Goal: Task Accomplishment & Management: Use online tool/utility

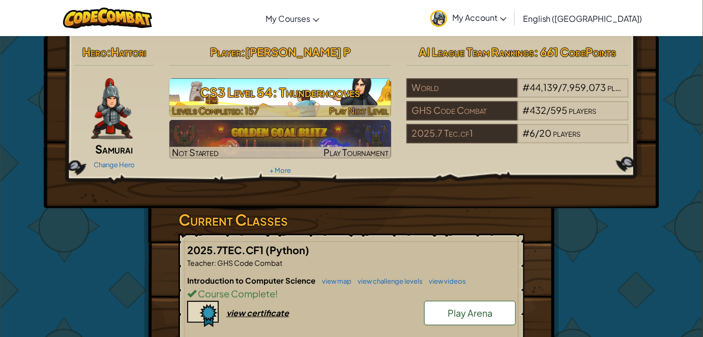
click at [328, 112] on div at bounding box center [280, 111] width 222 height 12
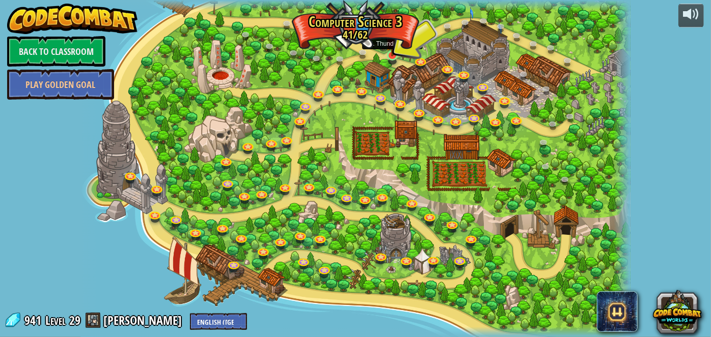
click at [393, 53] on img at bounding box center [391, 40] width 13 height 31
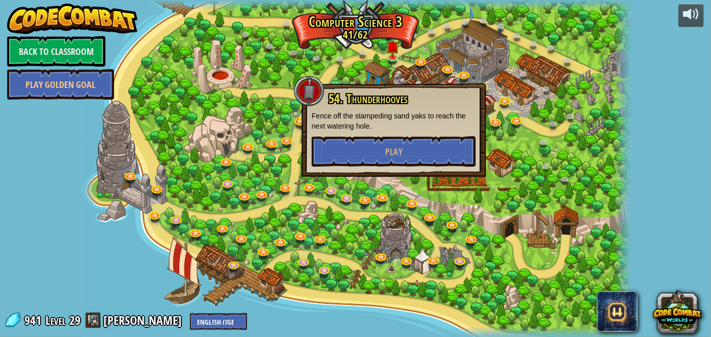
click at [414, 134] on div "54. Thunderhooves Fence off the stampeding sand yaks to reach the next watering…" at bounding box center [393, 129] width 164 height 75
click at [414, 144] on button "Play" at bounding box center [393, 151] width 164 height 31
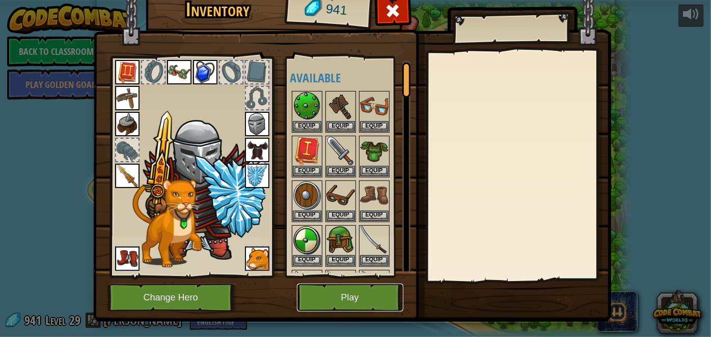
click at [333, 295] on button "Play" at bounding box center [350, 298] width 106 height 28
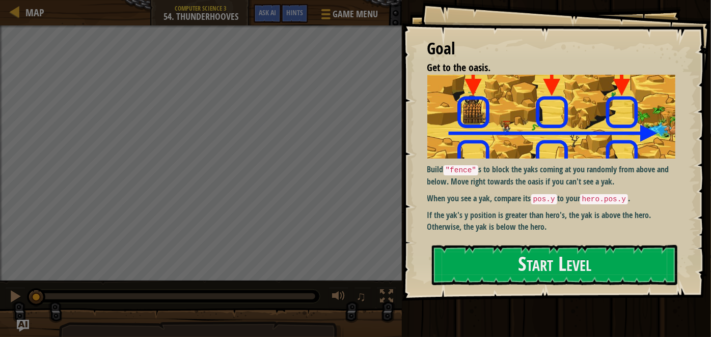
click at [446, 191] on div "Goal Get to the oasis. Build "fence" s to block the yaks coming at you randomly…" at bounding box center [556, 150] width 309 height 301
drag, startPoint x: 505, startPoint y: 179, endPoint x: 442, endPoint y: 173, distance: 62.9
click at [442, 173] on p "Build "fence" s to block the yaks coming at you randomly from above and below. …" at bounding box center [554, 175] width 255 height 23
drag, startPoint x: 448, startPoint y: 164, endPoint x: 493, endPoint y: 162, distance: 44.8
click at [492, 164] on p "Build "fence" s to block the yaks coming at you randomly from above and below. …" at bounding box center [554, 175] width 255 height 23
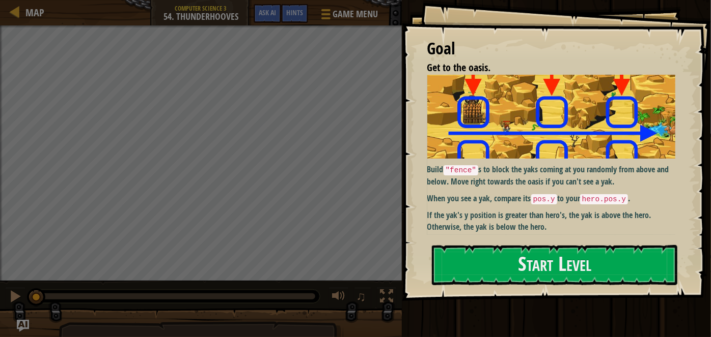
drag, startPoint x: 458, startPoint y: 158, endPoint x: 471, endPoint y: 164, distance: 13.9
click at [459, 159] on div "Build "fence" s to block the yaks coming at you randomly from above and below. …" at bounding box center [554, 154] width 255 height 158
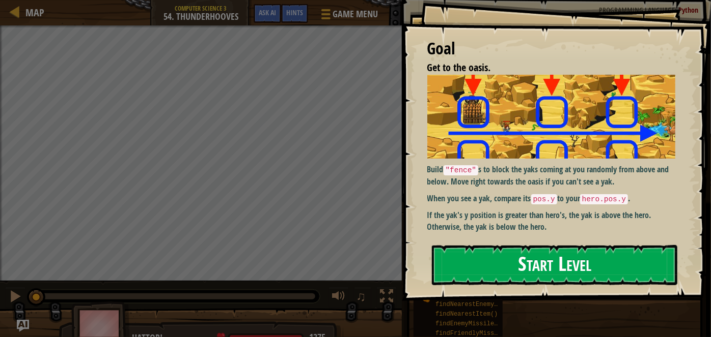
click at [490, 259] on button "Start Level" at bounding box center [554, 265] width 245 height 40
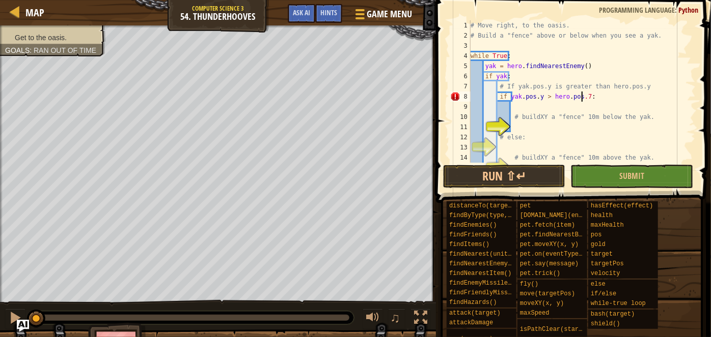
scroll to position [5, 9]
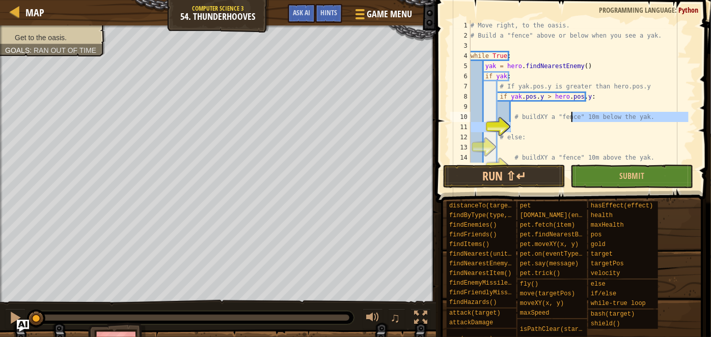
drag, startPoint x: 564, startPoint y: 128, endPoint x: 577, endPoint y: 107, distance: 23.7
click at [577, 107] on div "# Move right, to the oasis. # Build a "fence" above or below when you see a yak…" at bounding box center [578, 101] width 220 height 163
click at [575, 134] on div "# Move right, to the oasis. # Build a "fence" above or below when you see a yak…" at bounding box center [578, 101] width 220 height 163
click at [555, 122] on div "# Move right, to the oasis. # Build a "fence" above or below when you see a yak…" at bounding box center [578, 101] width 220 height 163
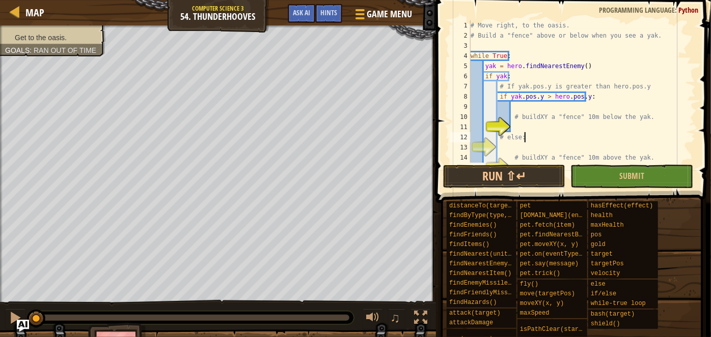
type textarea "# buildXY a "fence" 10m below the yak."
click at [552, 127] on div "# Move right, to the oasis. # Build a "fence" above or below when you see a yak…" at bounding box center [578, 101] width 220 height 163
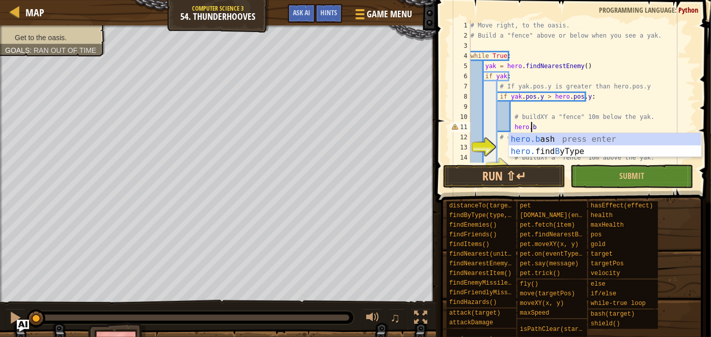
scroll to position [5, 5]
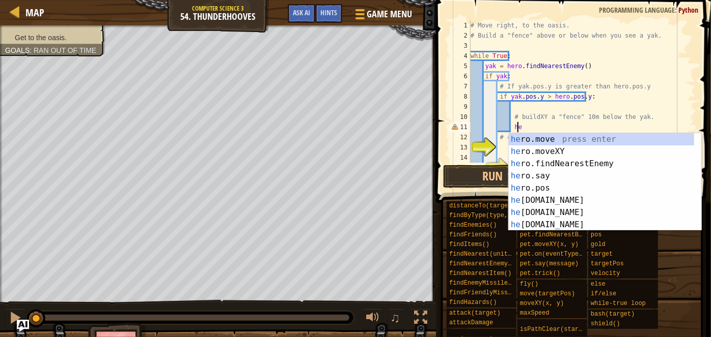
type textarea "h"
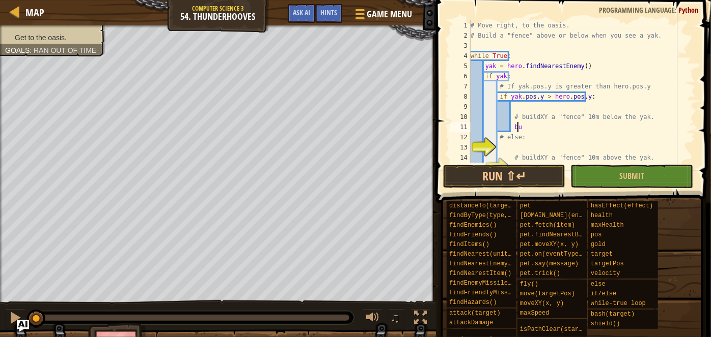
scroll to position [5, 4]
type textarea "b"
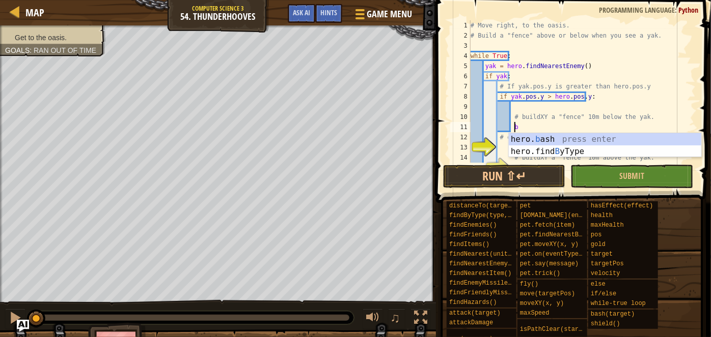
scroll to position [5, 3]
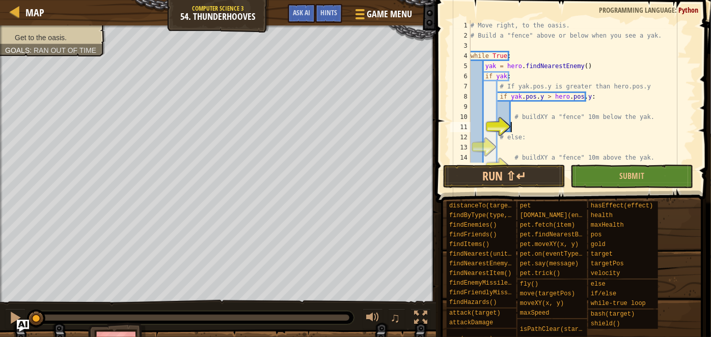
click at [522, 123] on div "# Move right, to the oasis. # Build a "fence" above or below when you see a yak…" at bounding box center [578, 101] width 220 height 163
type textarea "b"
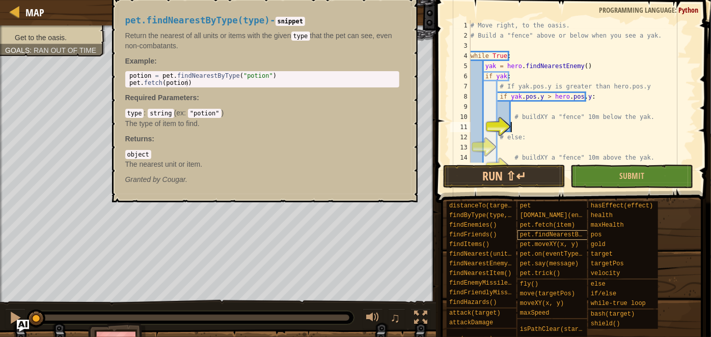
scroll to position [22, 0]
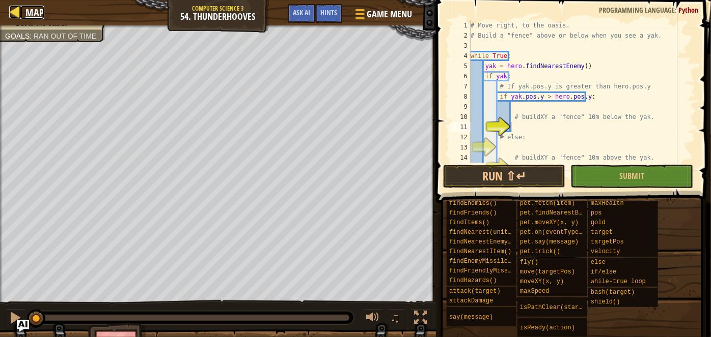
click at [34, 15] on span "Map" at bounding box center [34, 13] width 19 height 14
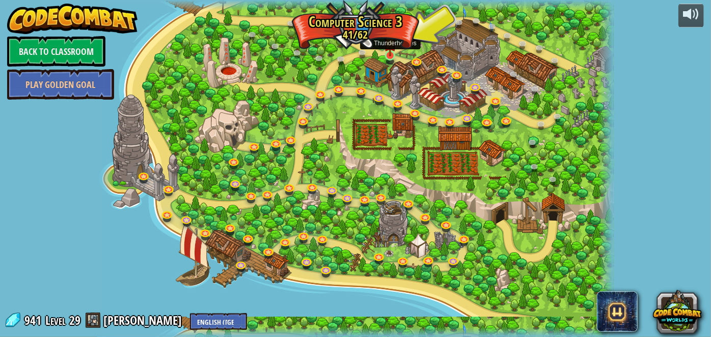
click at [393, 54] on img at bounding box center [390, 42] width 12 height 29
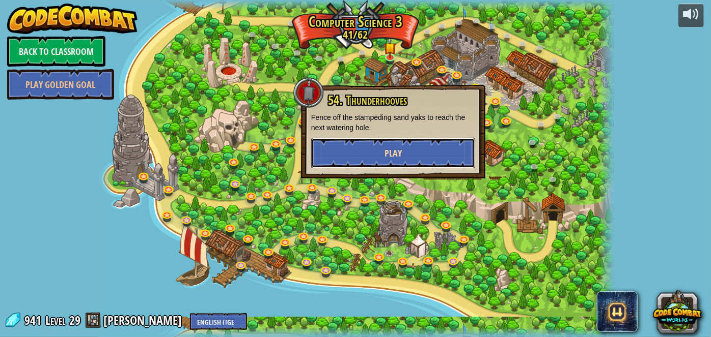
click at [415, 154] on button "Play" at bounding box center [393, 153] width 164 height 31
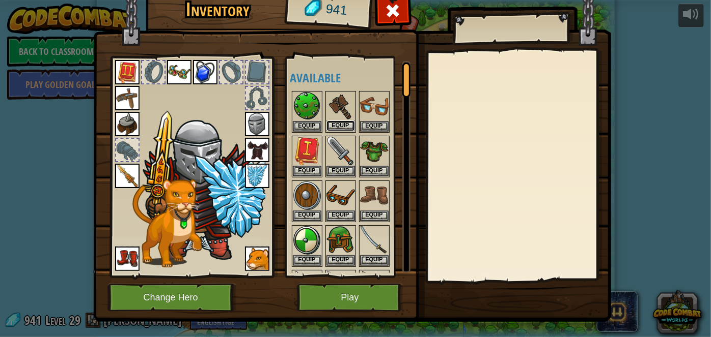
click at [340, 121] on button "Equip" at bounding box center [340, 126] width 29 height 11
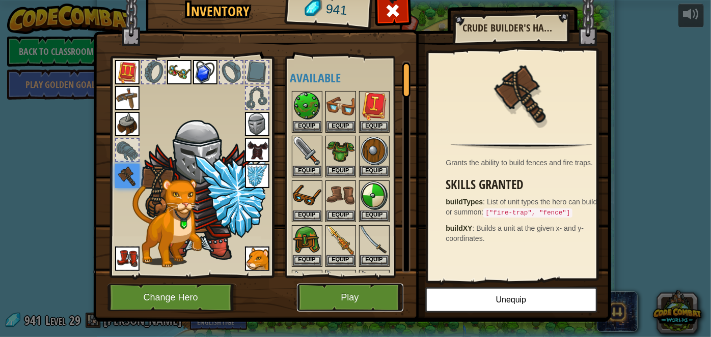
click at [350, 295] on button "Play" at bounding box center [350, 298] width 106 height 28
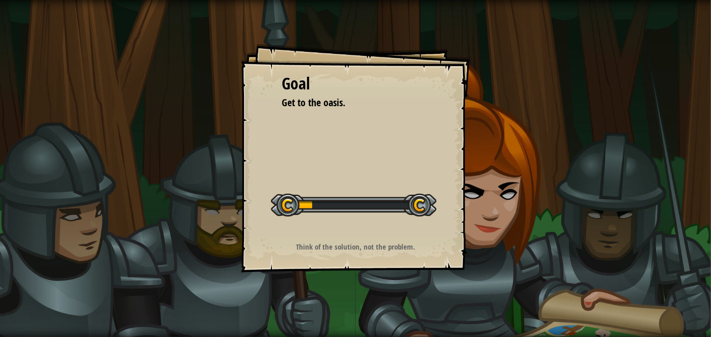
drag, startPoint x: 285, startPoint y: 114, endPoint x: 407, endPoint y: 206, distance: 153.0
click at [407, 206] on div "Goal Get to the oasis. Start Level Error loading from server. Try refreshing th…" at bounding box center [355, 168] width 711 height 337
drag, startPoint x: 285, startPoint y: 86, endPoint x: 306, endPoint y: 98, distance: 24.2
click at [306, 98] on div "Goal Get to the oasis." at bounding box center [355, 91] width 148 height 38
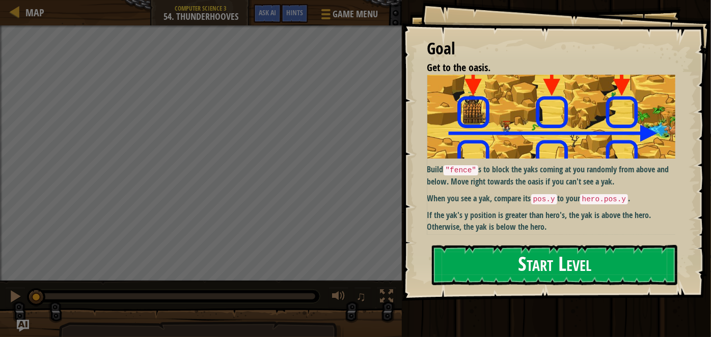
click at [504, 170] on p "Build "fence" s to block the yaks coming at you randomly from above and below. …" at bounding box center [554, 175] width 255 height 23
click at [550, 260] on button "Start Level" at bounding box center [554, 265] width 245 height 40
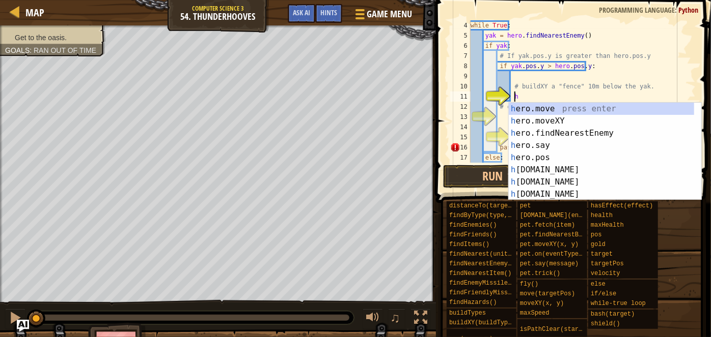
scroll to position [5, 3]
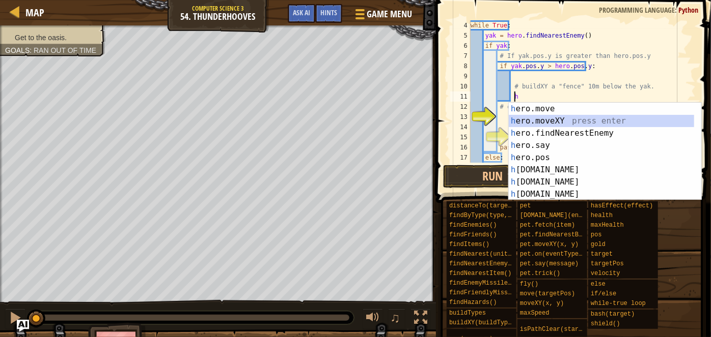
drag, startPoint x: 544, startPoint y: 122, endPoint x: 563, endPoint y: 15, distance: 109.1
click at [559, 0] on body "Map Computer Science 3 54. Thunderhooves Game Menu Done Hints Ask AI 1 הההההההה…" at bounding box center [355, 0] width 711 height 0
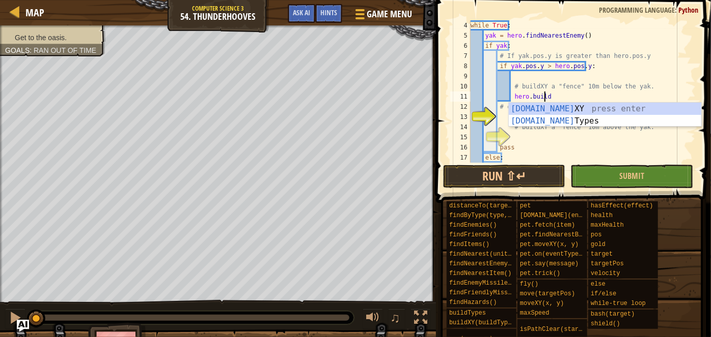
scroll to position [5, 5]
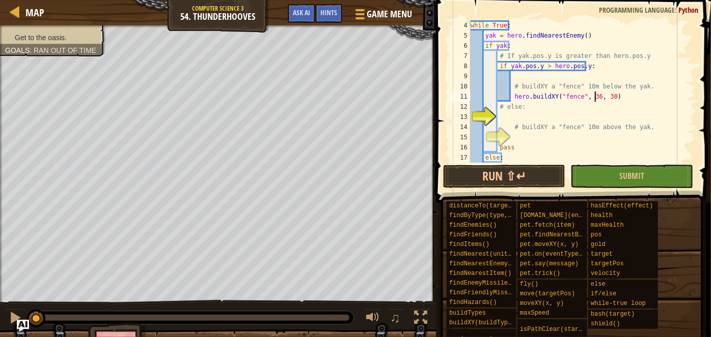
click at [596, 95] on div "while True : yak = hero . findNearestEnemy ( ) if yak : # If yak.pos.y is great…" at bounding box center [578, 101] width 220 height 163
click at [595, 97] on div "while True : yak = hero . findNearestEnemy ( ) if yak : # If yak.pos.y is great…" at bounding box center [578, 101] width 220 height 163
click at [595, 98] on div "while True : yak = hero . findNearestEnemy ( ) if yak : # If yak.pos.y is great…" at bounding box center [578, 101] width 220 height 163
click at [591, 98] on div "while True : yak = hero . findNearestEnemy ( ) if yak : # If yak.pos.y is great…" at bounding box center [578, 101] width 220 height 163
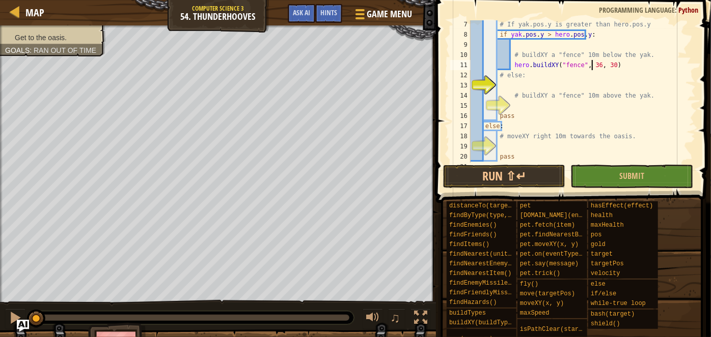
scroll to position [65, 0]
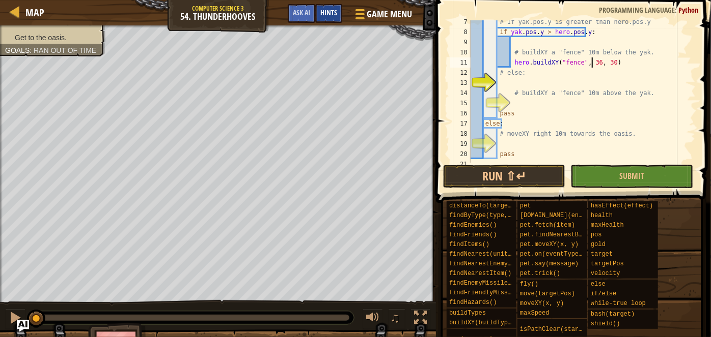
click at [316, 14] on div "Hints" at bounding box center [328, 13] width 27 height 19
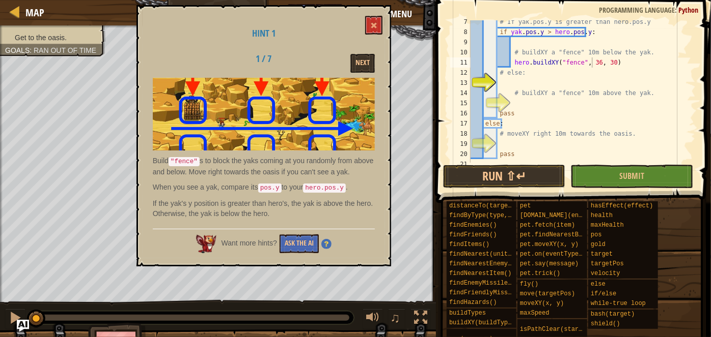
click at [365, 50] on div "Hint 1 1 / 7 Next Build "fence" s to block the yaks coming at you randomly from…" at bounding box center [263, 136] width 254 height 262
click at [367, 61] on button "Next" at bounding box center [362, 63] width 24 height 19
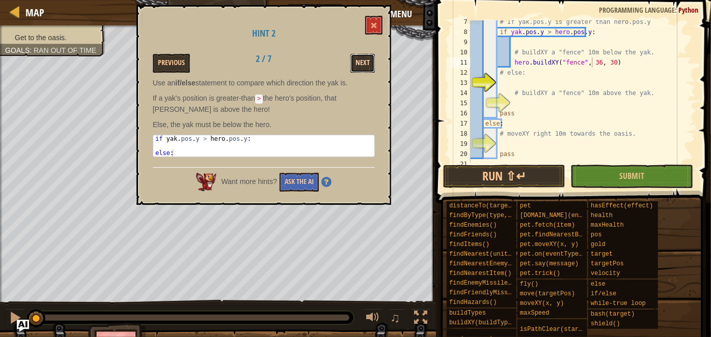
click at [371, 68] on button "Next" at bounding box center [362, 63] width 24 height 19
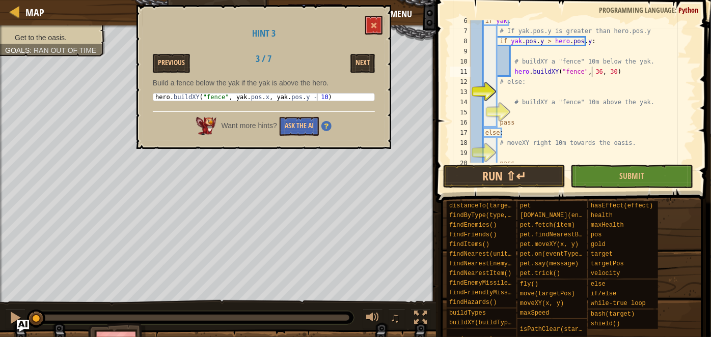
scroll to position [54, 0]
click at [367, 23] on button at bounding box center [373, 25] width 17 height 19
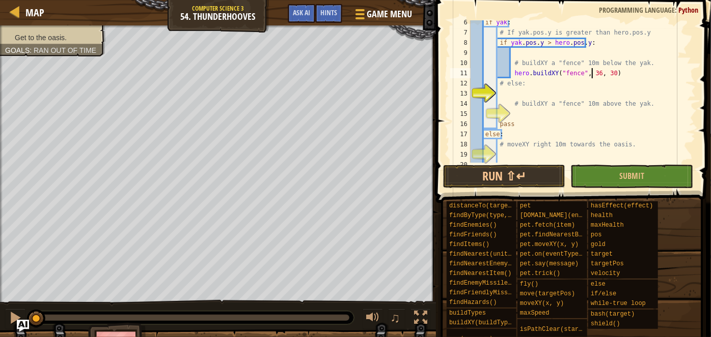
click at [591, 76] on div "if yak : # If yak.pos.y is greater than hero.pos.y if yak . pos . y > hero . po…" at bounding box center [578, 98] width 220 height 163
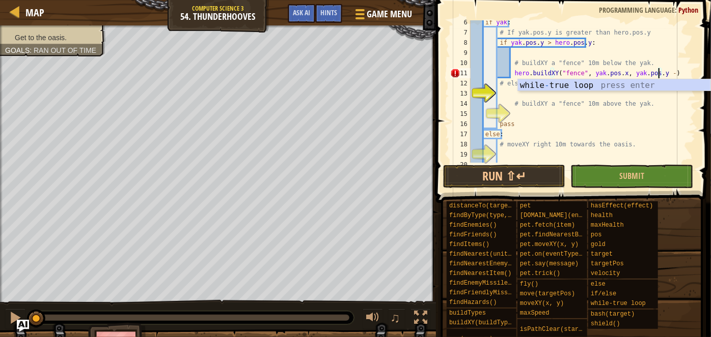
type textarea "hero.buildXY("fence", yak.pos.x, yak.pos.y - 10)"
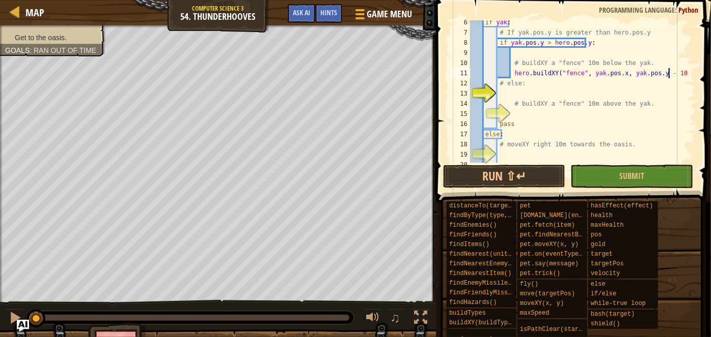
click at [569, 93] on div "if yak : # If yak.pos.y is greater than hero.pos.y if yak . pos . y > hero . po…" at bounding box center [578, 98] width 220 height 163
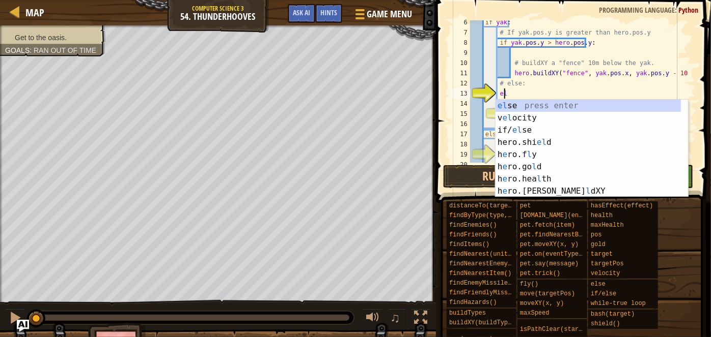
type textarea "els"
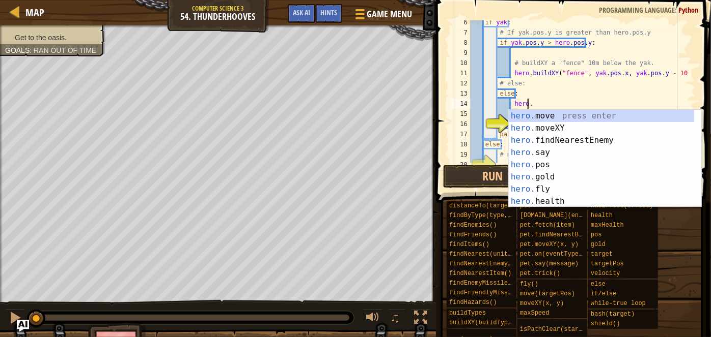
scroll to position [5, 4]
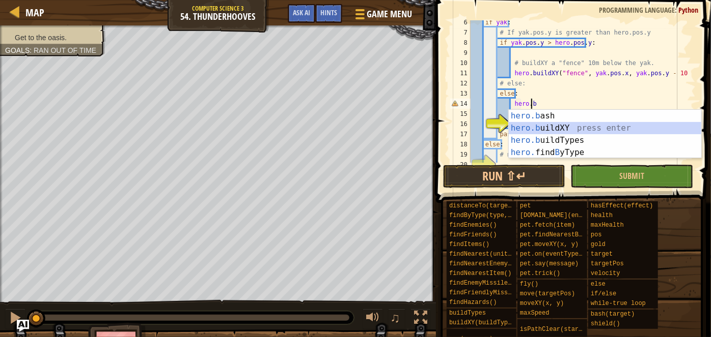
click at [583, 125] on div "hero.b ash press enter hero.b uildXY press enter hero.b uildTypes press enter h…" at bounding box center [604, 146] width 193 height 73
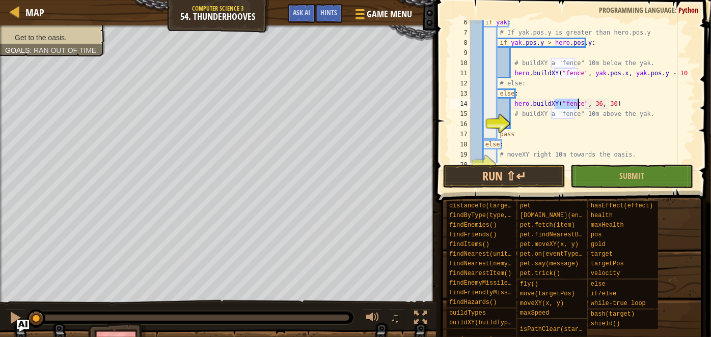
click at [594, 106] on div "if yak : # If yak.pos.y is greater than hero.pos.y if yak . pos . y > hero . po…" at bounding box center [578, 98] width 220 height 163
click at [591, 107] on div "if yak : # If yak.pos.y is greater than hero.pos.y if yak . pos . y > hero . po…" at bounding box center [578, 98] width 220 height 163
click at [331, 8] on span "Hints" at bounding box center [328, 13] width 17 height 10
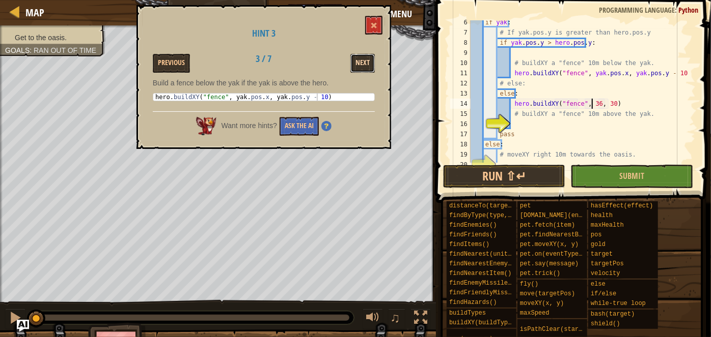
click at [360, 67] on button "Next" at bounding box center [362, 63] width 24 height 19
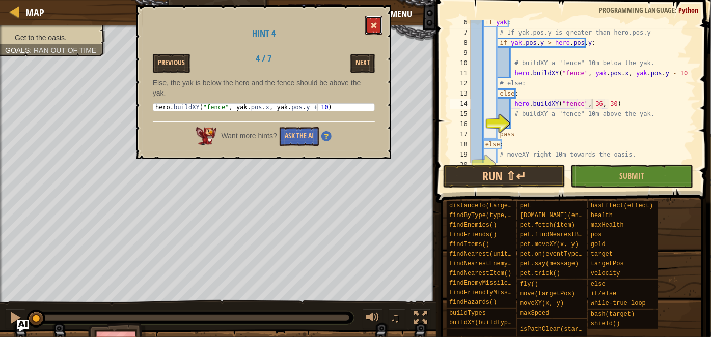
click at [372, 30] on button at bounding box center [373, 25] width 17 height 19
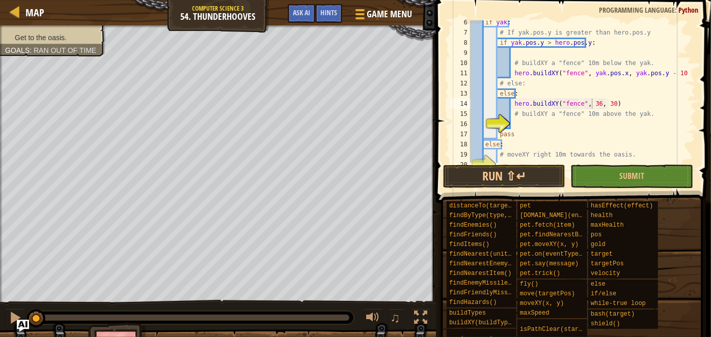
click at [591, 108] on div "if yak : # If yak.pos.y is greater than hero.pos.y if yak . pos . y > hero . po…" at bounding box center [578, 98] width 220 height 163
type textarea "hero.buildXY("fence", yak.pos.x, yak.pos.y + 10)"
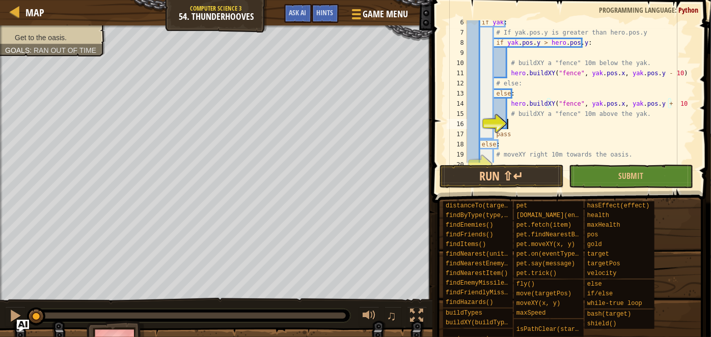
click at [563, 125] on div "if yak : # If yak.pos.y is greater than hero.pos.y if yak . pos . y > hero . po…" at bounding box center [576, 98] width 223 height 163
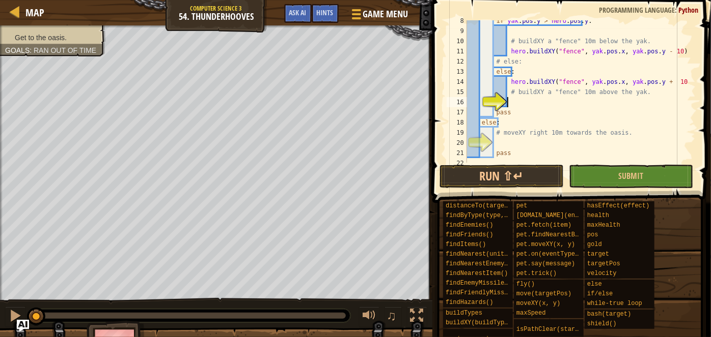
scroll to position [81, 0]
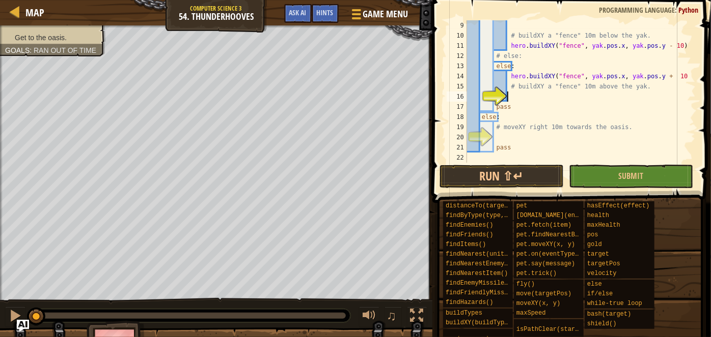
click at [562, 134] on div "# buildXY a "fence" 10m below the yak. hero . buildXY ( "fence" , yak . pos . x…" at bounding box center [576, 101] width 223 height 163
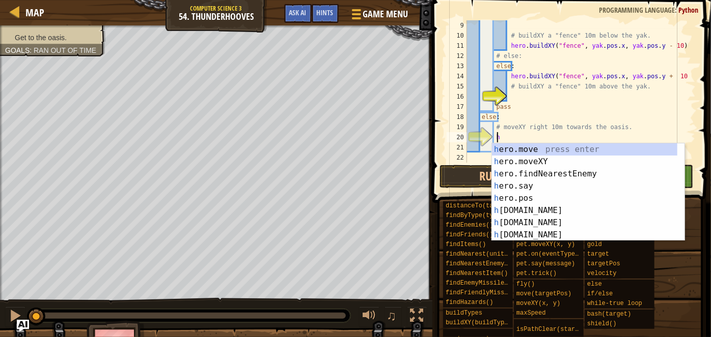
scroll to position [5, 2]
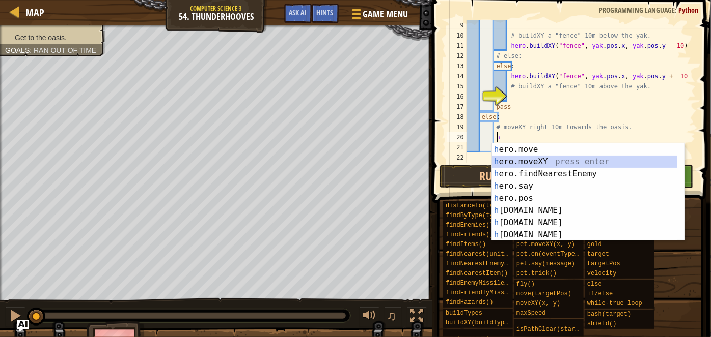
click at [562, 158] on div "h ero.move press enter h ero.moveXY press enter h ero.findNearestEnemy press en…" at bounding box center [588, 205] width 193 height 122
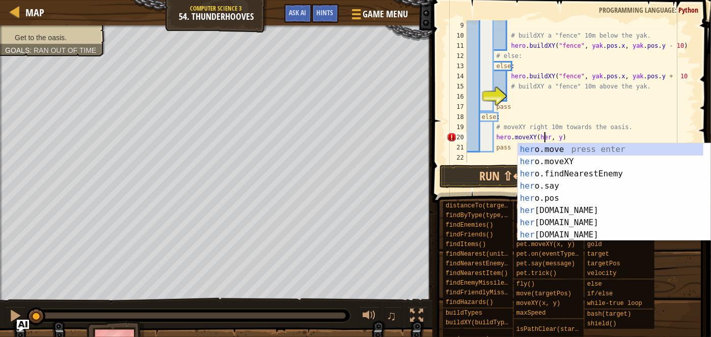
scroll to position [5, 7]
click at [574, 161] on div "her o.move press enter her o.moveXY press enter her o.findNearestEnemy press en…" at bounding box center [611, 205] width 186 height 122
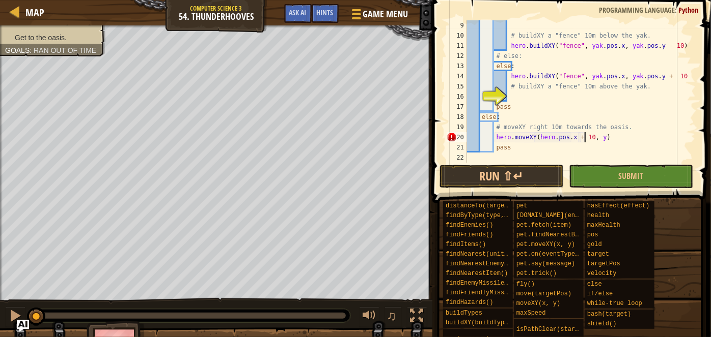
scroll to position [5, 9]
click at [590, 136] on div "# buildXY a "fence" 10m below the yak. hero . buildXY ( "fence" , yak . pos . x…" at bounding box center [576, 101] width 223 height 163
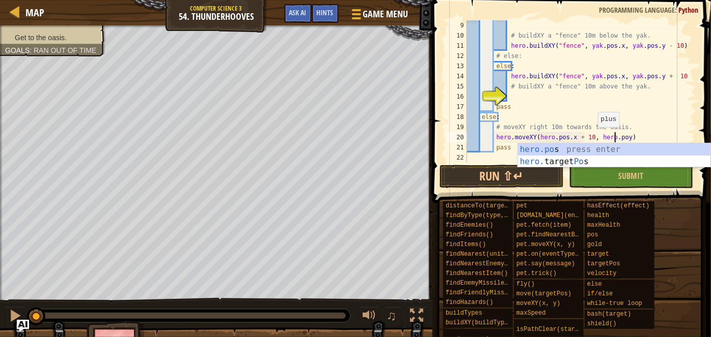
scroll to position [5, 12]
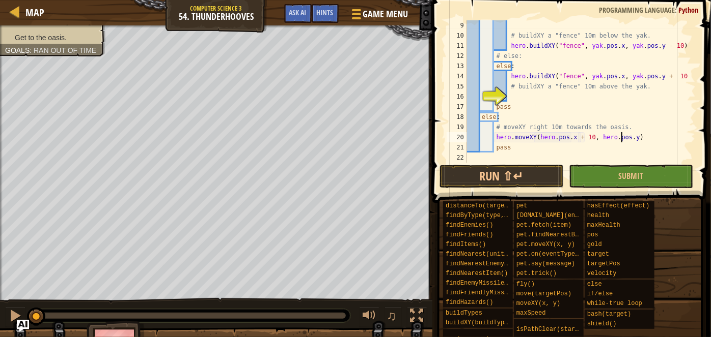
click at [596, 125] on div "# buildXY a "fence" 10m below the yak. hero . buildXY ( "fence" , yak . pos . x…" at bounding box center [576, 101] width 223 height 163
click at [602, 135] on div "# buildXY a "fence" 10m below the yak. hero . buildXY ( "fence" , yak . pos . x…" at bounding box center [576, 101] width 223 height 163
click at [613, 138] on div "# buildXY a "fence" 10m below the yak. hero . buildXY ( "fence" , yak . pos . x…" at bounding box center [576, 101] width 223 height 163
click at [626, 138] on div "# buildXY a "fence" 10m below the yak. hero . buildXY ( "fence" , yak . pos . x…" at bounding box center [576, 101] width 223 height 163
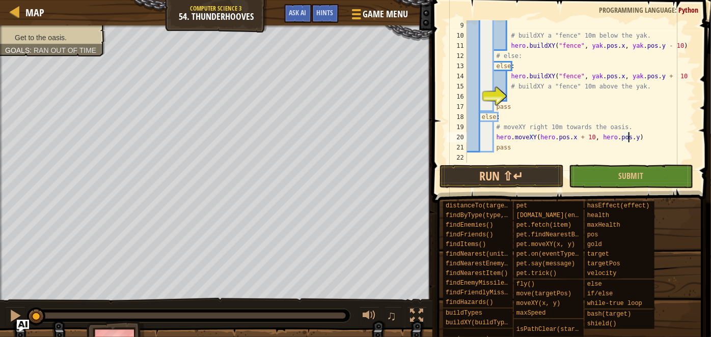
click at [639, 137] on div "# buildXY a "fence" 10m below the yak. hero . buildXY ( "fence" , yak . pos . x…" at bounding box center [576, 101] width 223 height 163
type textarea "hero.moveXY(hero.pos.x + 10, hero.pos.y)"
click at [529, 170] on button "Run ⇧↵" at bounding box center [501, 176] width 124 height 23
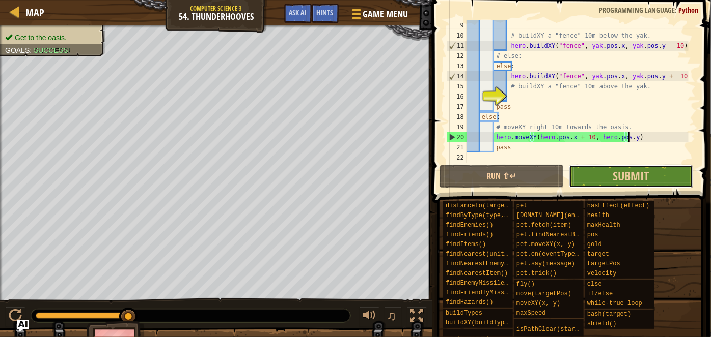
click at [598, 174] on button "Submit" at bounding box center [631, 176] width 124 height 23
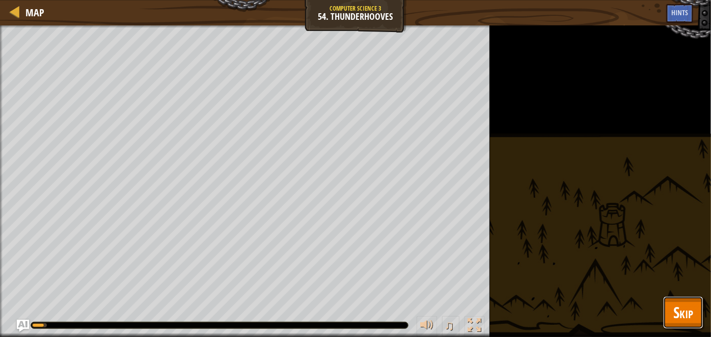
click at [693, 323] on span "Skip" at bounding box center [683, 312] width 20 height 21
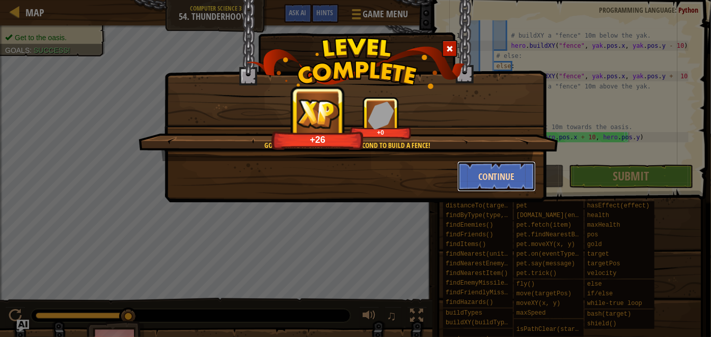
click at [496, 181] on button "Continue" at bounding box center [496, 176] width 79 height 31
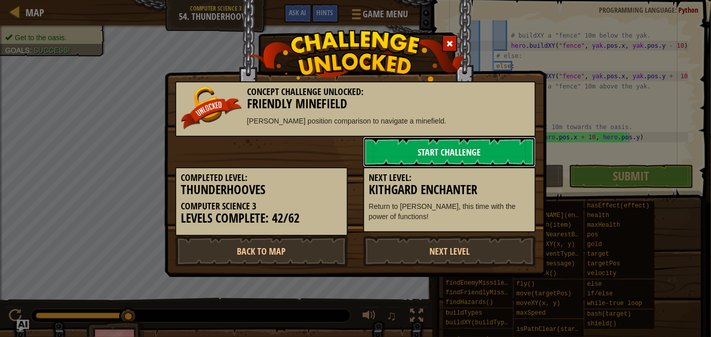
click at [434, 146] on link "Start Challenge" at bounding box center [449, 152] width 173 height 31
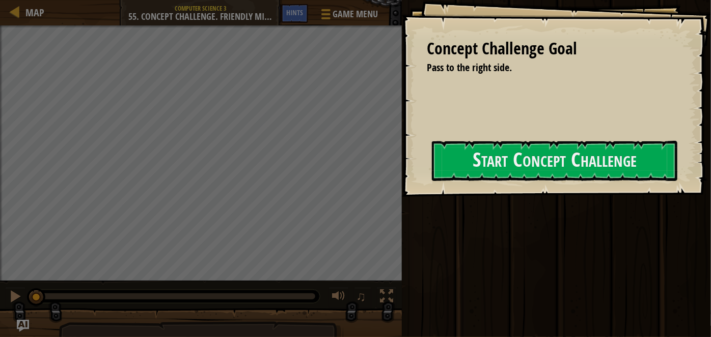
click at [345, 248] on div "Concept Challenge Goal Pass to the right side. Start Concept Challenge Error lo…" at bounding box center [355, 168] width 711 height 337
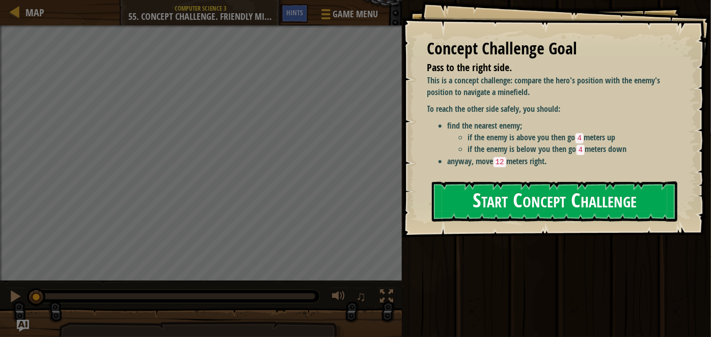
click at [452, 191] on button "Start Concept Challenge" at bounding box center [554, 202] width 245 height 40
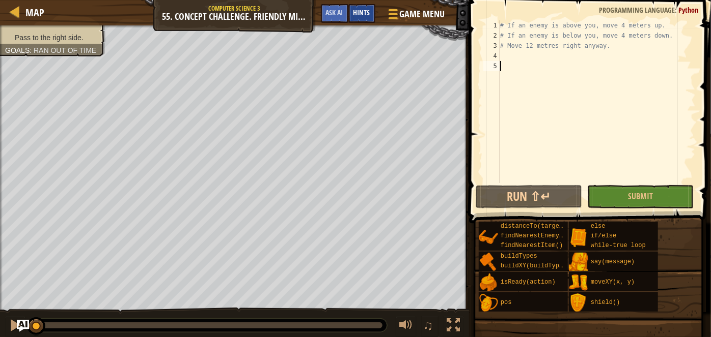
click at [356, 8] on span "Hints" at bounding box center [361, 13] width 17 height 10
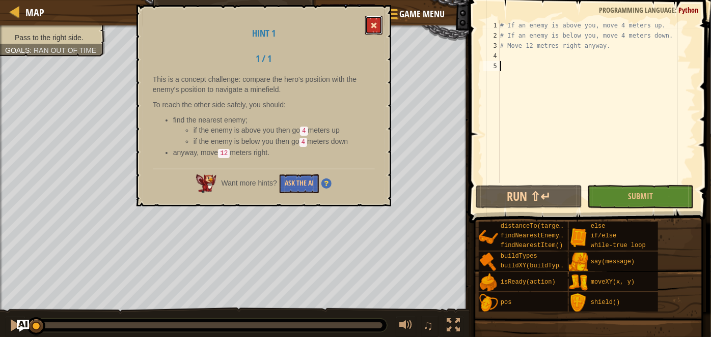
click at [369, 25] on button at bounding box center [373, 25] width 17 height 19
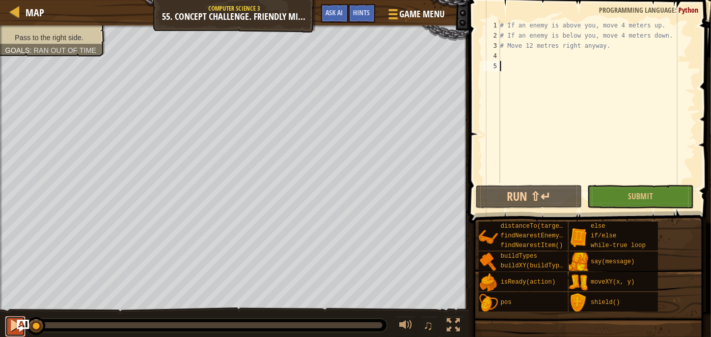
click at [12, 324] on div at bounding box center [15, 325] width 13 height 13
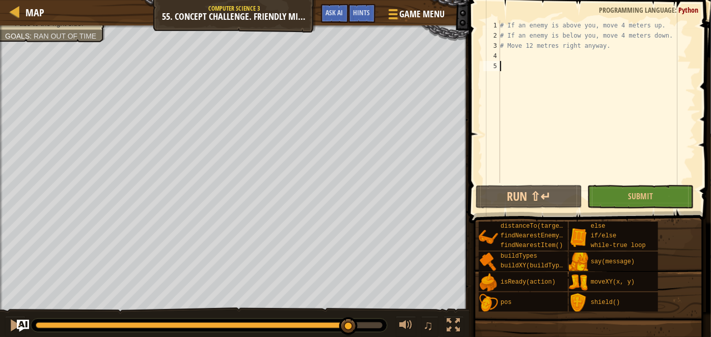
click at [354, 293] on div "Pass to the right side. Goals : Ran out of time ♫ Hattori 458 x: 6 y: 34 No tar…" at bounding box center [355, 181] width 711 height 313
drag, startPoint x: 347, startPoint y: 317, endPoint x: 80, endPoint y: 326, distance: 267.4
click at [115, 336] on div "♫" at bounding box center [234, 323] width 469 height 31
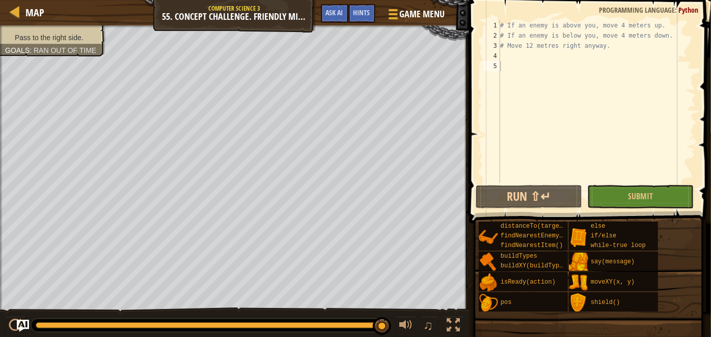
drag, startPoint x: 43, startPoint y: 329, endPoint x: 0, endPoint y: 311, distance: 47.0
click at [0, 311] on div "♫" at bounding box center [234, 323] width 469 height 31
drag, startPoint x: 87, startPoint y: 319, endPoint x: 0, endPoint y: 325, distance: 86.7
click at [0, 325] on div "♫" at bounding box center [234, 323] width 469 height 31
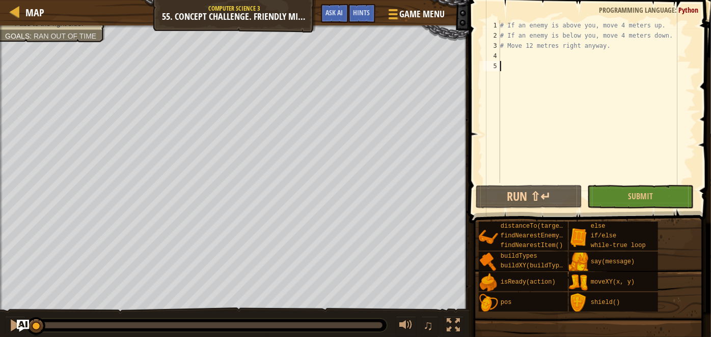
drag, startPoint x: 378, startPoint y: 323, endPoint x: 0, endPoint y: 294, distance: 379.2
click at [0, 294] on div "Pass to the right side. Goals : Ran out of time ♫ Hattori 458 x: 6 y: 34 No tar…" at bounding box center [355, 181] width 711 height 313
click at [0, 294] on div at bounding box center [1, 182] width 3 height 314
click at [375, 188] on div "Pass to the right side. Goals : Ran out of time ♫ Hattori 458 x: 6 y: 34 No tar…" at bounding box center [355, 181] width 711 height 313
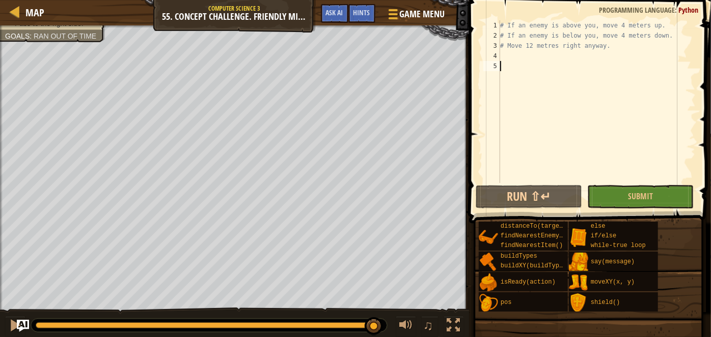
click at [18, 164] on div "Map Computer Science 3 55. Concept Challenge. Friendly Minefield Game Menu Done…" at bounding box center [355, 168] width 711 height 337
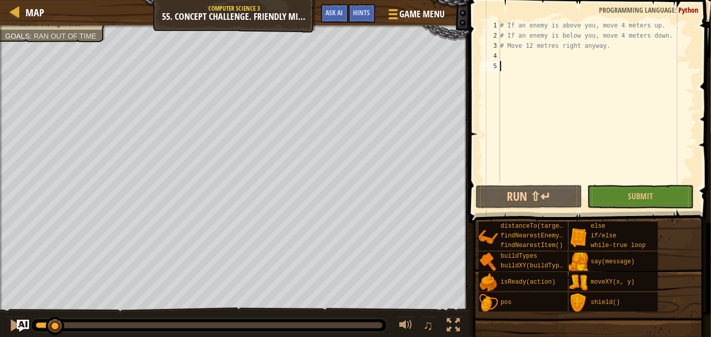
click at [51, 295] on div "Pass to the right side. Goals : Ran out of time ♫ Hattori 458 x: 6 y: 34 No tar…" at bounding box center [355, 181] width 711 height 313
type textarea "w"
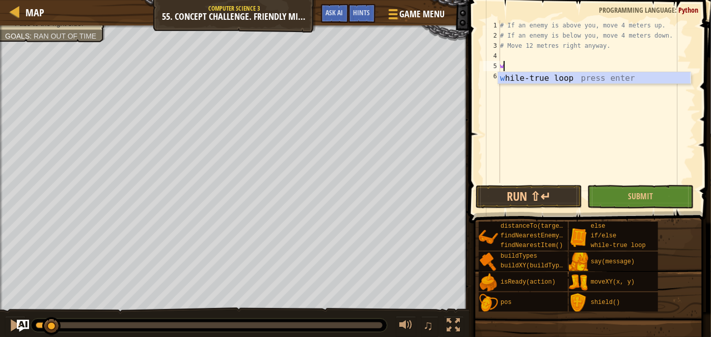
scroll to position [5, 0]
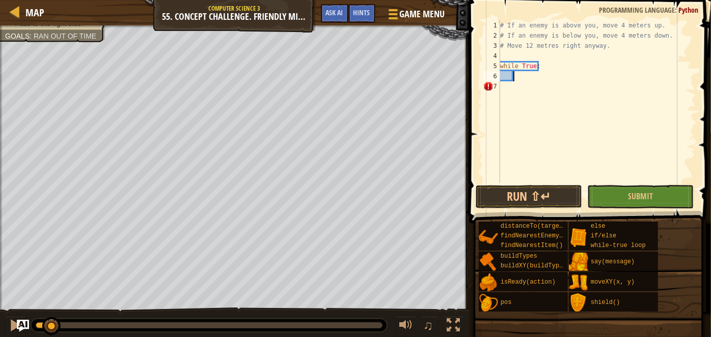
type textarea "h"
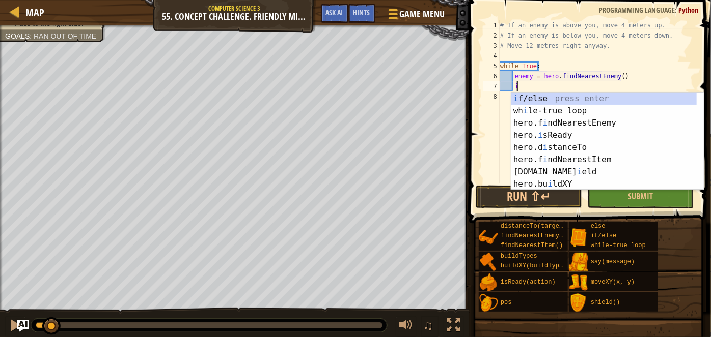
scroll to position [5, 1]
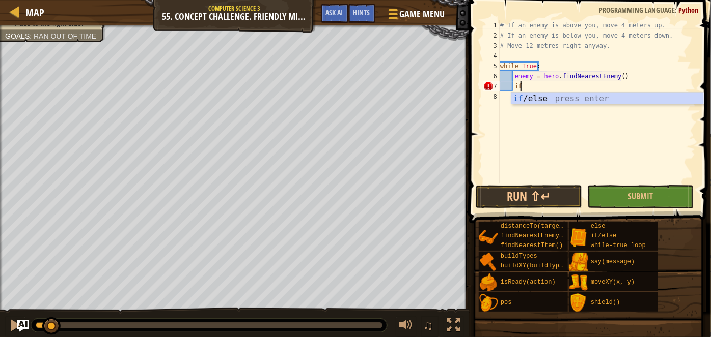
type textarea "if enemy:"
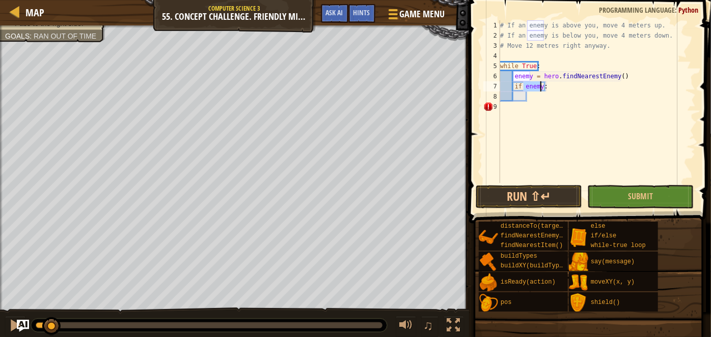
click at [540, 93] on div "# If an enemy is above you, move 4 meters up. # If an enemy is below you, move …" at bounding box center [596, 111] width 197 height 183
click at [542, 87] on div "# If an enemy is above you, move 4 meters up. # If an enemy is below you, move …" at bounding box center [596, 111] width 197 height 183
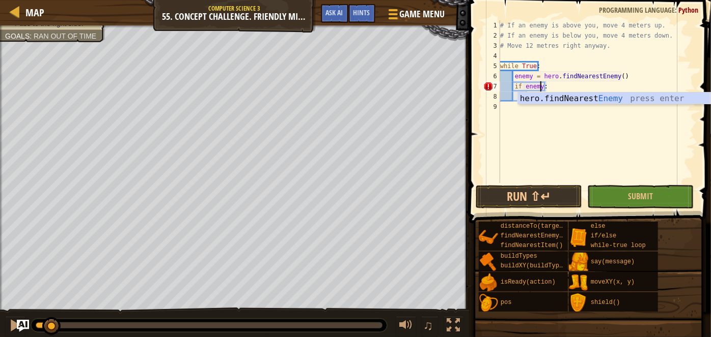
scroll to position [5, 3]
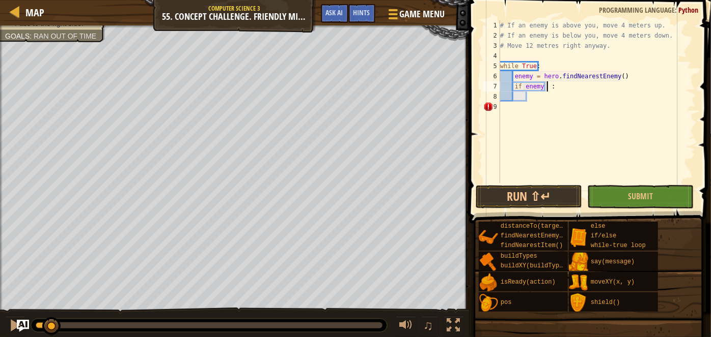
type textarea "if enemy :"
click at [548, 102] on div "# If an enemy is above you, move 4 meters up. # If an enemy is below you, move …" at bounding box center [596, 111] width 197 height 183
click at [540, 90] on div "# If an enemy is above you, move 4 meters up. # If an enemy is below you, move …" at bounding box center [596, 111] width 197 height 183
type textarea "if enemy :"
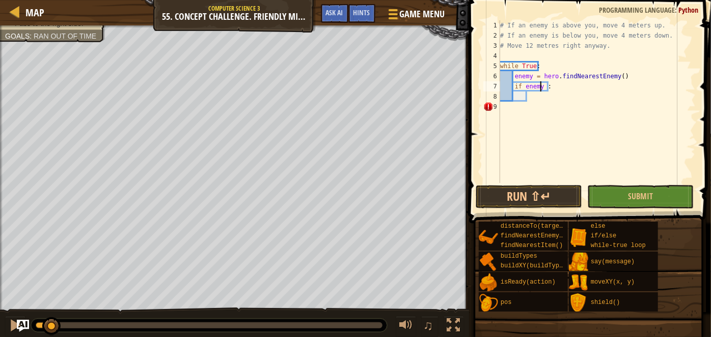
click at [545, 100] on div "# If an enemy is above you, move 4 meters up. # If an enemy is below you, move …" at bounding box center [596, 111] width 197 height 183
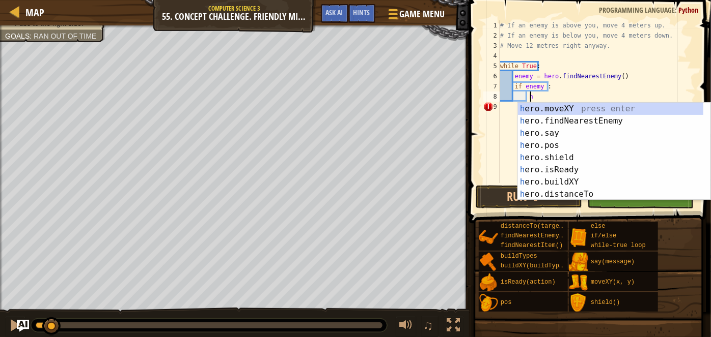
scroll to position [5, 2]
click at [558, 113] on div "h ero.moveXY press enter h ero.findNearestEnemy press enter h ero.say press ent…" at bounding box center [614, 164] width 193 height 122
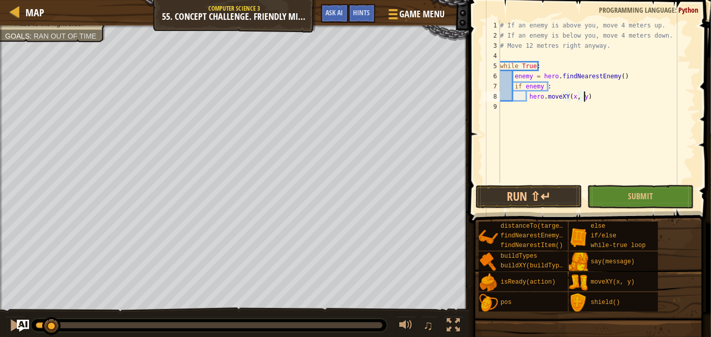
click at [585, 94] on div "# If an enemy is above you, move 4 meters up. # If an enemy is below you, move …" at bounding box center [596, 111] width 197 height 183
click at [574, 97] on div "# If an enemy is above you, move 4 meters up. # If an enemy is below you, move …" at bounding box center [596, 111] width 197 height 183
click at [574, 98] on div "# If an enemy is above you, move 4 meters up. # If an enemy is below you, move …" at bounding box center [596, 111] width 197 height 183
click at [574, 99] on div "# If an enemy is above you, move 4 meters up. # If an enemy is below you, move …" at bounding box center [596, 111] width 197 height 183
click at [574, 99] on div "# If an enemy is above you, move 4 meters up. # If an enemy is below you, move …" at bounding box center [596, 101] width 197 height 163
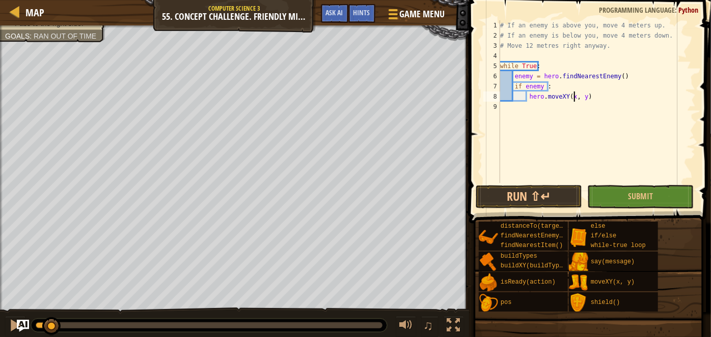
click at [574, 101] on div "# If an enemy is above you, move 4 meters up. # If an enemy is below you, move …" at bounding box center [596, 111] width 197 height 183
click at [570, 98] on div "# If an enemy is above you, move 4 meters up. # If an enemy is below you, move …" at bounding box center [596, 111] width 197 height 183
click at [626, 77] on div "# If an enemy is above you, move 4 meters up. # If an enemy is below you, move …" at bounding box center [596, 111] width 197 height 183
type textarea "enemy = hero.findNearestEnemy()"
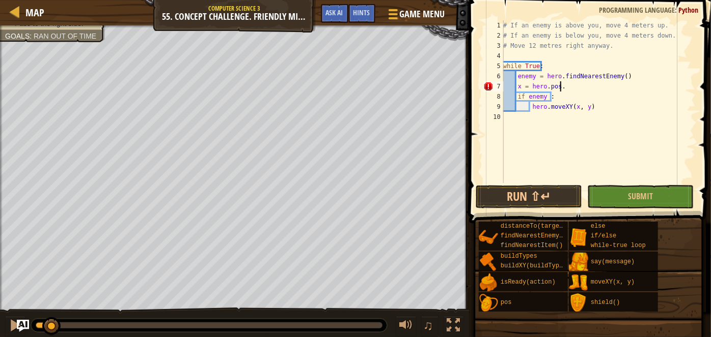
type textarea "x = hero.pos.x"
click at [632, 97] on div "# If an enemy is above you, move 4 meters up. # If an enemy is below you, move …" at bounding box center [598, 111] width 194 height 183
click at [571, 95] on div "# If an enemy is above you, move 4 meters up. # If an enemy is below you, move …" at bounding box center [598, 111] width 194 height 183
click at [586, 105] on div "# If an enemy is above you, move 4 meters up. # If an enemy is below you, move …" at bounding box center [598, 111] width 194 height 183
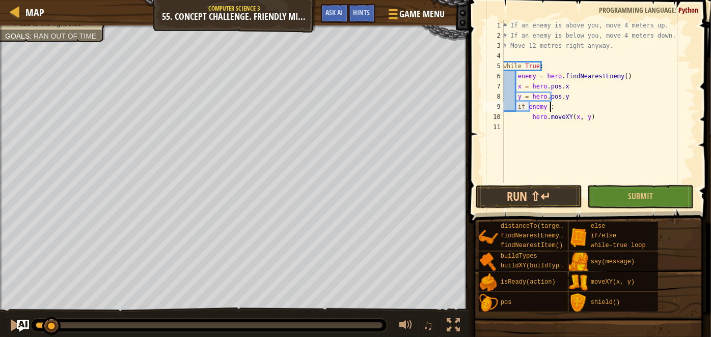
click at [530, 116] on div "# If an enemy is above you, move 4 meters up. # If an enemy is below you, move …" at bounding box center [598, 111] width 194 height 183
click at [537, 108] on div "# If an enemy is above you, move 4 meters up. # If an enemy is below you, move …" at bounding box center [598, 111] width 194 height 183
click at [550, 109] on div "# If an enemy is above you, move 4 meters up. # If an enemy is below you, move …" at bounding box center [598, 111] width 194 height 183
click at [548, 109] on div "# If an enemy is above you, move 4 meters up. # If an enemy is below you, move …" at bounding box center [598, 111] width 194 height 183
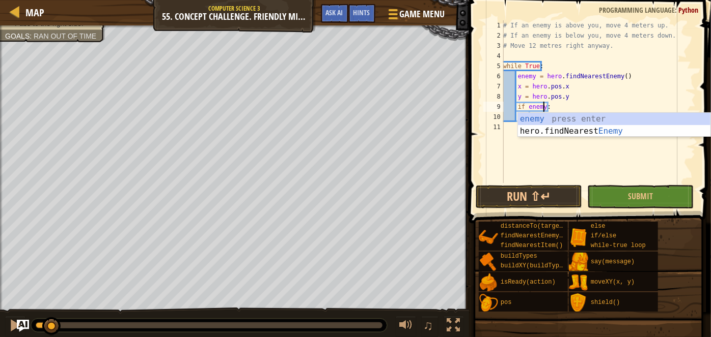
scroll to position [5, 3]
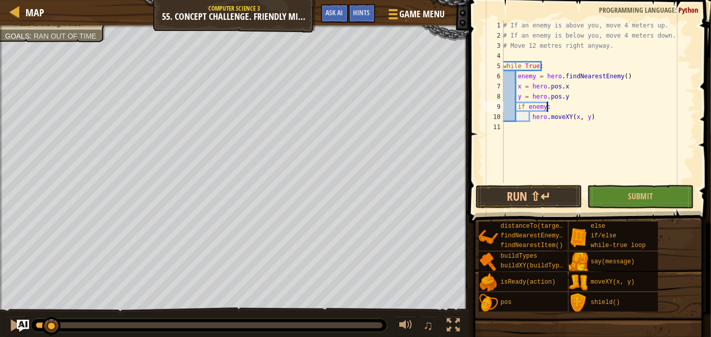
click at [582, 107] on div "# If an enemy is above you, move 4 meters up. # If an enemy is below you, move …" at bounding box center [598, 111] width 194 height 183
click at [532, 118] on div "# If an enemy is above you, move 4 meters up. # If an enemy is below you, move …" at bounding box center [598, 111] width 194 height 183
click at [576, 119] on div "# If an enemy is above you, move 4 meters up. # If an enemy is below you, move …" at bounding box center [598, 111] width 194 height 183
click at [571, 120] on div "# If an enemy is above you, move 4 meters up. # If an enemy is below you, move …" at bounding box center [598, 111] width 194 height 183
click at [583, 116] on div "# If an enemy is above you, move 4 meters up. # If an enemy is below you, move …" at bounding box center [598, 111] width 194 height 183
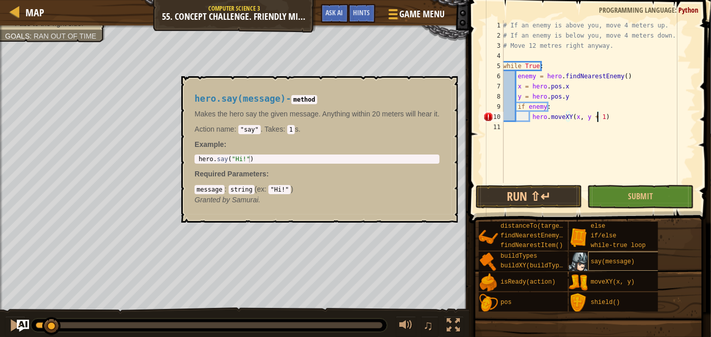
scroll to position [5, 7]
type textarea "hero.moveXY(x, y + 4)"
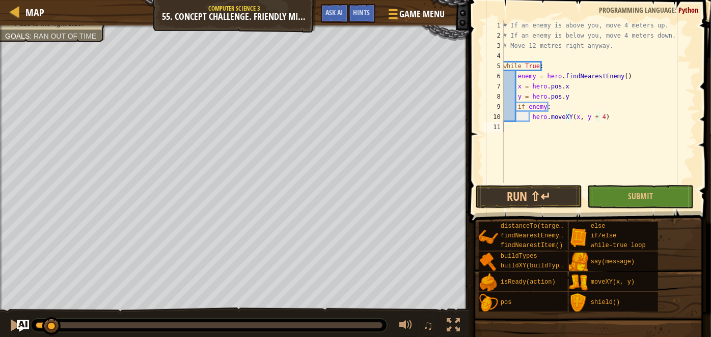
click at [628, 132] on div "# If an enemy is above you, move 4 meters up. # If an enemy is below you, move …" at bounding box center [598, 111] width 194 height 183
click at [544, 109] on div "# If an enemy is above you, move 4 meters up. # If an enemy is below you, move …" at bounding box center [598, 111] width 194 height 183
click at [567, 118] on div "# If an enemy is above you, move 4 meters up. # If an enemy is below you, move …" at bounding box center [598, 111] width 194 height 183
click at [543, 105] on div "# If an enemy is above you, move 4 meters up. # If an enemy is below you, move …" at bounding box center [598, 111] width 194 height 183
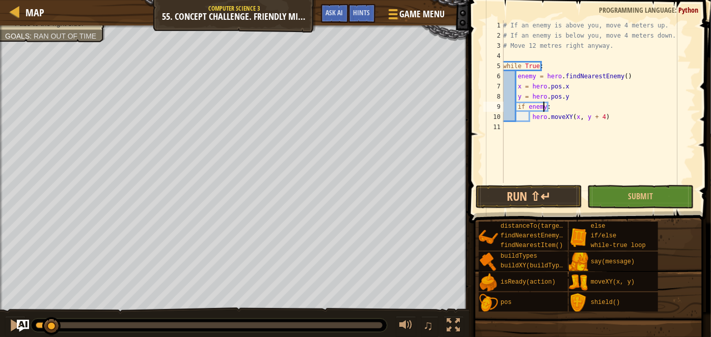
click at [585, 119] on div "# If an enemy is above you, move 4 meters up. # If an enemy is below you, move …" at bounding box center [598, 111] width 194 height 183
type textarea "hero.moveXY(x, y + 4)"
click at [367, 9] on span "Hints" at bounding box center [361, 13] width 17 height 10
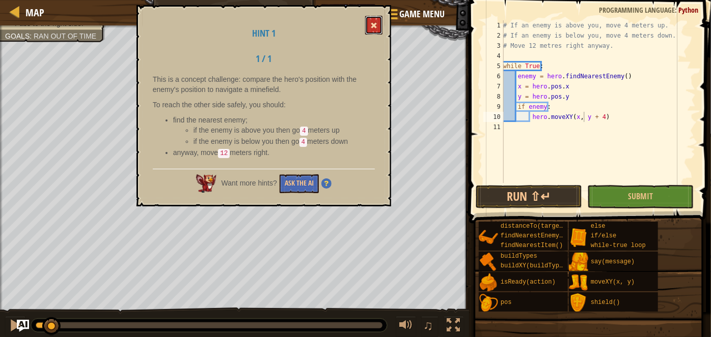
click at [369, 33] on button at bounding box center [373, 25] width 17 height 19
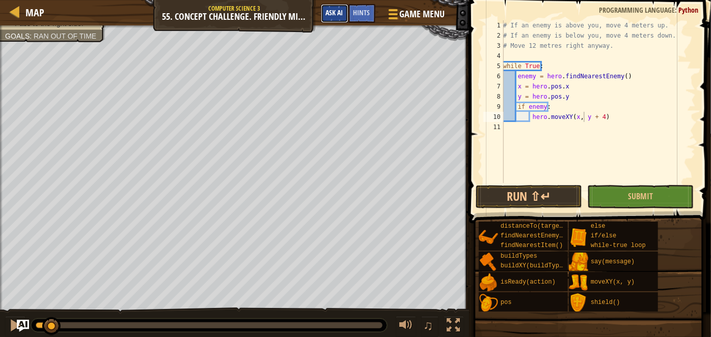
click at [332, 14] on span "Ask AI" at bounding box center [334, 13] width 17 height 10
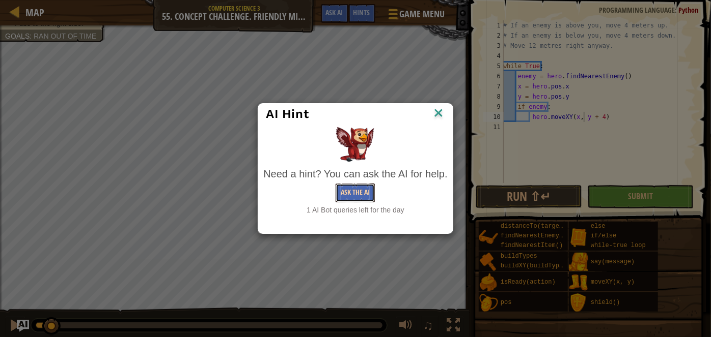
click at [351, 196] on button "Ask the AI" at bounding box center [354, 193] width 39 height 19
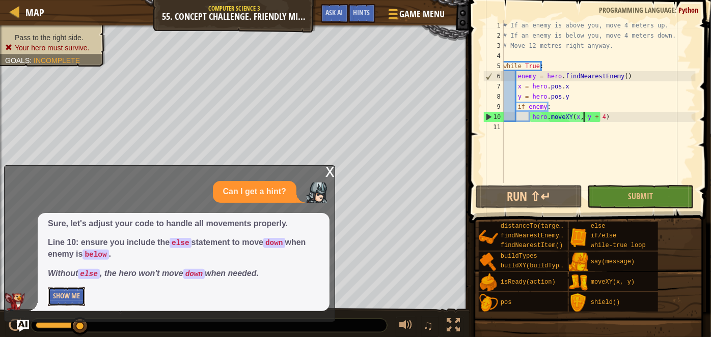
click at [72, 299] on button "Show Me" at bounding box center [66, 297] width 37 height 19
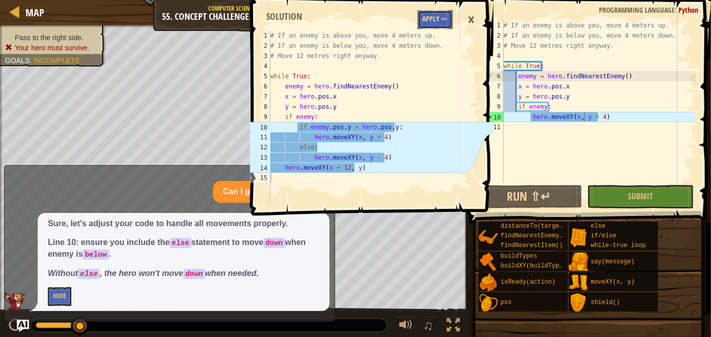
click at [432, 11] on button "Apply =>" at bounding box center [434, 19] width 35 height 19
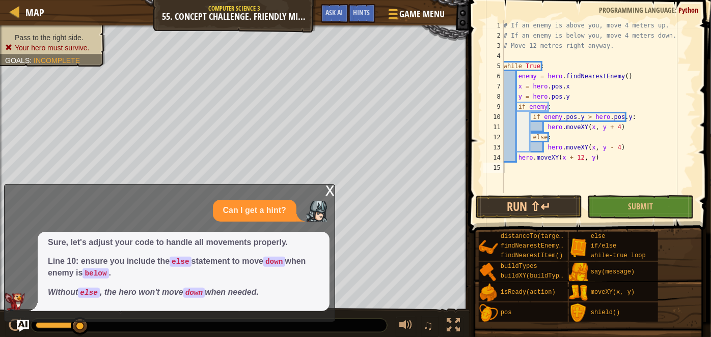
click at [325, 193] on div "x" at bounding box center [329, 190] width 9 height 10
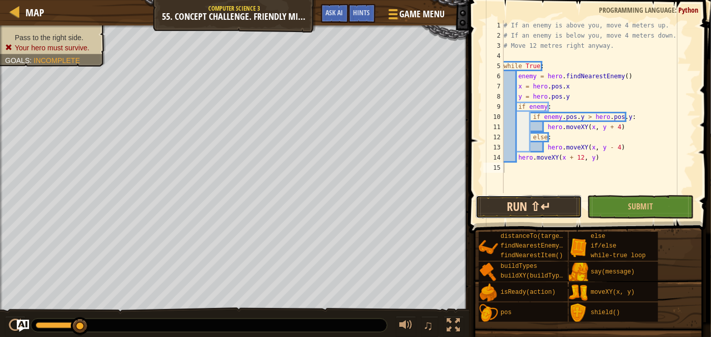
click at [521, 205] on button "Run ⇧↵" at bounding box center [528, 206] width 106 height 23
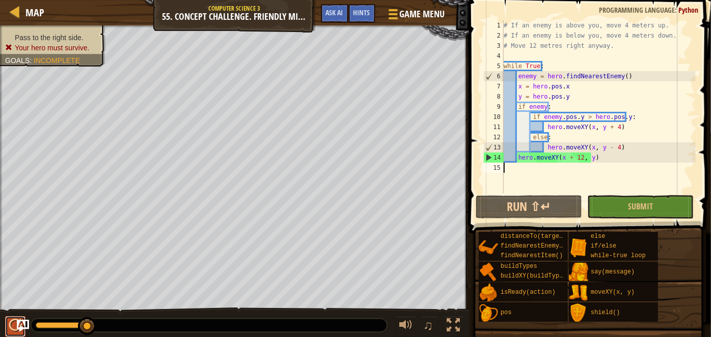
click at [12, 326] on div at bounding box center [15, 325] width 13 height 13
click at [8, 330] on button at bounding box center [15, 327] width 20 height 21
click at [229, 38] on div "Map Computer Science 3 55. Concept Challenge. Friendly Minefield Game Menu Done…" at bounding box center [355, 168] width 711 height 337
click at [369, 16] on span "Hints" at bounding box center [361, 13] width 17 height 10
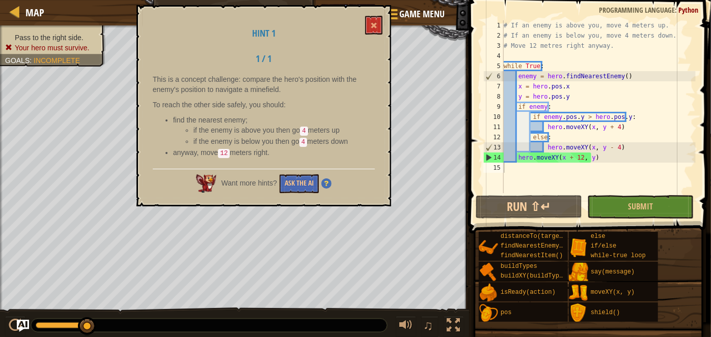
drag, startPoint x: 253, startPoint y: 105, endPoint x: 320, endPoint y: 155, distance: 82.9
click at [320, 155] on div "This is a concept challenge: compare the hero's position with the enemy's posit…" at bounding box center [264, 119] width 222 height 90
click at [316, 152] on li "anyway, move 12 meters right." at bounding box center [274, 153] width 202 height 11
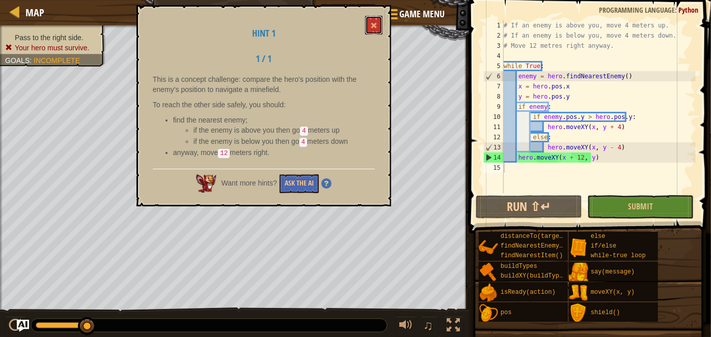
drag, startPoint x: 316, startPoint y: 152, endPoint x: 379, endPoint y: 23, distance: 143.4
click at [379, 23] on button at bounding box center [373, 25] width 17 height 19
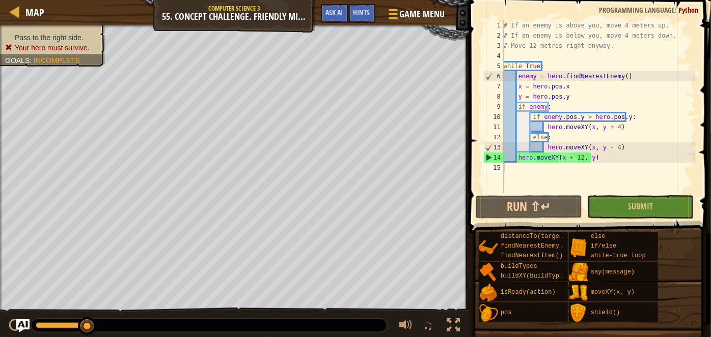
click at [18, 325] on img "Ask AI" at bounding box center [22, 326] width 13 height 13
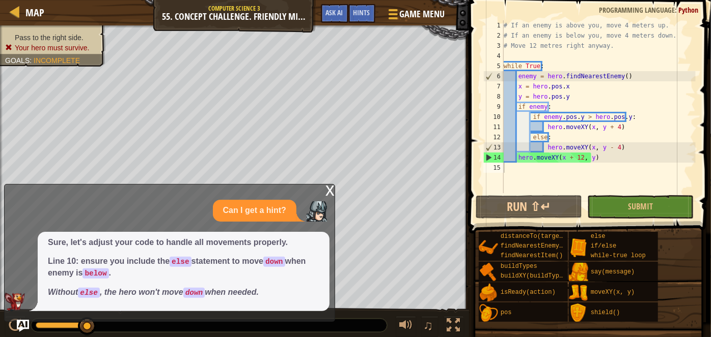
click at [328, 189] on div "x" at bounding box center [329, 190] width 9 height 10
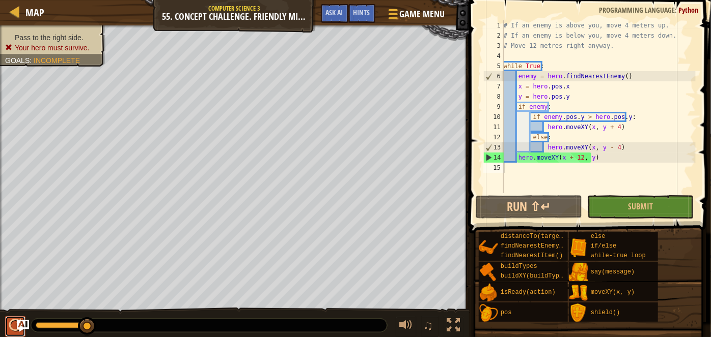
click at [9, 326] on div at bounding box center [15, 325] width 13 height 13
click at [336, 6] on button "Ask AI" at bounding box center [334, 13] width 27 height 19
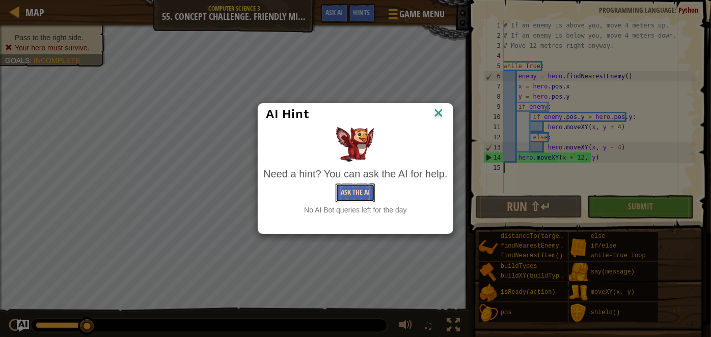
click at [363, 187] on button "Ask the AI" at bounding box center [354, 193] width 39 height 19
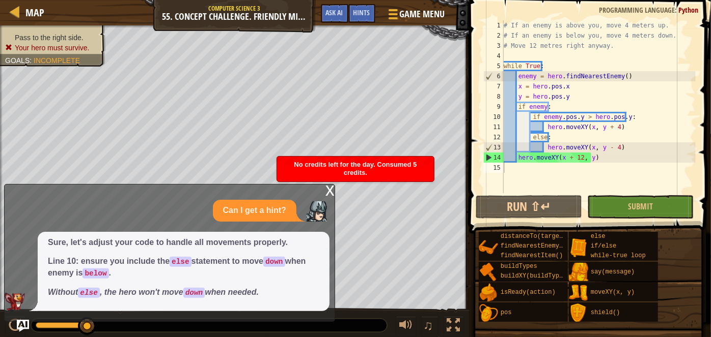
click at [331, 184] on div "x Can I get a hint? Sure, let's adjust your code to handle all movements proper…" at bounding box center [169, 253] width 331 height 138
click at [362, 20] on div "Hints" at bounding box center [361, 13] width 27 height 19
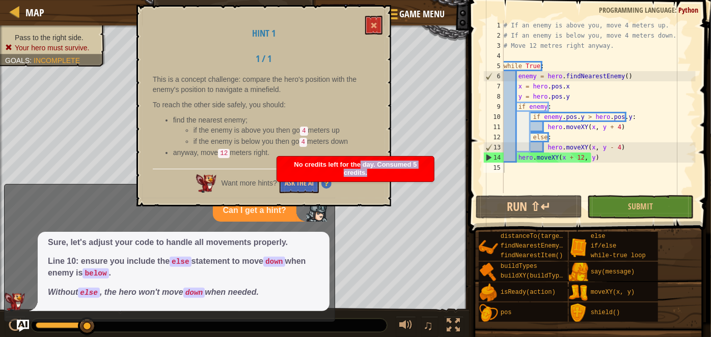
drag, startPoint x: 360, startPoint y: 162, endPoint x: 371, endPoint y: 175, distance: 16.6
click at [371, 175] on div "No credits left for the day. Consumed 5 credits." at bounding box center [355, 169] width 157 height 25
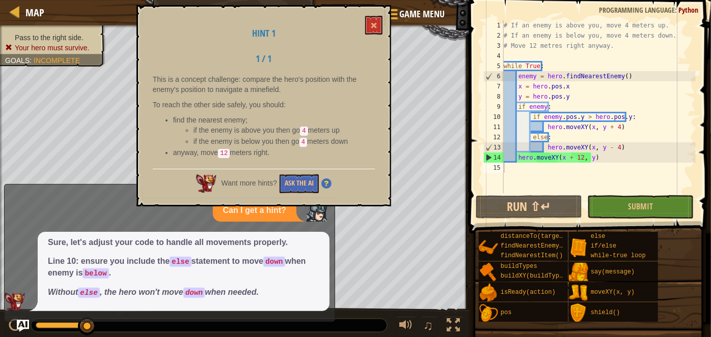
click at [353, 136] on li "if the enemy is below you then go 4 meters down" at bounding box center [283, 141] width 181 height 11
drag, startPoint x: 353, startPoint y: 134, endPoint x: 293, endPoint y: 137, distance: 60.6
click at [293, 137] on li "if the enemy is below you then go 4 meters down" at bounding box center [283, 141] width 181 height 11
drag, startPoint x: 306, startPoint y: 144, endPoint x: 329, endPoint y: 156, distance: 26.0
click at [329, 156] on div "This is a concept challenge: compare the hero's position with the enemy's posit…" at bounding box center [264, 119] width 222 height 90
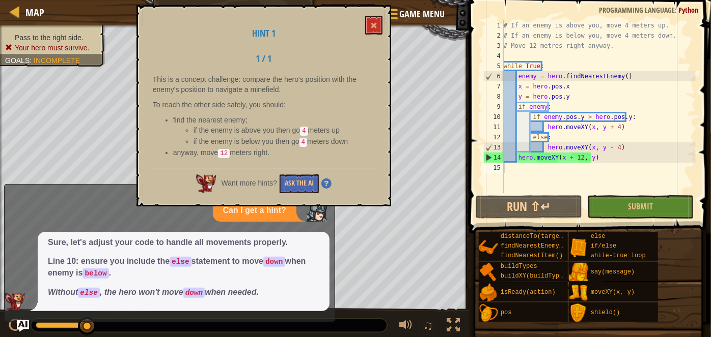
drag, startPoint x: 250, startPoint y: 169, endPoint x: 208, endPoint y: 124, distance: 61.2
click at [208, 124] on div "Hint 1 1 / 1 This is a concept challenge: compare the hero's position with the …" at bounding box center [263, 106] width 254 height 202
click at [377, 29] on span at bounding box center [373, 25] width 7 height 7
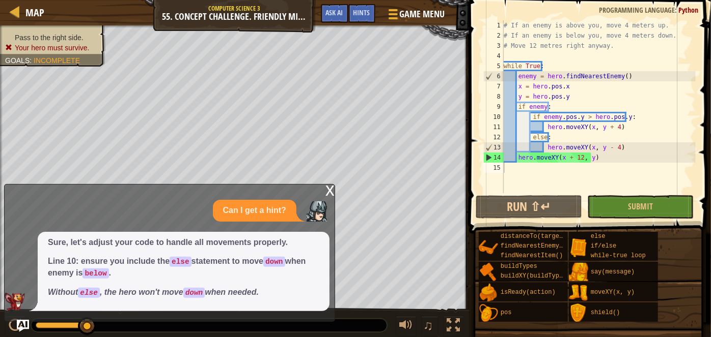
click at [328, 188] on div "x" at bounding box center [329, 190] width 9 height 10
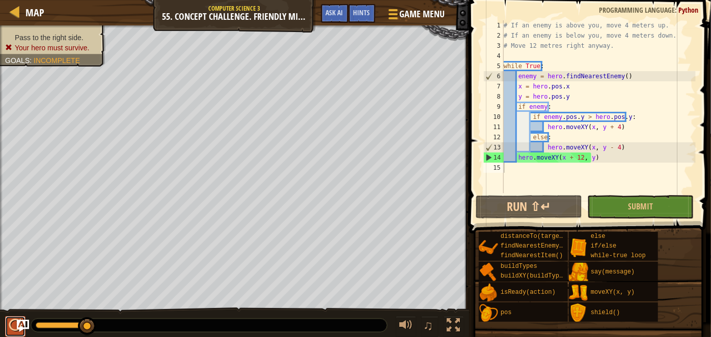
click at [11, 323] on div at bounding box center [15, 325] width 13 height 13
click at [676, 147] on div "# If an enemy is above you, move 4 meters up. # If an enemy is below you, move …" at bounding box center [598, 116] width 194 height 193
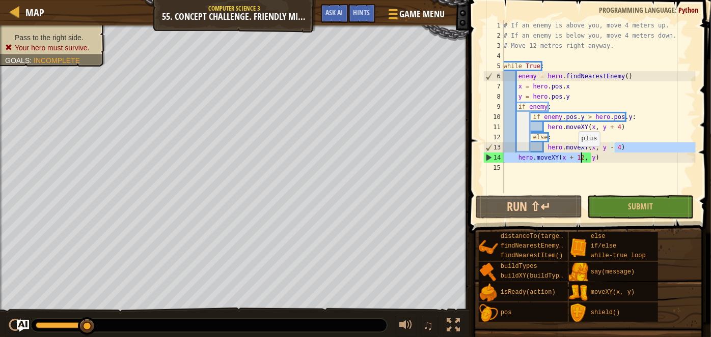
drag, startPoint x: 651, startPoint y: 152, endPoint x: 555, endPoint y: 158, distance: 96.9
click at [555, 158] on div "# If an enemy is above you, move 4 meters up. # If an enemy is below you, move …" at bounding box center [598, 116] width 194 height 193
click at [557, 158] on div "# If an enemy is above you, move 4 meters up. # If an enemy is below you, move …" at bounding box center [598, 116] width 194 height 193
type textarea "hero.moveXY(x + 12, y)"
click at [510, 52] on div "# If an enemy is above you, move 4 meters up. # If an enemy is below you, move …" at bounding box center [598, 116] width 194 height 193
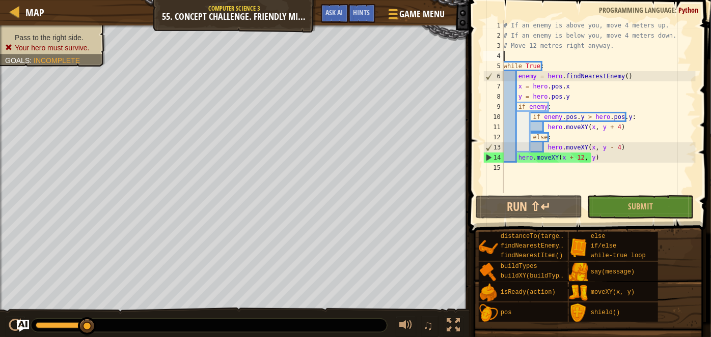
click at [512, 52] on div "# If an enemy is above you, move 4 meters up. # If an enemy is below you, move …" at bounding box center [598, 116] width 194 height 193
drag, startPoint x: 520, startPoint y: 53, endPoint x: 559, endPoint y: 52, distance: 39.2
click at [559, 52] on div "# If an enemy is above you, move 4 meters up. # If an enemy is below you, move …" at bounding box center [598, 116] width 194 height 193
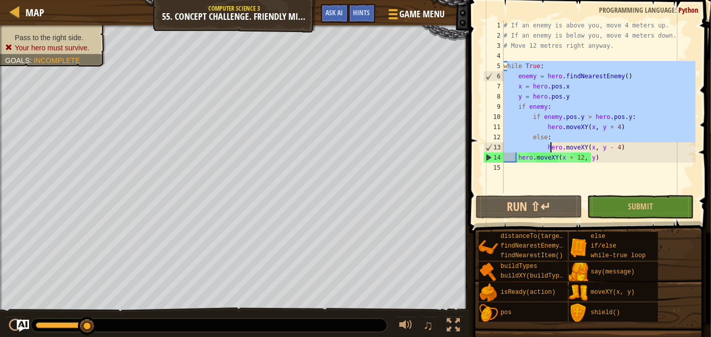
drag, startPoint x: 506, startPoint y: 61, endPoint x: 551, endPoint y: 162, distance: 110.5
click at [551, 162] on div "# If an enemy is above you, move 4 meters up. # If an enemy is below you, move …" at bounding box center [598, 116] width 194 height 193
click at [507, 68] on div "# If an enemy is above you, move 4 meters up. # If an enemy is below you, move …" at bounding box center [598, 106] width 194 height 173
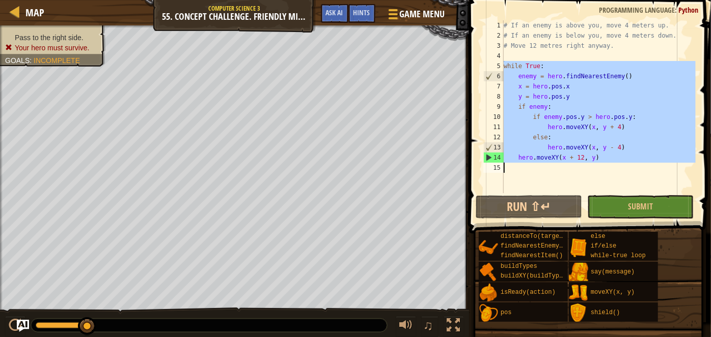
drag, startPoint x: 505, startPoint y: 67, endPoint x: 659, endPoint y: 173, distance: 186.6
click at [659, 173] on div "# If an enemy is above you, move 4 meters up. # If an enemy is below you, move …" at bounding box center [598, 116] width 194 height 193
type textarea "hero.moveXY(x + 12, y)"
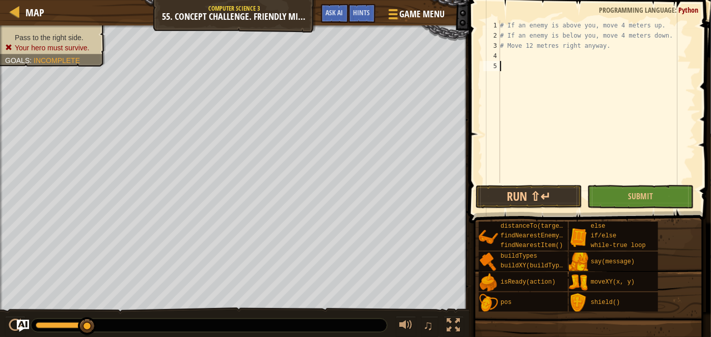
paste textarea "hero.moveXY(x + 8, 12) # Move to the start of the next column's y-range"
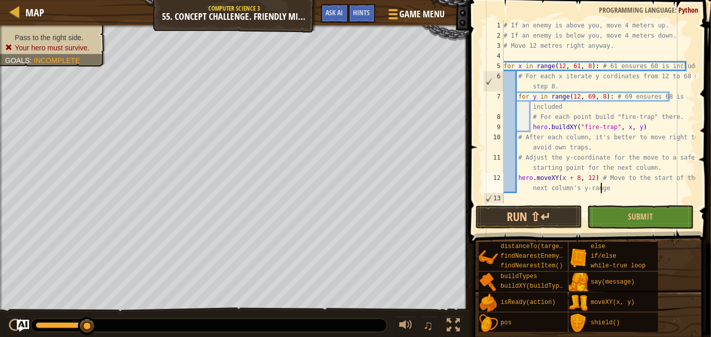
scroll to position [0, 0]
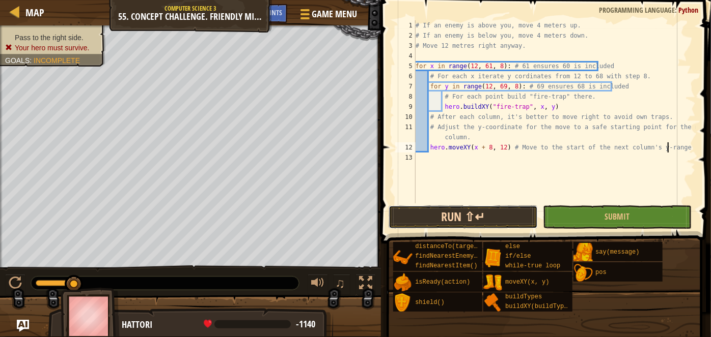
click at [510, 212] on button "Run ⇧↵" at bounding box center [462, 217] width 149 height 23
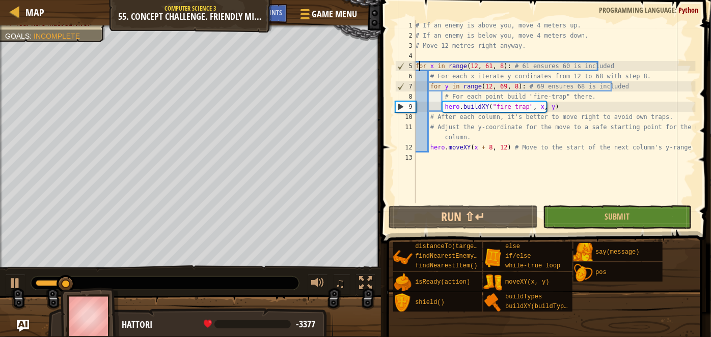
click at [419, 65] on div "# If an enemy is above you, move 4 meters up. # If an enemy is below you, move …" at bounding box center [554, 122] width 282 height 204
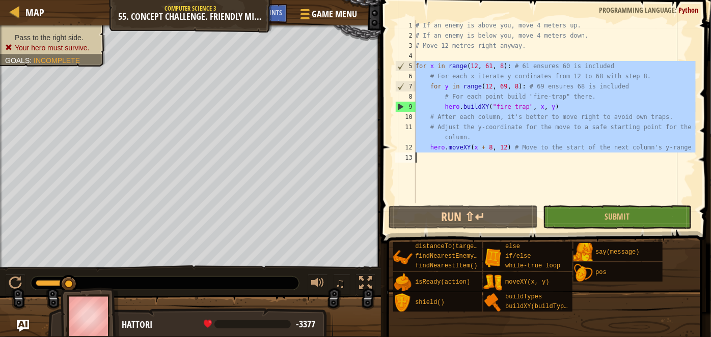
drag, startPoint x: 414, startPoint y: 64, endPoint x: 546, endPoint y: 182, distance: 177.4
click at [546, 182] on div "for x in range(12, 61, 8): # 61 ensures 60 is included 1 2 3 4 5 6 7 8 9 10 11 …" at bounding box center [544, 111] width 302 height 183
type textarea "hero.moveXY(x + 8, 12) # Move to the start of the next column's y-range"
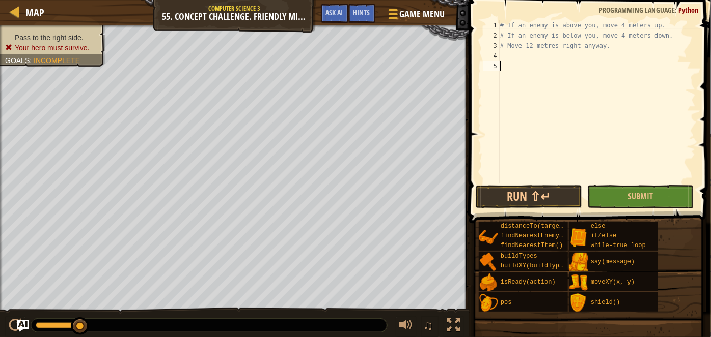
click at [391, 314] on div "Pass to the right side. Your hero must survive. Goals : Incomplete ♫ Hattori -3…" at bounding box center [355, 181] width 711 height 313
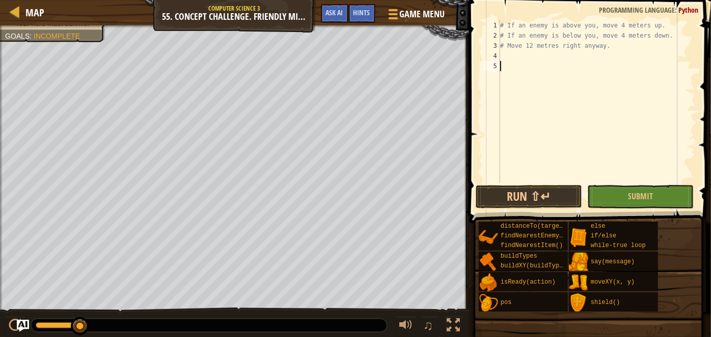
click at [239, 24] on div "Map Computer Science 3 55. Concept Challenge. Friendly Minefield Game Menu Done…" at bounding box center [355, 168] width 711 height 337
type textarea "w"
type textarea "# Move 12 metres right anyway."
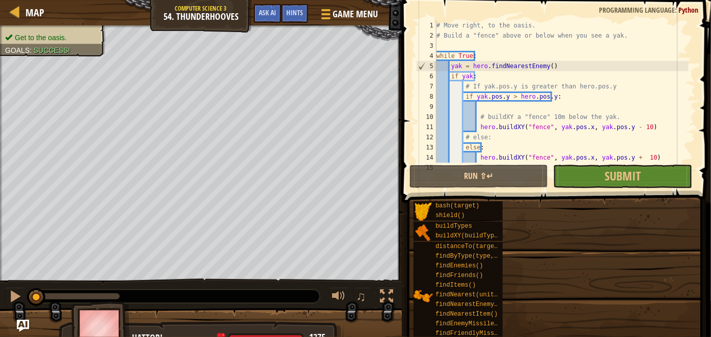
scroll to position [81, 0]
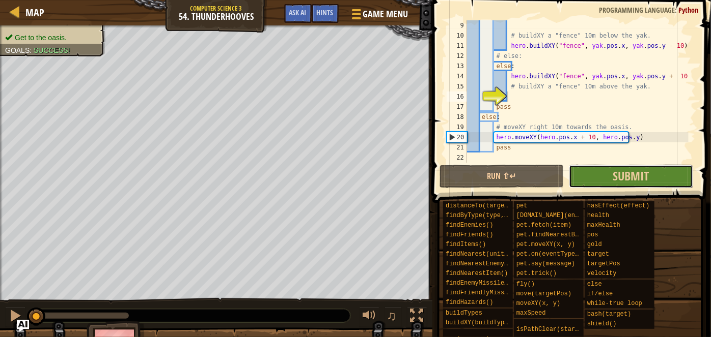
click at [664, 174] on button "Submit" at bounding box center [631, 176] width 124 height 23
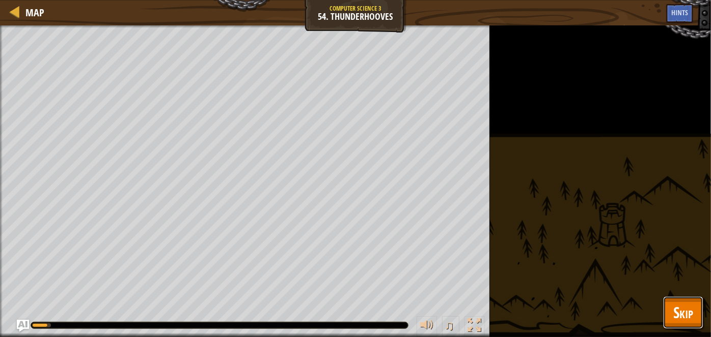
click at [700, 309] on button "Skip" at bounding box center [683, 313] width 40 height 33
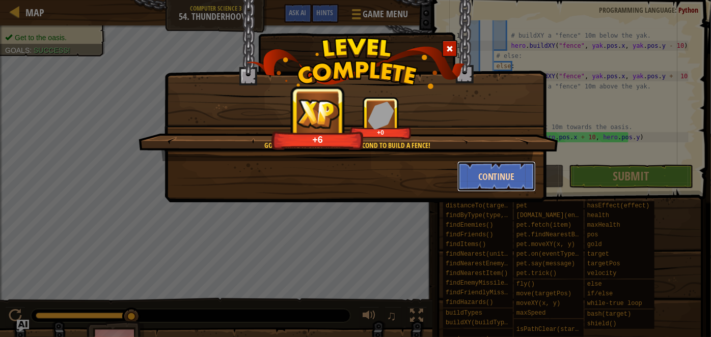
click at [503, 178] on button "Continue" at bounding box center [496, 176] width 79 height 31
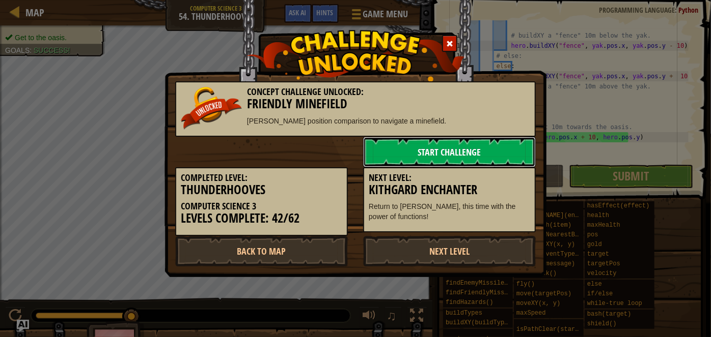
click at [448, 148] on link "Start Challenge" at bounding box center [449, 152] width 173 height 31
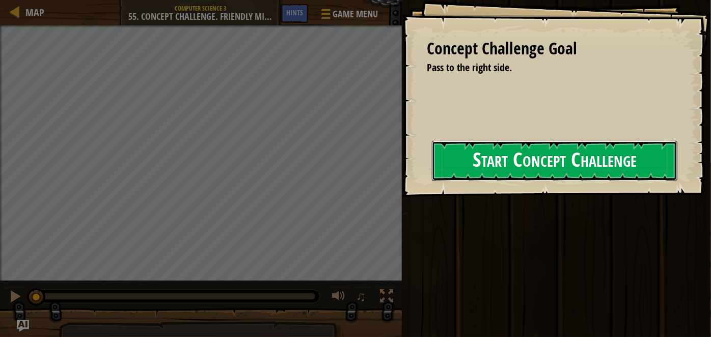
click at [463, 168] on button "Start Concept Challenge" at bounding box center [554, 161] width 245 height 40
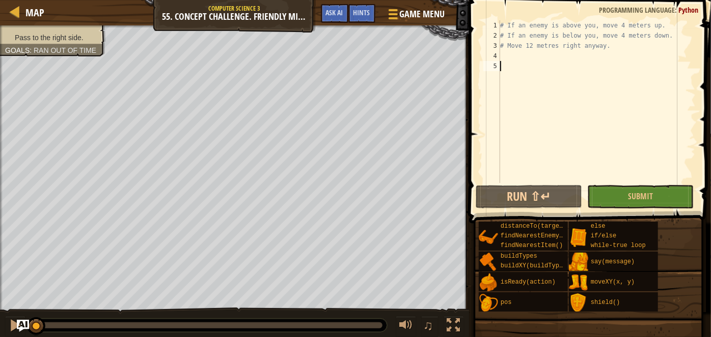
type textarea "w"
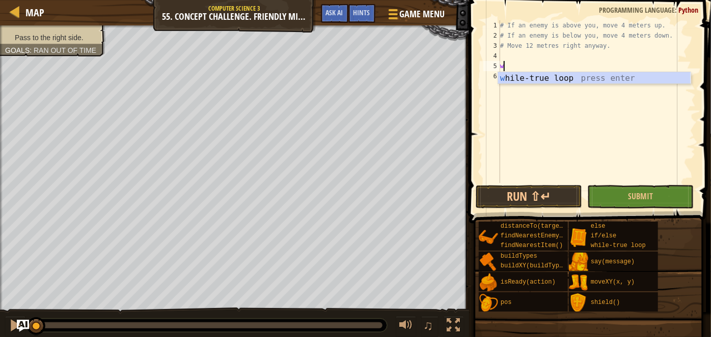
scroll to position [5, 0]
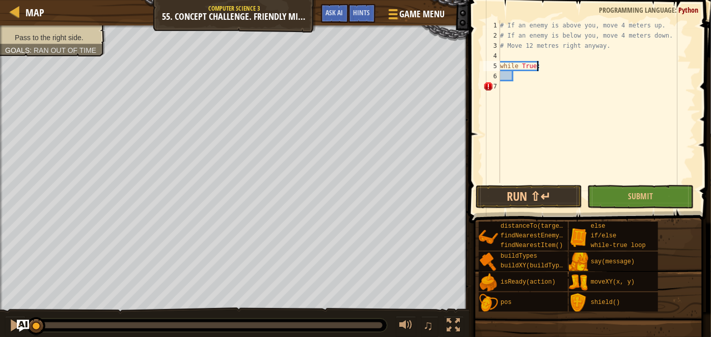
click at [547, 71] on div "# If an enemy is above you, move 4 meters up. # If an enemy is below you, move …" at bounding box center [596, 111] width 197 height 183
type textarea "while True:"
click at [528, 74] on div "# If an enemy is above you, move 4 meters up. # If an enemy is below you, move …" at bounding box center [596, 111] width 197 height 183
type textarea "x = hero.pos.x"
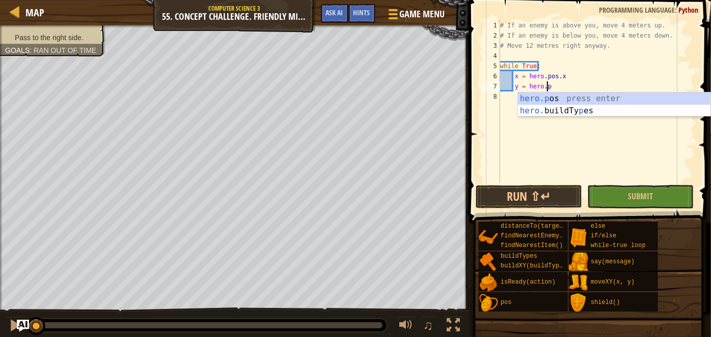
scroll to position [5, 4]
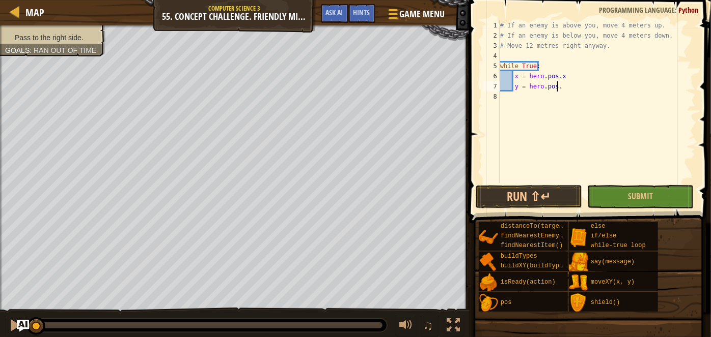
type textarea "y = hero.pos.y"
click at [562, 89] on div "# If an enemy is above you, move 4 meters up. # If an enemy is below you, move …" at bounding box center [596, 111] width 197 height 183
click at [521, 88] on div "# If an enemy is above you, move 4 meters up. # If an enemy is below you, move …" at bounding box center [596, 111] width 197 height 183
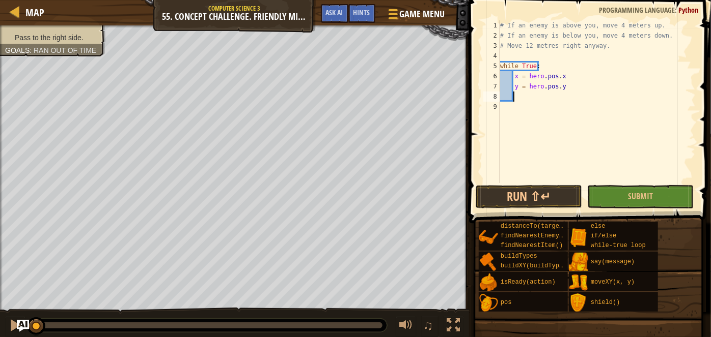
type textarea "y = hero.pos.y"
click at [524, 88] on div "# If an enemy is above you, move 4 meters up. # If an enemy is below you, move …" at bounding box center [596, 111] width 197 height 183
click at [518, 87] on div "# If an enemy is above you, move 4 meters up. # If an enemy is below you, move …" at bounding box center [596, 111] width 197 height 183
click at [524, 99] on div "# If an enemy is above you, move 4 meters up. # If an enemy is below you, move …" at bounding box center [596, 111] width 197 height 183
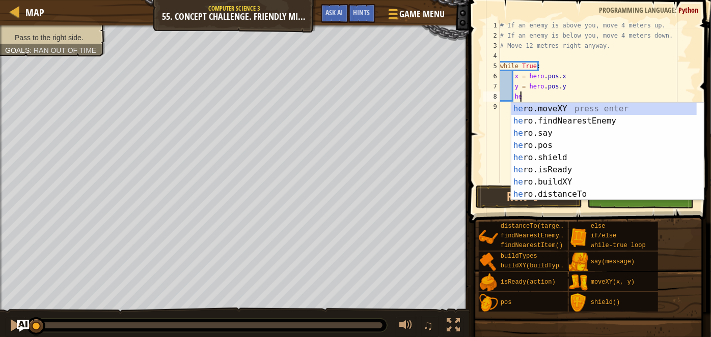
type textarea "her"
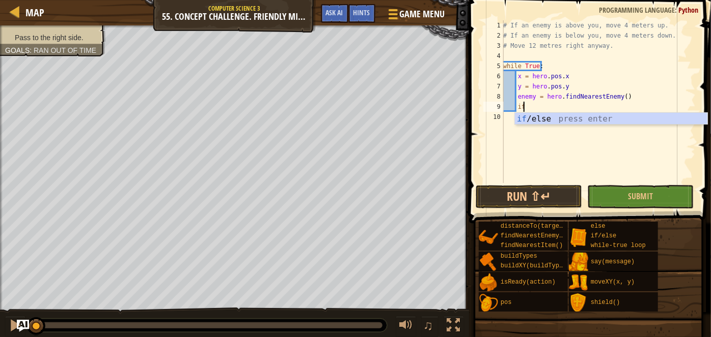
scroll to position [5, 1]
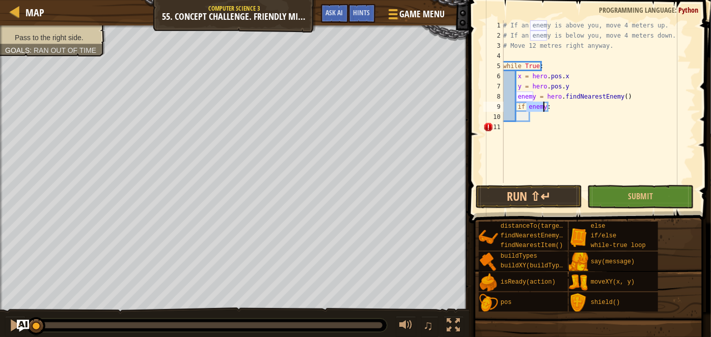
click at [540, 108] on div "# If an enemy is above you, move 4 meters up. # If an enemy is below you, move …" at bounding box center [598, 101] width 194 height 163
click at [546, 107] on div "# If an enemy is above you, move 4 meters up. # If an enemy is below you, move …" at bounding box center [598, 111] width 194 height 183
click at [544, 107] on div "# If an enemy is above you, move 4 meters up. # If an enemy is below you, move …" at bounding box center [598, 111] width 194 height 183
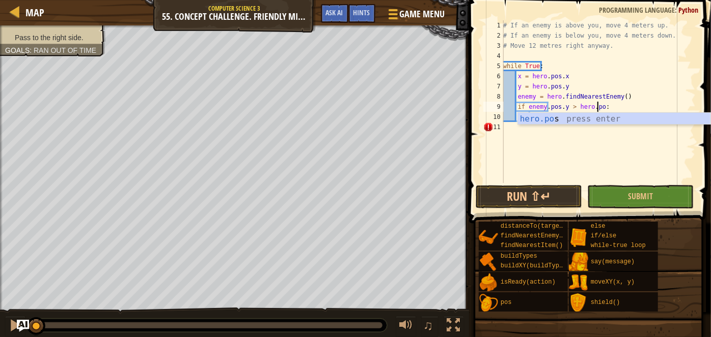
scroll to position [5, 8]
type textarea "if enemy.pos.y > hero.pos.y:"
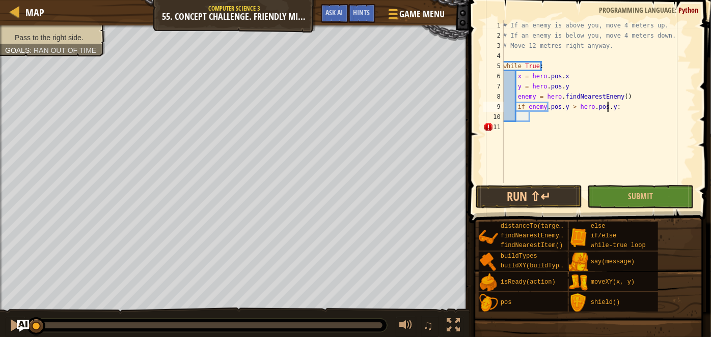
click at [567, 116] on div "# If an enemy is above you, move 4 meters up. # If an enemy is below you, move …" at bounding box center [598, 111] width 194 height 183
click at [549, 106] on div "# If an enemy is above you, move 4 meters up. # If an enemy is below you, move …" at bounding box center [598, 111] width 194 height 183
click at [618, 96] on div "# If an enemy is above you, move 4 meters up. # If an enemy is below you, move …" at bounding box center [598, 111] width 194 height 183
click at [565, 109] on div "# If an enemy is above you, move 4 meters up. # If an enemy is below you, move …" at bounding box center [598, 111] width 194 height 183
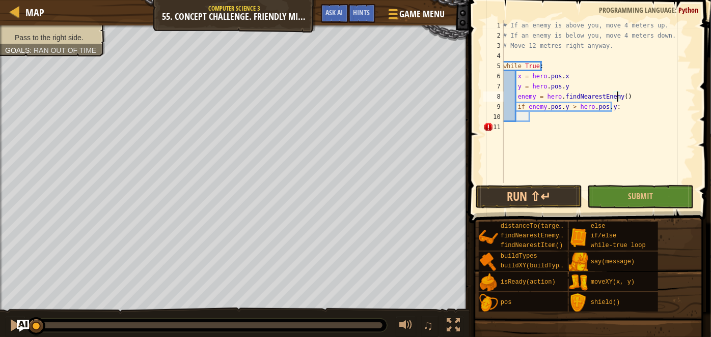
type textarea "if enemy.pos.y > hero.pos.y:"
click at [571, 120] on div "# If an enemy is above you, move 4 meters up. # If an enemy is below you, move …" at bounding box center [598, 111] width 194 height 183
click at [570, 118] on div "# If an enemy is above you, move 4 meters up. # If an enemy is below you, move …" at bounding box center [598, 111] width 194 height 183
click at [573, 117] on div "# If an enemy is above you, move 4 meters up. # If an enemy is below you, move …" at bounding box center [598, 101] width 194 height 163
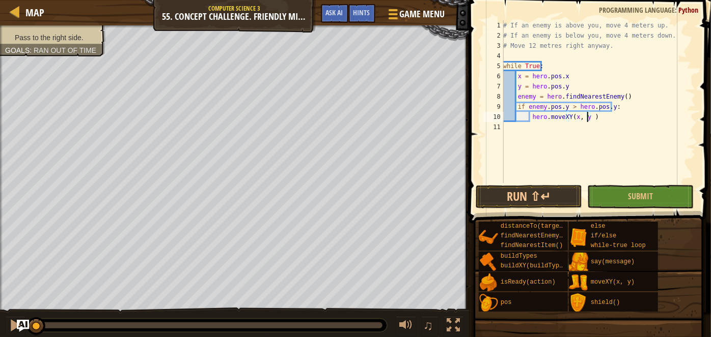
scroll to position [5, 7]
type textarea "hero.moveXY(x, y +10)"
click at [649, 138] on div "# If an enemy is above you, move 4 meters up. # If an enemy is below you, move …" at bounding box center [598, 111] width 194 height 183
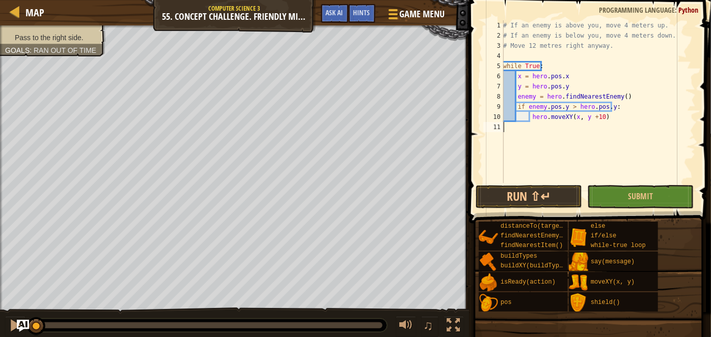
click at [589, 141] on div "# If an enemy is above you, move 4 meters up. # If an enemy is below you, move …" at bounding box center [598, 111] width 194 height 183
click at [571, 117] on div "# If an enemy is above you, move 4 meters up. # If an enemy is below you, move …" at bounding box center [598, 111] width 194 height 183
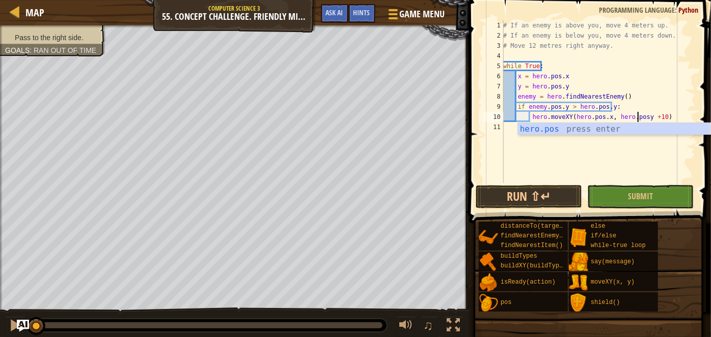
scroll to position [5, 11]
type textarea "hero.moveXY(hero.pos.x, hero.pos.y +10)"
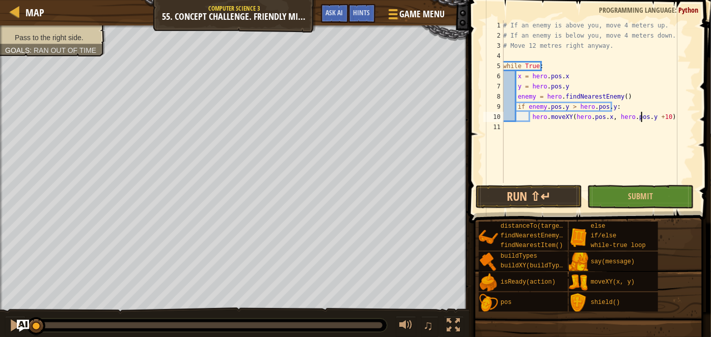
click at [667, 115] on div "# If an enemy is above you, move 4 meters up. # If an enemy is below you, move …" at bounding box center [598, 111] width 194 height 183
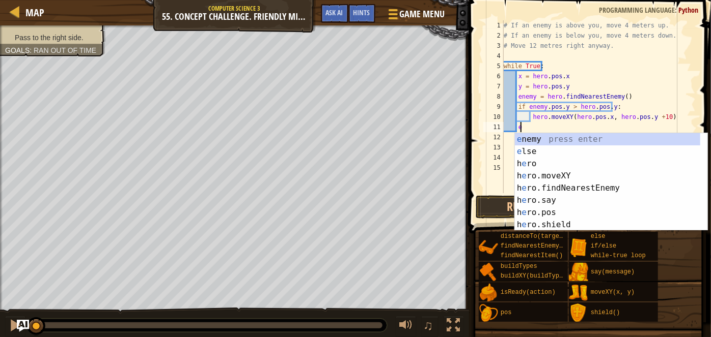
type textarea "els"
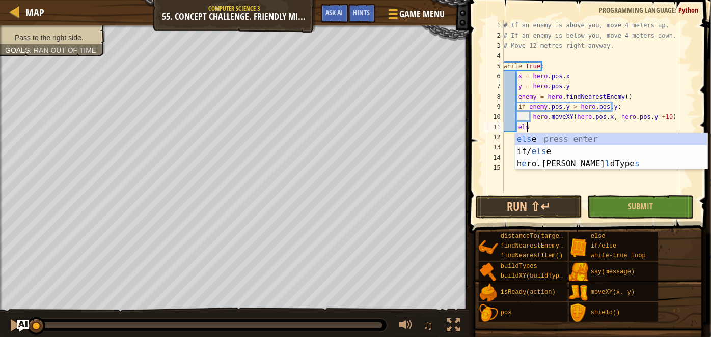
type textarea "e"
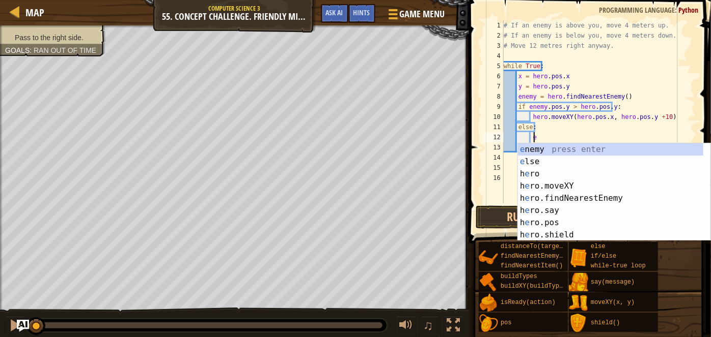
scroll to position [5, 1]
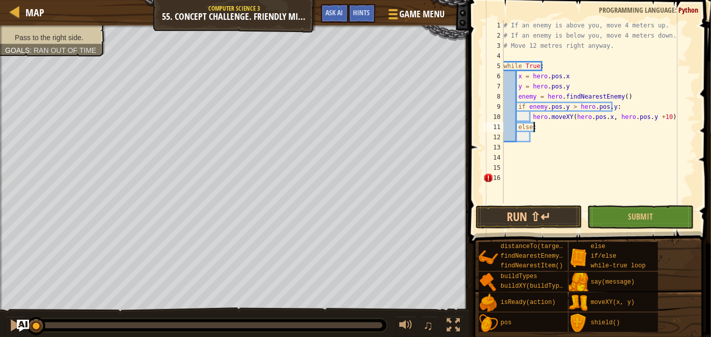
click at [536, 126] on div "# If an enemy is above you, move 4 meters up. # If an enemy is below you, move …" at bounding box center [598, 122] width 194 height 204
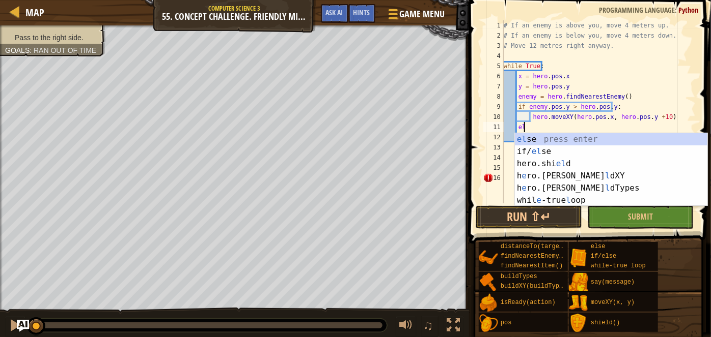
type textarea "e"
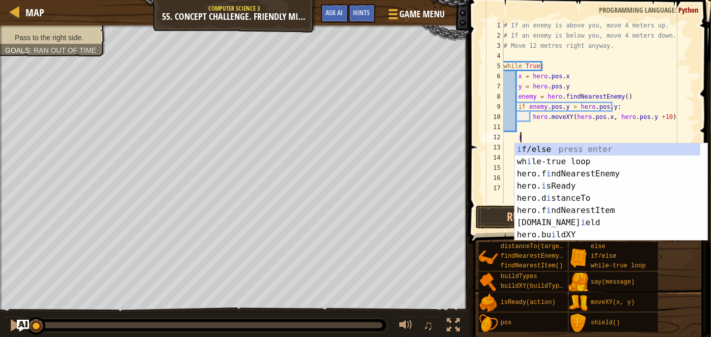
scroll to position [5, 1]
click at [552, 149] on div "i f/else press enter wh i le-true loop press enter hero.f i ndNearestEnemy pres…" at bounding box center [608, 205] width 186 height 122
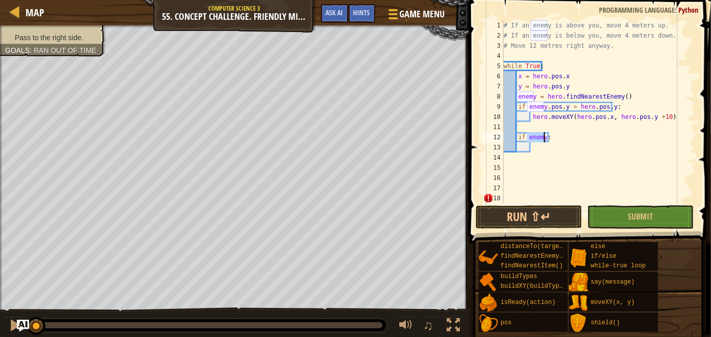
click at [544, 137] on div "# If an enemy is above you, move 4 meters up. # If an enemy is below you, move …" at bounding box center [598, 111] width 194 height 183
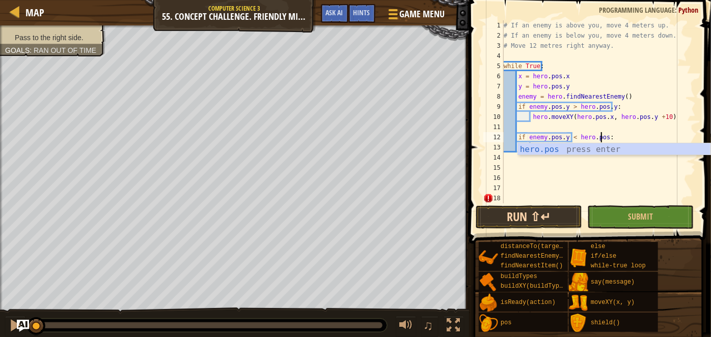
scroll to position [5, 8]
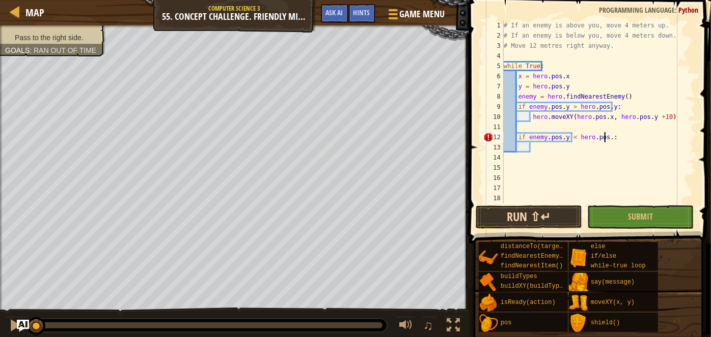
type textarea "if enemy.pos.y < hero.pos.y:"
click at [584, 146] on div "# If an enemy is above you, move 4 meters up. # If an enemy is below you, move …" at bounding box center [598, 122] width 194 height 204
click at [604, 143] on div "# If an enemy is above you, move 4 meters up. # If an enemy is below you, move …" at bounding box center [598, 122] width 194 height 204
click at [657, 118] on div "# If an enemy is above you, move 4 meters up. # If an enemy is below you, move …" at bounding box center [598, 122] width 194 height 204
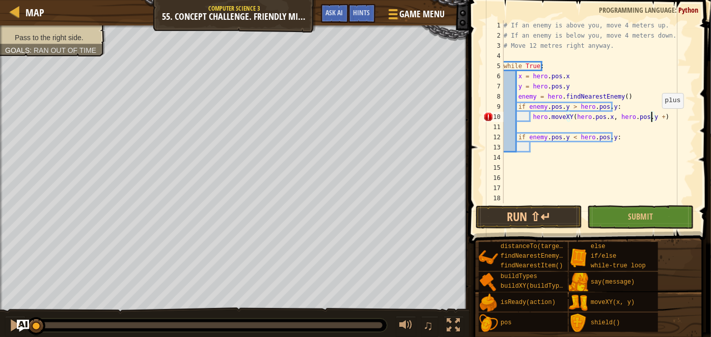
type textarea "hero.moveXY(hero.pos.x, hero.pos.y +4)"
click at [617, 149] on div "# If an enemy is above you, move 4 meters up. # If an enemy is below you, move …" at bounding box center [598, 122] width 194 height 204
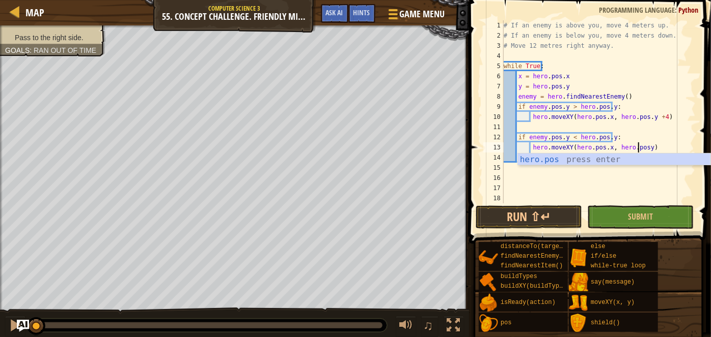
scroll to position [5, 11]
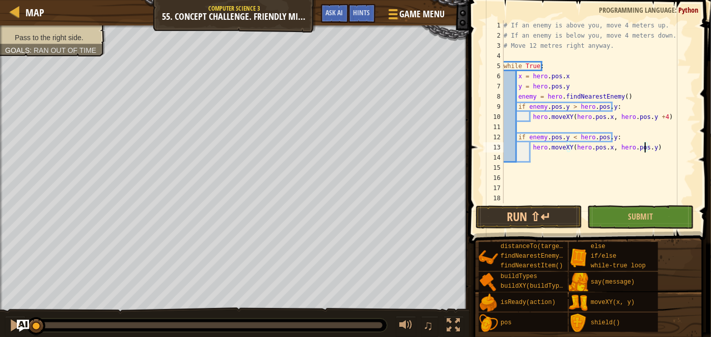
click at [644, 150] on div "# If an enemy is above you, move 4 meters up. # If an enemy is below you, move …" at bounding box center [598, 122] width 194 height 204
type textarea "hero.moveXY(hero.pos.x, hero.pos.y -4)"
click at [609, 160] on div "# If an enemy is above you, move 4 meters up. # If an enemy is below you, move …" at bounding box center [598, 122] width 194 height 204
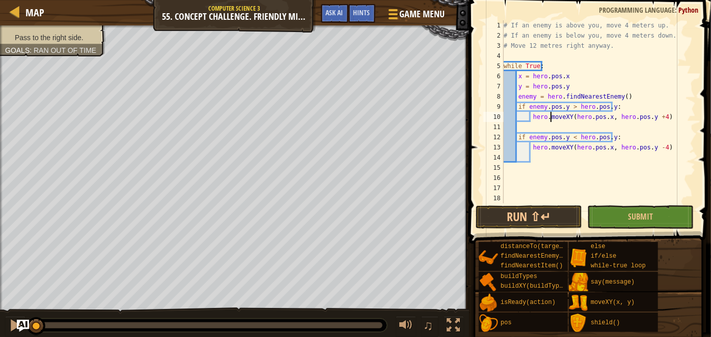
click at [550, 121] on div "# If an enemy is above you, move 4 meters up. # If an enemy is below you, move …" at bounding box center [598, 122] width 194 height 204
type textarea "hero.moveXY(hero.pos.x, hero.pos.y +4)"
click at [553, 130] on div "# If an enemy is above you, move 4 meters up. # If an enemy is below you, move …" at bounding box center [598, 122] width 194 height 204
click at [539, 124] on div "# If an enemy is above you, move 4 meters up. # If an enemy is below you, move …" at bounding box center [598, 122] width 194 height 204
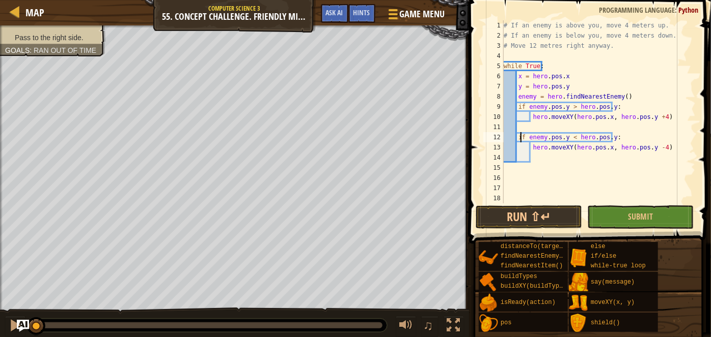
click at [520, 133] on div "# If an enemy is above you, move 4 meters up. # If an enemy is below you, move …" at bounding box center [598, 122] width 194 height 204
click at [519, 134] on div "# If an enemy is above you, move 4 meters up. # If an enemy is below you, move …" at bounding box center [598, 122] width 194 height 204
click at [519, 137] on div "# If an enemy is above you, move 4 meters up. # If an enemy is below you, move …" at bounding box center [598, 122] width 194 height 204
click at [517, 137] on div "# If an enemy is above you, move 4 meters up. # If an enemy is below you, move …" at bounding box center [598, 122] width 194 height 204
type textarea "if enemy.pos.y < hero.pos.y:"
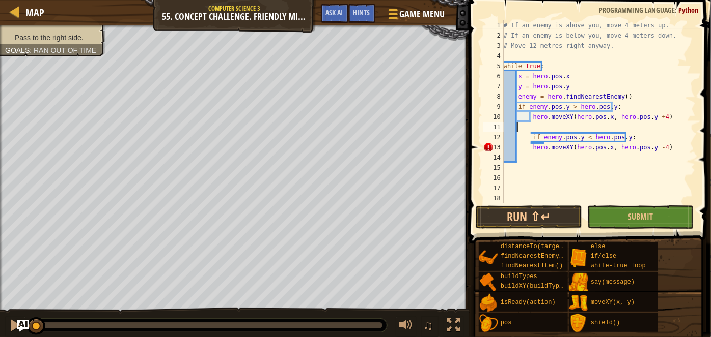
click at [531, 129] on div "# If an enemy is above you, move 4 meters up. # If an enemy is below you, move …" at bounding box center [598, 122] width 194 height 204
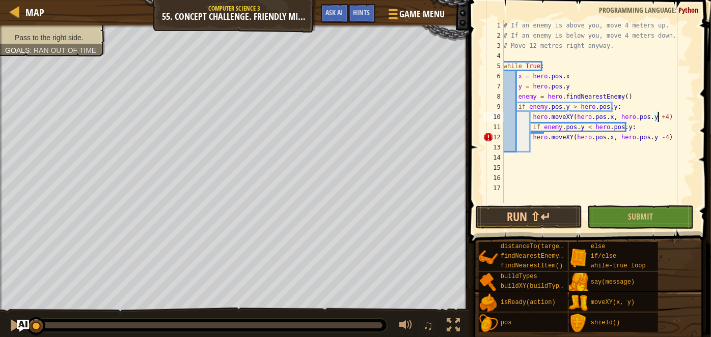
click at [532, 136] on div "# If an enemy is above you, move 4 meters up. # If an enemy is below you, move …" at bounding box center [598, 122] width 194 height 204
click at [528, 136] on div "# If an enemy is above you, move 4 meters up. # If an enemy is below you, move …" at bounding box center [598, 122] width 194 height 204
click at [541, 140] on div "# If an enemy is above you, move 4 meters up. # If an enemy is below you, move …" at bounding box center [598, 122] width 194 height 204
click at [529, 139] on div "# If an enemy is above you, move 4 meters up. # If an enemy is below you, move …" at bounding box center [598, 122] width 194 height 204
click at [527, 130] on div "# If an enemy is above you, move 4 meters up. # If an enemy is below you, move …" at bounding box center [598, 122] width 194 height 204
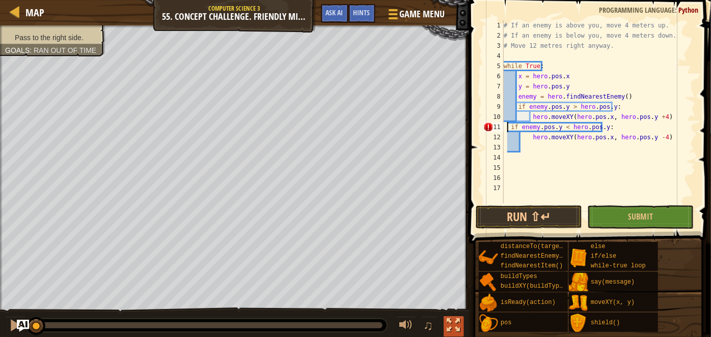
type textarea "if enemy.pos.y < hero.pos.y:"
click at [591, 145] on div "# If an enemy is above you, move 4 meters up. # If an enemy is below you, move …" at bounding box center [598, 122] width 194 height 204
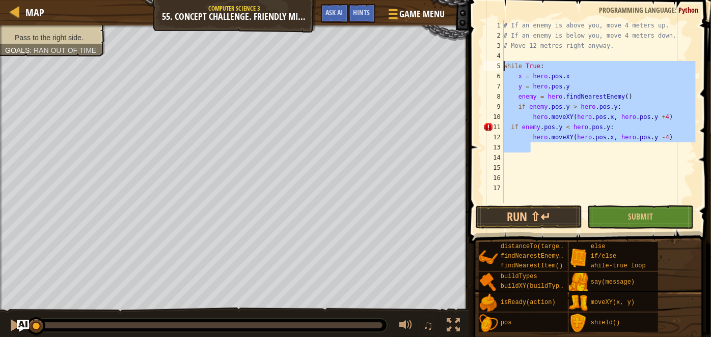
drag, startPoint x: 587, startPoint y: 150, endPoint x: 493, endPoint y: 68, distance: 124.5
click at [493, 68] on div "1 2 3 4 5 6 7 8 9 10 11 12 13 14 15 16 17 # If an enemy is above you, move 4 me…" at bounding box center [588, 111] width 214 height 183
type textarea "while True: x = hero.pos.x"
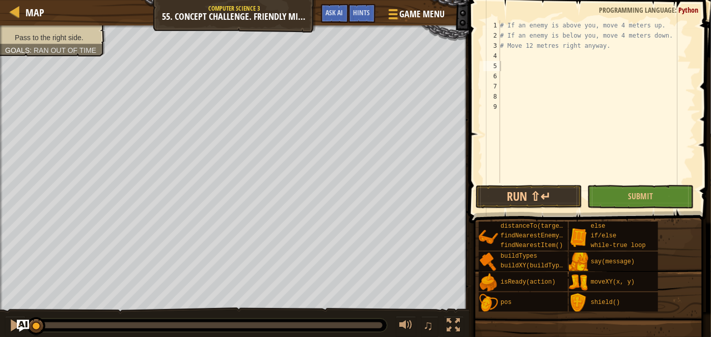
click at [513, 65] on div "# If an enemy is above you, move 4 meters up. # If an enemy is below you, move …" at bounding box center [596, 111] width 197 height 183
click at [522, 60] on div "# If an enemy is above you, move 4 meters up. # If an enemy is below you, move …" at bounding box center [596, 111] width 197 height 183
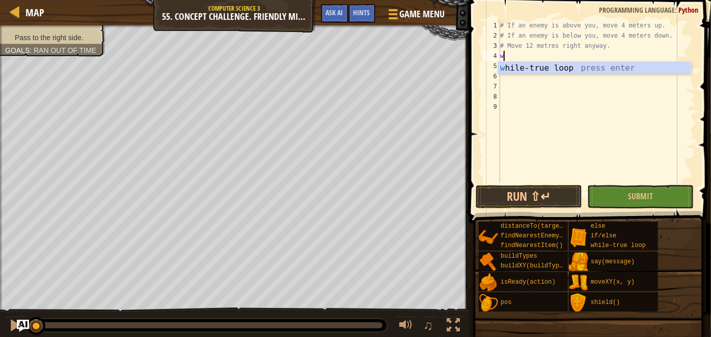
type textarea "wh"
click at [528, 66] on div "wh ile-true loop press enter" at bounding box center [594, 80] width 193 height 37
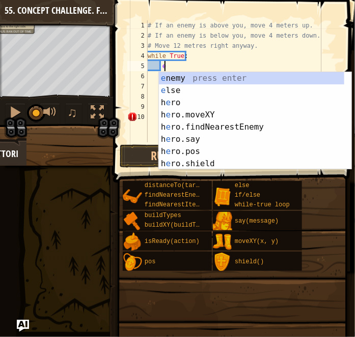
type textarea "ene"
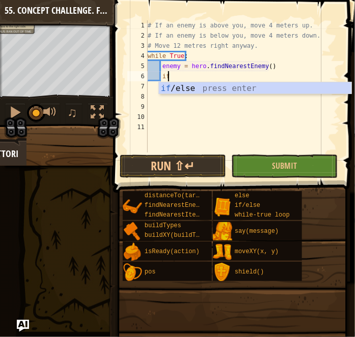
scroll to position [5, 1]
type textarea "if enemy:"
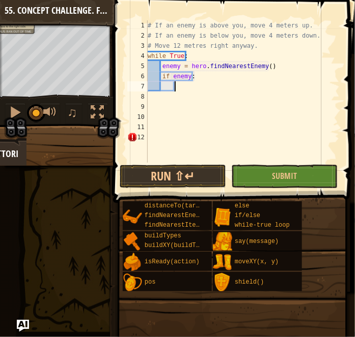
click at [201, 87] on div "# If an enemy is above you, move 4 meters up. # If an enemy is below you, move …" at bounding box center [243, 101] width 194 height 163
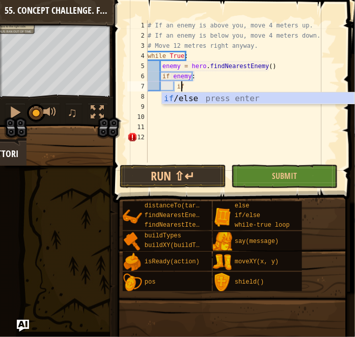
scroll to position [5, 2]
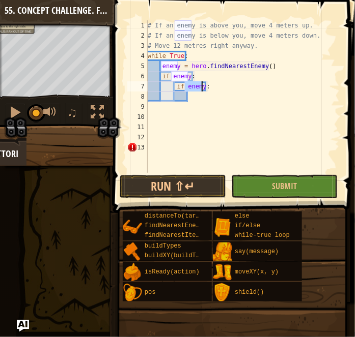
click at [200, 87] on div "# If an enemy is above you, move 4 meters up. # If an enemy is below you, move …" at bounding box center [243, 96] width 194 height 153
click at [202, 87] on div "# If an enemy is above you, move 4 meters up. # If an enemy is below you, move …" at bounding box center [243, 106] width 194 height 173
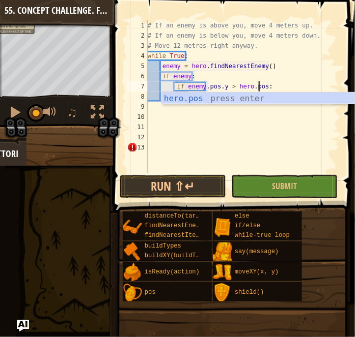
scroll to position [5, 9]
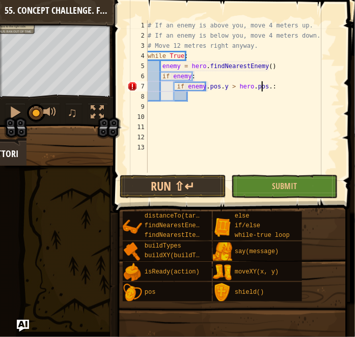
type textarea "if enemy.pos.y > hero.pos.y:"
click at [236, 103] on div "# If an enemy is above you, move 4 meters up. # If an enemy is below you, move …" at bounding box center [243, 106] width 194 height 173
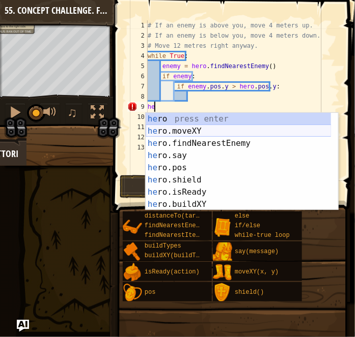
click at [214, 130] on div "he ro press enter he ro.moveXY press enter he ro.findNearestEnemy press enter h…" at bounding box center [239, 174] width 186 height 122
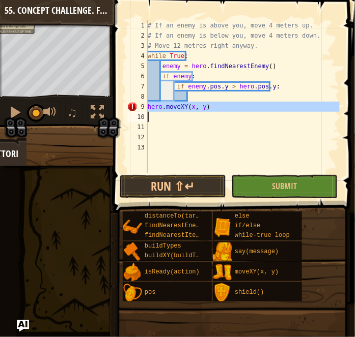
drag, startPoint x: 147, startPoint y: 107, endPoint x: 222, endPoint y: 106, distance: 74.8
click at [222, 106] on div "hero.moveXY(x, y) 1 2 3 4 5 6 7 8 9 10 11 12 13 # If an enemy is above you, mov…" at bounding box center [232, 96] width 214 height 153
type textarea "hero.moveXY(x, y)"
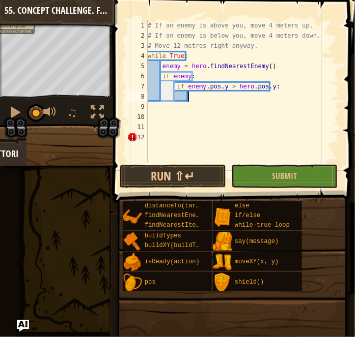
click at [209, 97] on div "# If an enemy is above you, move 4 meters up. # If an enemy is below you, move …" at bounding box center [243, 101] width 194 height 163
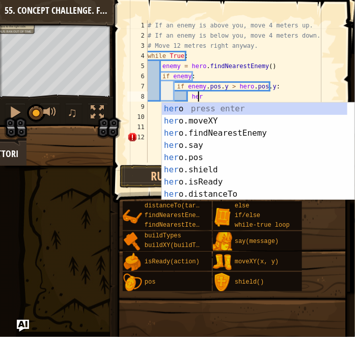
scroll to position [5, 4]
click at [220, 116] on div "her o press enter her o.moveXY press enter her o.findNearestEnemy press enter h…" at bounding box center [255, 164] width 186 height 122
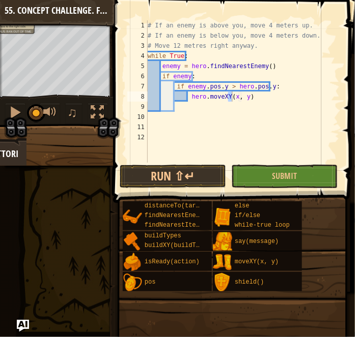
click at [231, 98] on div "# If an enemy is above you, move 4 meters up. # If an enemy is below you, move …" at bounding box center [243, 91] width 194 height 143
click at [229, 98] on div "# If an enemy is above you, move 4 meters up. # If an enemy is below you, move …" at bounding box center [243, 101] width 194 height 163
click at [268, 101] on div "# If an enemy is above you, move 4 meters up. # If an enemy is below you, move …" at bounding box center [243, 101] width 194 height 163
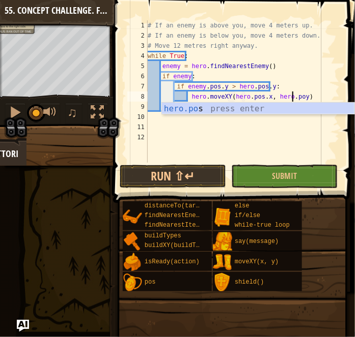
scroll to position [5, 12]
type textarea "hero.moveXY(hero.pos.x, hero.pos.y)"
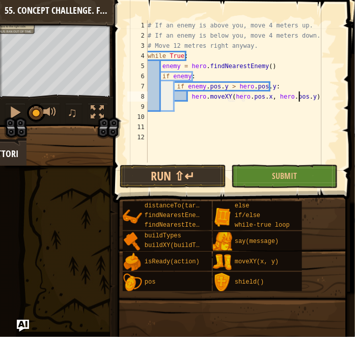
click at [244, 109] on div "# If an enemy is above you, move 4 meters up. # If an enemy is below you, move …" at bounding box center [243, 101] width 194 height 163
click at [205, 110] on div "# If an enemy is above you, move 4 meters up. # If an enemy is below you, move …" at bounding box center [243, 101] width 194 height 163
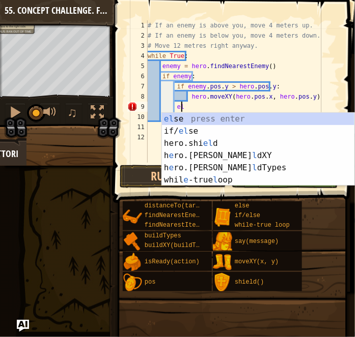
type textarea "e"
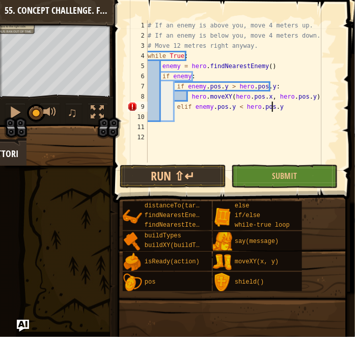
scroll to position [5, 10]
type textarea "elif enemy.pos.y < hero.pos.y:"
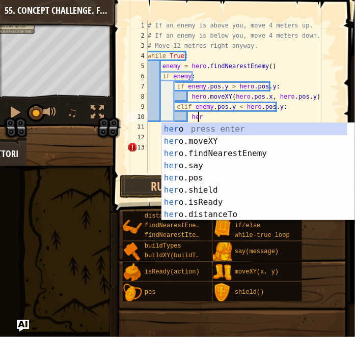
scroll to position [5, 4]
click at [289, 143] on div "her o press enter her o.moveXY press enter her o.findNearestEnemy press enter h…" at bounding box center [255, 184] width 186 height 122
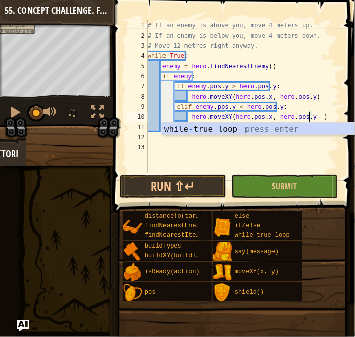
scroll to position [5, 13]
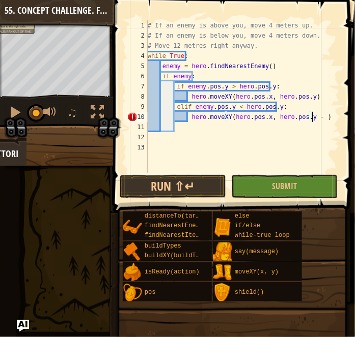
type textarea "hero.moveXY(hero.pos.x, hero.pos.y - 4)"
click at [236, 125] on div "# If an enemy is above you, move 4 meters up. # If an enemy is below you, move …" at bounding box center [243, 106] width 194 height 173
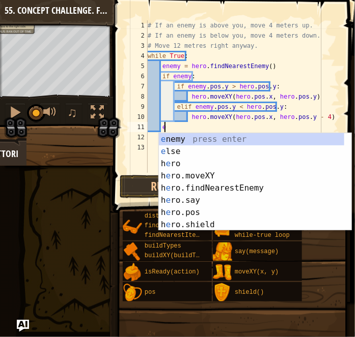
scroll to position [5, 1]
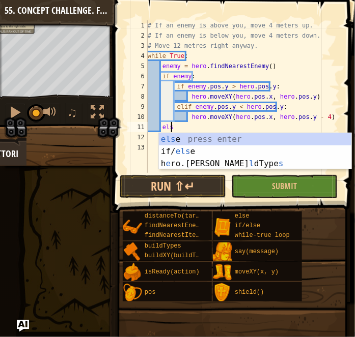
type textarea "else"
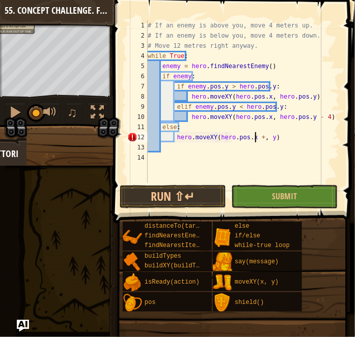
scroll to position [5, 9]
click at [271, 140] on div "# If an enemy is above you, move 4 meters up. # If an enemy is below you, move …" at bounding box center [243, 111] width 194 height 183
click at [270, 140] on div "# If an enemy is above you, move 4 meters up. # If an enemy is below you, move …" at bounding box center [243, 111] width 194 height 183
click at [269, 139] on div "# If an enemy is above you, move 4 meters up. # If an enemy is below you, move …" at bounding box center [243, 111] width 194 height 183
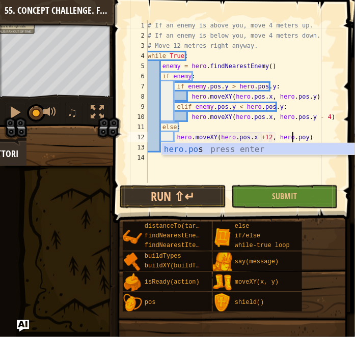
scroll to position [5, 12]
type textarea "hero.moveXY(hero.pos.x +12, hero.pos.y)"
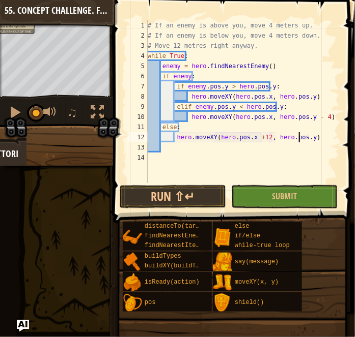
click at [288, 159] on div "# If an enemy is above you, move 4 meters up. # If an enemy is below you, move …" at bounding box center [243, 111] width 194 height 183
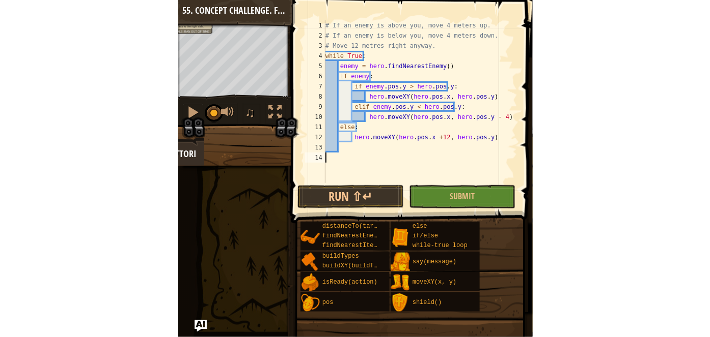
scroll to position [5, 0]
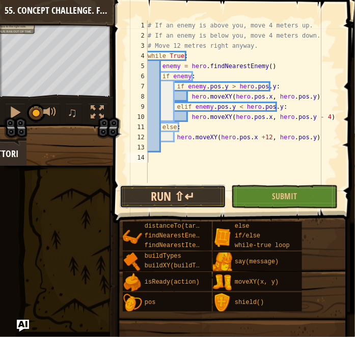
click at [167, 191] on button "Run ⇧↵" at bounding box center [173, 196] width 106 height 23
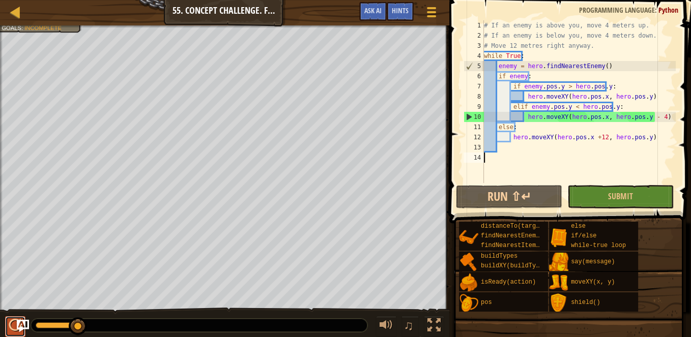
click at [16, 323] on div at bounding box center [15, 325] width 13 height 13
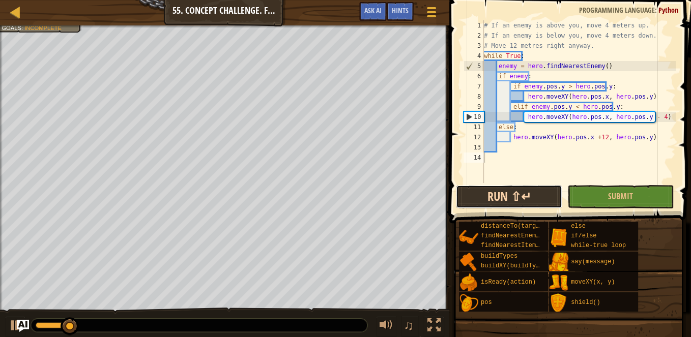
click at [518, 193] on button "Run ⇧↵" at bounding box center [509, 196] width 106 height 23
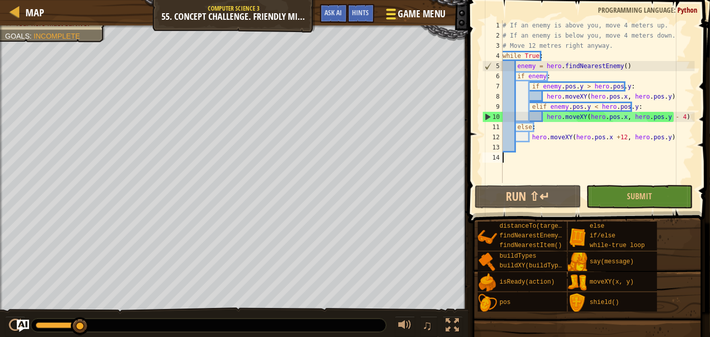
click at [383, 14] on button "Game Menu" at bounding box center [414, 16] width 74 height 25
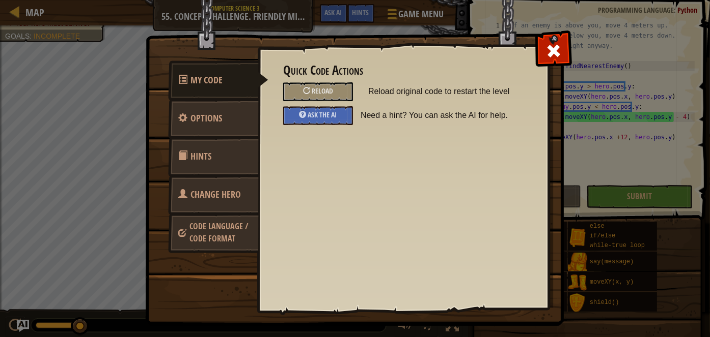
click at [213, 152] on link "Hints" at bounding box center [213, 157] width 91 height 40
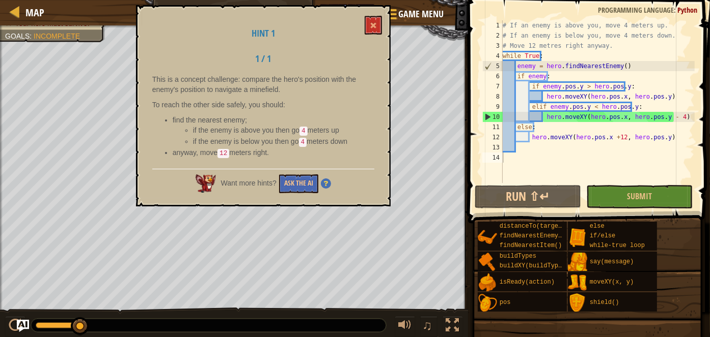
click at [380, 12] on div "Hint 1 1 / 1 This is a concept challenge: compare the hero's position with the …" at bounding box center [263, 106] width 254 height 202
click at [371, 26] on span at bounding box center [373, 25] width 7 height 7
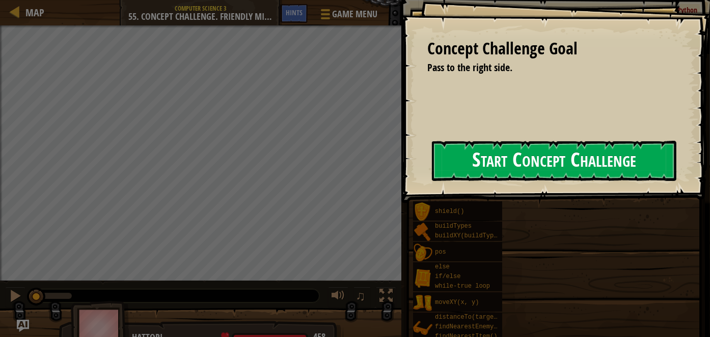
click at [536, 179] on button "Start Concept Challenge" at bounding box center [554, 161] width 244 height 40
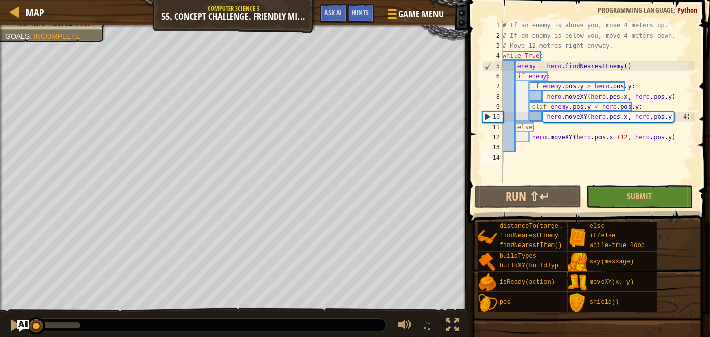
click at [46, 9] on div "Map Computer Science 3 55. Concept Challenge. Friendly Minefield Game Menu Done…" at bounding box center [234, 12] width 468 height 25
click at [30, 8] on span "Map" at bounding box center [34, 13] width 19 height 14
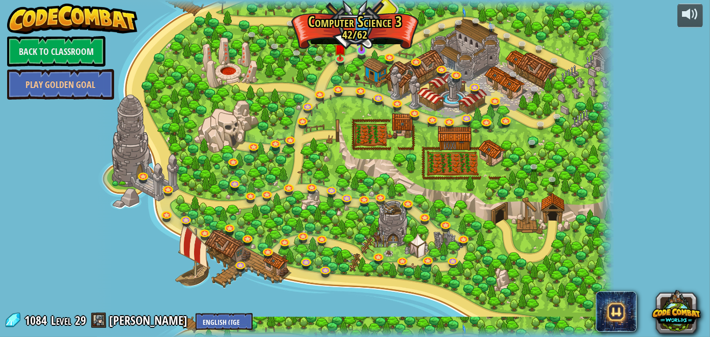
click at [362, 49] on img at bounding box center [361, 37] width 12 height 29
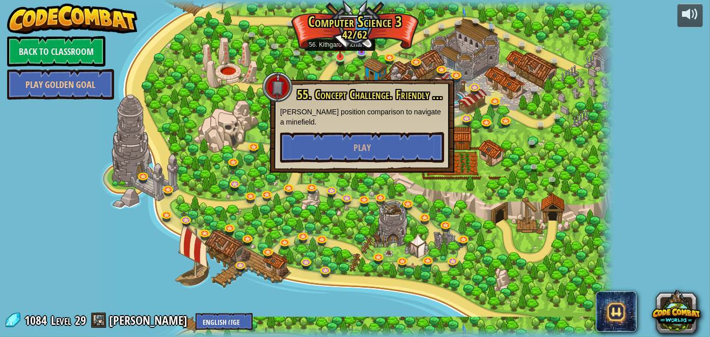
click at [343, 52] on img at bounding box center [340, 44] width 12 height 29
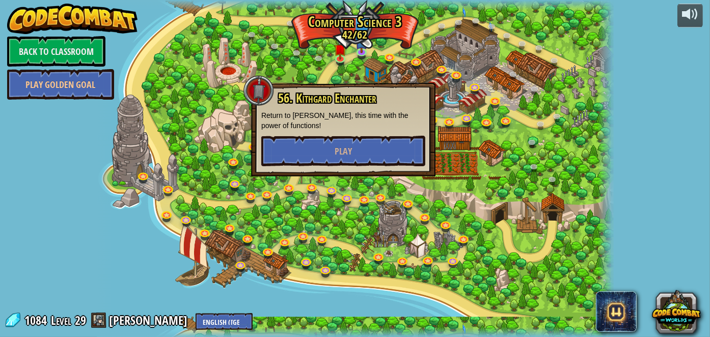
click at [362, 131] on div "56. Kithgard Enchanter Return to Kithgard Dungeon, this time with the power of …" at bounding box center [343, 129] width 164 height 75
click at [353, 151] on button "Play" at bounding box center [343, 151] width 164 height 31
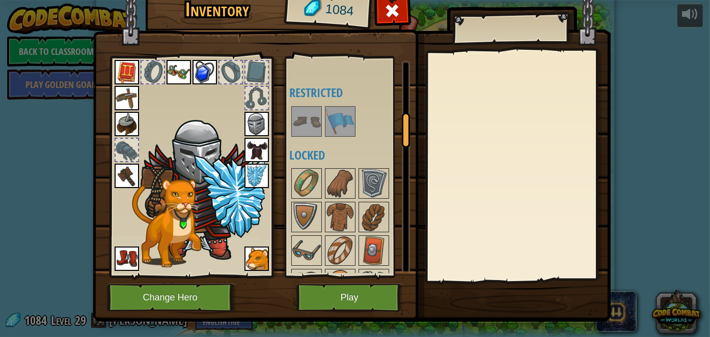
scroll to position [331, 0]
click at [362, 287] on button "Play" at bounding box center [349, 298] width 106 height 28
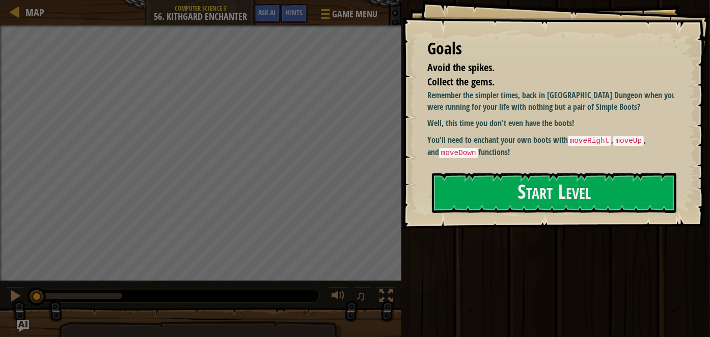
click at [362, 287] on div "♫" at bounding box center [200, 293] width 401 height 31
click at [497, 211] on button "Start Level" at bounding box center [554, 193] width 244 height 40
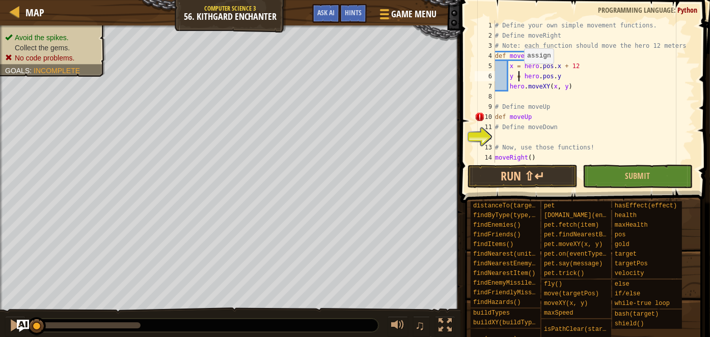
click at [518, 73] on div "# Define your own simple movement functions. # Define moveRight # Note: each fu…" at bounding box center [590, 101] width 194 height 163
click at [526, 61] on div "# Define your own simple movement functions. # Define moveRight # Note: each fu…" at bounding box center [590, 101] width 194 height 163
click at [534, 119] on div "# Define your own simple movement functions. # Define moveRight # Note: each fu…" at bounding box center [590, 101] width 194 height 163
click at [5, 329] on button at bounding box center [15, 327] width 20 height 21
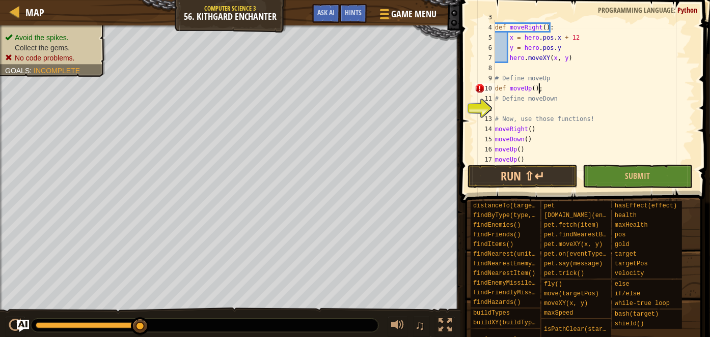
scroll to position [5, 3]
type textarea "def moveUp():"
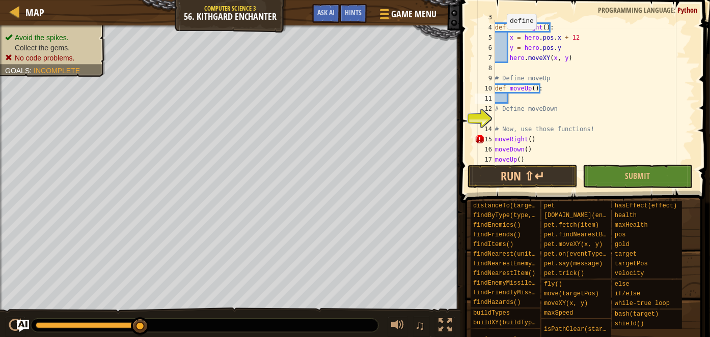
drag, startPoint x: 236, startPoint y: 8, endPoint x: 308, endPoint y: 26, distance: 74.2
click at [282, 23] on div "Map Computer Science 3 56. Kithgard Enchanter Game Menu Done Hints Ask AI" at bounding box center [230, 12] width 460 height 25
type textarea "x = hero.pos.x + 1"
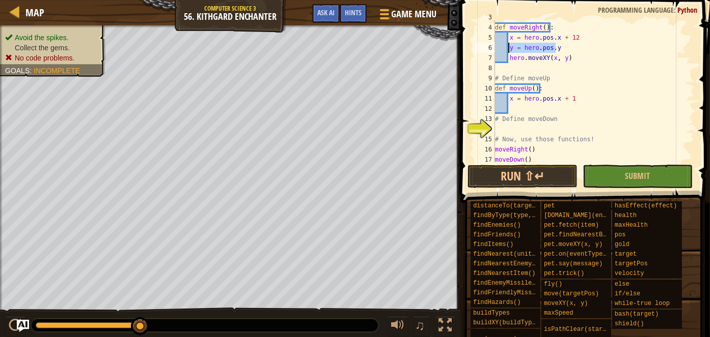
drag, startPoint x: 569, startPoint y: 44, endPoint x: 508, endPoint y: 45, distance: 60.6
click at [508, 45] on div "# Note: each function should move the hero 12 meters! def moveRight ( ) : x = h…" at bounding box center [590, 93] width 194 height 163
type textarea "y = hero.pos.y"
click at [531, 112] on div "# Note: each function should move the hero 12 meters! def moveRight ( ) : x = h…" at bounding box center [590, 93] width 194 height 163
paste textarea "y = hero.pos.y"
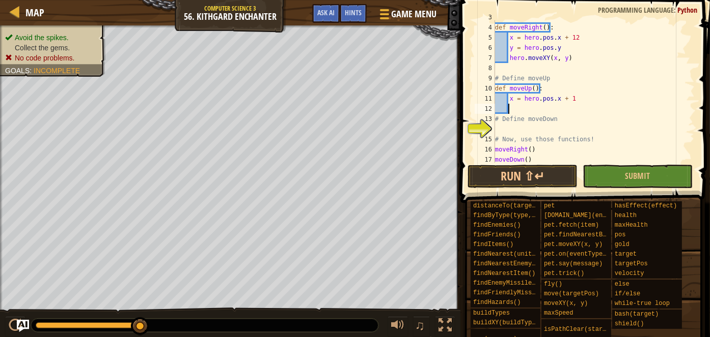
type textarea "y = hero.pos.y"
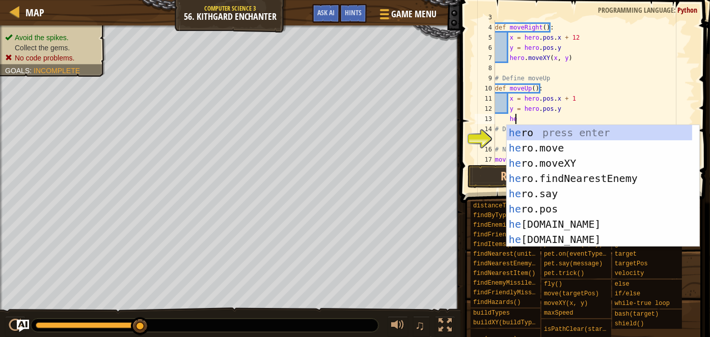
scroll to position [5, 1]
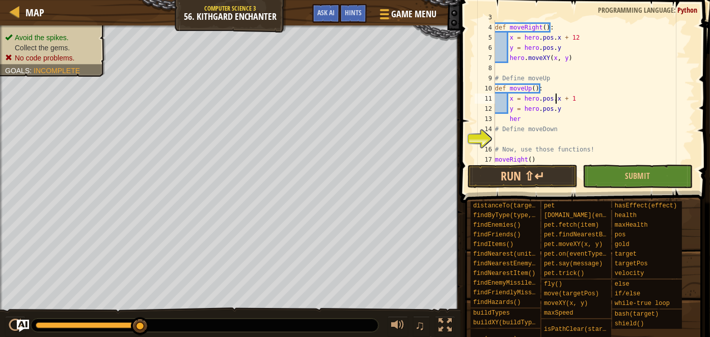
click at [556, 99] on div "# Note: each function should move the hero 12 meters! def moveRight ( ) : x = h…" at bounding box center [590, 93] width 194 height 163
drag, startPoint x: 573, startPoint y: 100, endPoint x: 560, endPoint y: 98, distance: 12.4
click at [560, 98] on div "# Note: each function should move the hero 12 meters! def moveRight ( ) : x = h…" at bounding box center [590, 93] width 194 height 163
click at [577, 99] on div "# Note: each function should move the hero 12 meters! def moveRight ( ) : x = h…" at bounding box center [590, 91] width 194 height 143
drag, startPoint x: 577, startPoint y: 99, endPoint x: 562, endPoint y: 98, distance: 14.8
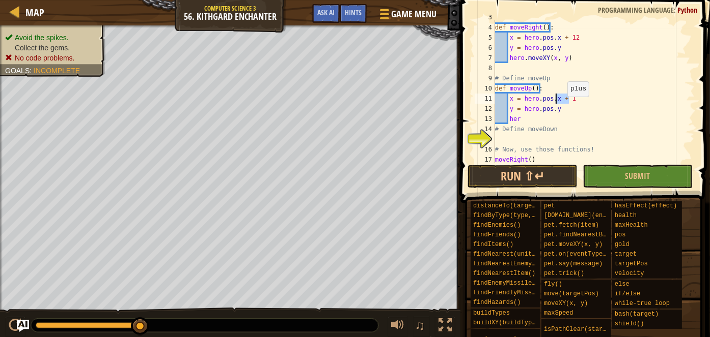
click at [562, 98] on div "# Note: each function should move the hero 12 meters! def moveRight ( ) : x = h…" at bounding box center [590, 93] width 194 height 163
click at [570, 111] on div "# Note: each function should move the hero 12 meters! def moveRight ( ) : x = h…" at bounding box center [590, 93] width 194 height 163
paste textarea "+ 1"
drag, startPoint x: 571, startPoint y: 99, endPoint x: 557, endPoint y: 98, distance: 13.8
click at [557, 98] on div "# Note: each function should move the hero 12 meters! def moveRight ( ) : x = h…" at bounding box center [590, 93] width 194 height 163
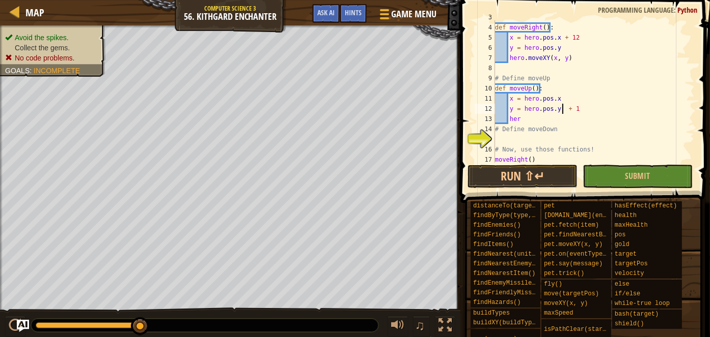
click at [560, 107] on div "# Note: each function should move the hero 12 meters! def moveRight ( ) : x = h…" at bounding box center [590, 93] width 194 height 163
click at [554, 119] on div "# Note: each function should move the hero 12 meters! def moveRight ( ) : x = h…" at bounding box center [590, 93] width 194 height 163
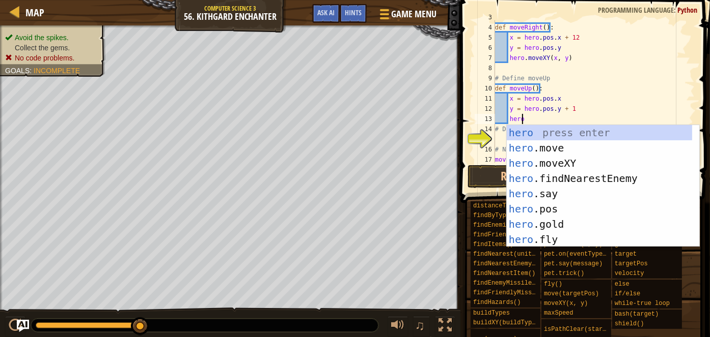
scroll to position [5, 2]
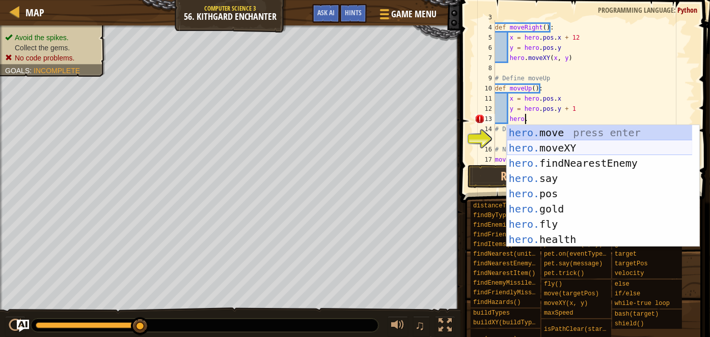
click at [558, 146] on div "hero. move press enter hero. moveXY press enter hero. findNearestEnemy press en…" at bounding box center [599, 201] width 186 height 153
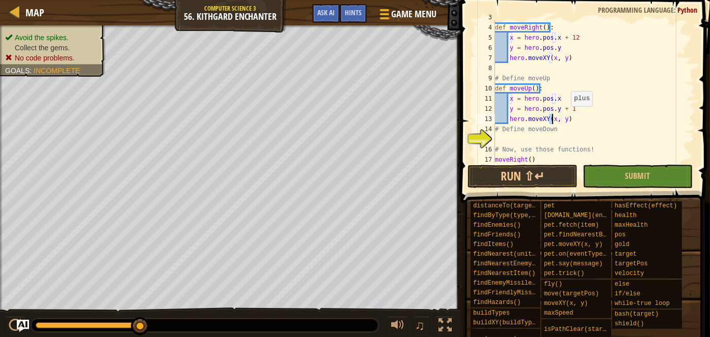
click at [569, 104] on div "# Note: each function should move the hero 12 meters! def moveRight ( ) : x = h…" at bounding box center [590, 93] width 194 height 163
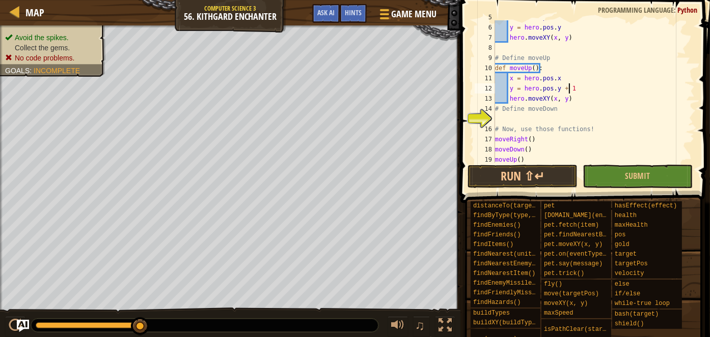
scroll to position [49, 0]
click at [553, 111] on div "x = hero . pos . x + 12 y = hero . pos . y hero . moveXY ( x , y ) # Define mov…" at bounding box center [590, 93] width 194 height 163
type textarea "# Define moveDown"
click at [556, 122] on div "x = hero . pos . x + 12 y = hero . pos . y hero . moveXY ( x , y ) # Define mov…" at bounding box center [590, 93] width 194 height 163
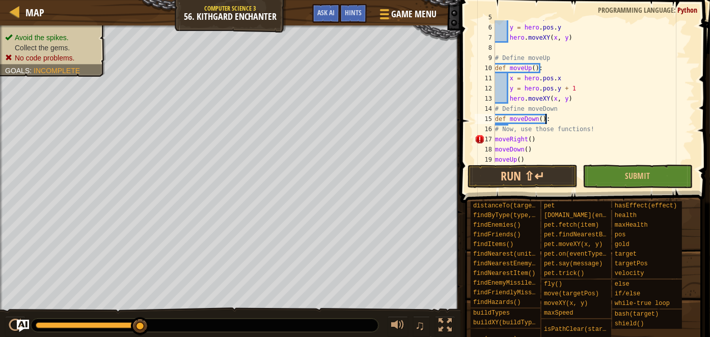
click at [564, 118] on div "x = hero . pos . x + 12 y = hero . pos . y hero . moveXY ( x , y ) # Define mov…" at bounding box center [590, 93] width 194 height 163
type textarea "def moveDown():"
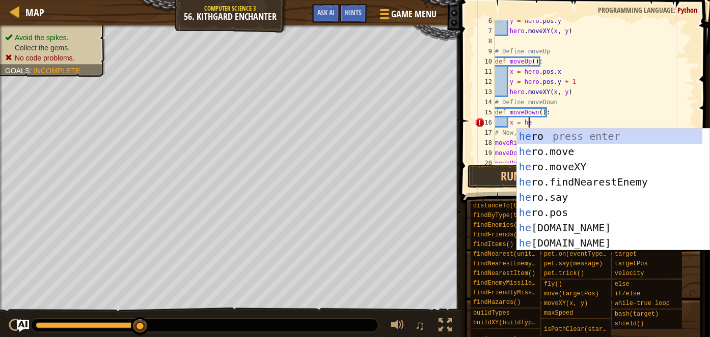
scroll to position [5, 3]
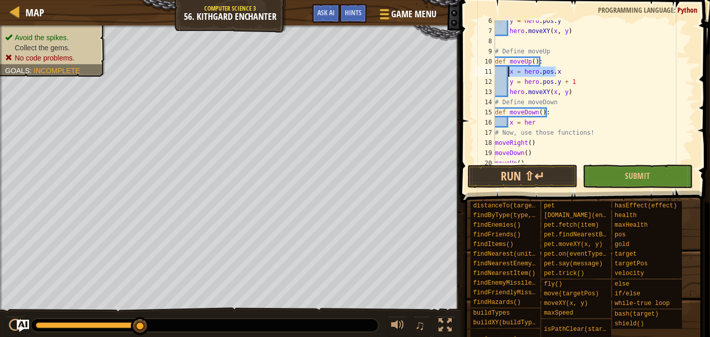
drag, startPoint x: 564, startPoint y: 76, endPoint x: 508, endPoint y: 73, distance: 56.6
click at [508, 73] on div "y = hero . pos . y hero . moveXY ( x , y ) # Define moveUp def moveUp ( ) : x =…" at bounding box center [590, 97] width 194 height 163
click at [542, 127] on div "y = hero . pos . y hero . moveXY ( x , y ) # Define moveUp def moveUp ( ) : x =…" at bounding box center [590, 97] width 194 height 163
type textarea "x"
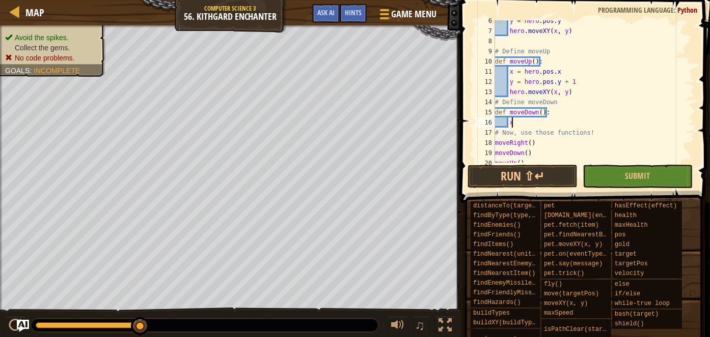
scroll to position [5, 0]
paste textarea "x = hero.pos.x"
type textarea "x = hero.pos.x"
drag, startPoint x: 575, startPoint y: 84, endPoint x: 511, endPoint y: 83, distance: 64.2
click at [511, 83] on div "y = hero . pos . y hero . moveXY ( x , y ) # Define moveUp def moveUp ( ) : x =…" at bounding box center [590, 97] width 194 height 163
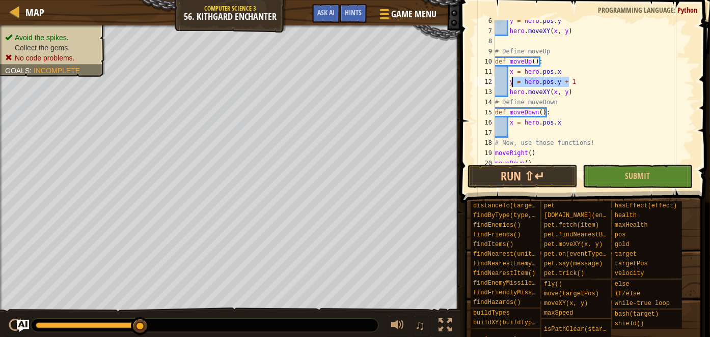
type textarea "y = hero.pos.y + 1"
click at [589, 81] on div "y = hero . pos . y hero . moveXY ( x , y ) # Define moveUp def moveUp ( ) : x =…" at bounding box center [590, 91] width 194 height 143
drag, startPoint x: 580, startPoint y: 81, endPoint x: 509, endPoint y: 81, distance: 70.7
click at [509, 81] on div "y = hero . pos . y hero . moveXY ( x , y ) # Define moveUp def moveUp ( ) : x =…" at bounding box center [590, 97] width 194 height 163
click at [529, 136] on div "y = hero . pos . y hero . moveXY ( x , y ) # Define moveUp def moveUp ( ) : x =…" at bounding box center [590, 97] width 194 height 163
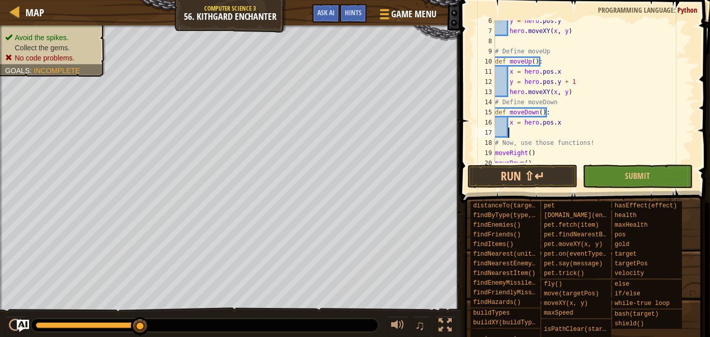
paste textarea "y = hero.pos.y + 1"
type textarea "y = hero.pos.y + 3"
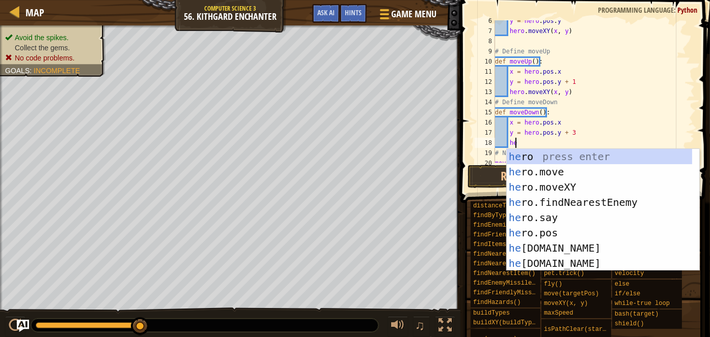
scroll to position [5, 1]
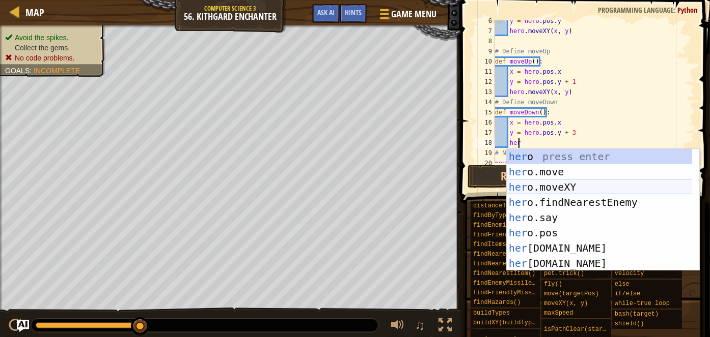
click at [594, 185] on div "her o press enter her o.move press enter her o.moveXY press enter her o.findNea…" at bounding box center [599, 225] width 186 height 153
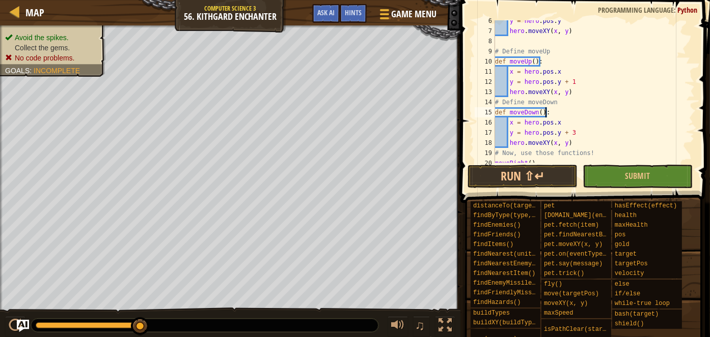
click at [626, 110] on div "y = hero . pos . y hero . moveXY ( x , y ) # Define moveUp def moveUp ( ) : x =…" at bounding box center [590, 97] width 194 height 163
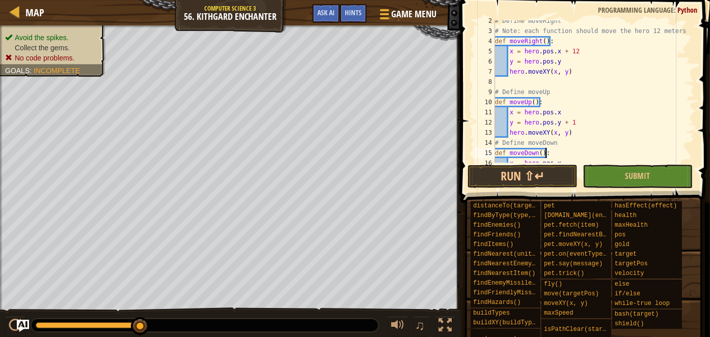
scroll to position [12, 0]
click at [575, 127] on div "# Define moveRight # Note: each function should move the hero 12 meters! def mo…" at bounding box center [590, 99] width 194 height 163
click at [579, 134] on div "# Define moveRight # Note: each function should move the hero 12 meters! def mo…" at bounding box center [590, 99] width 194 height 163
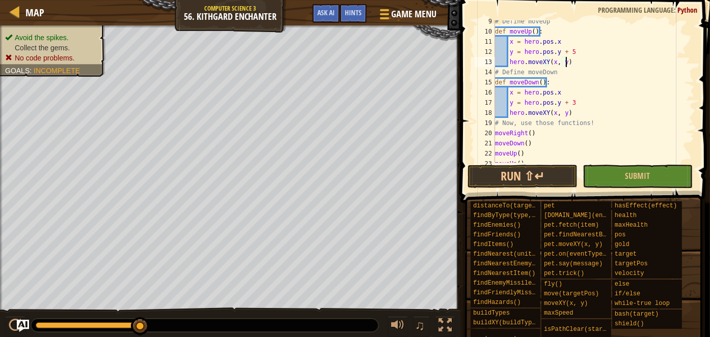
scroll to position [84, 0]
click at [571, 53] on div "# Define moveUp def moveUp ( ) : x = hero . pos . x y = hero . pos . y + 5 hero…" at bounding box center [590, 98] width 194 height 163
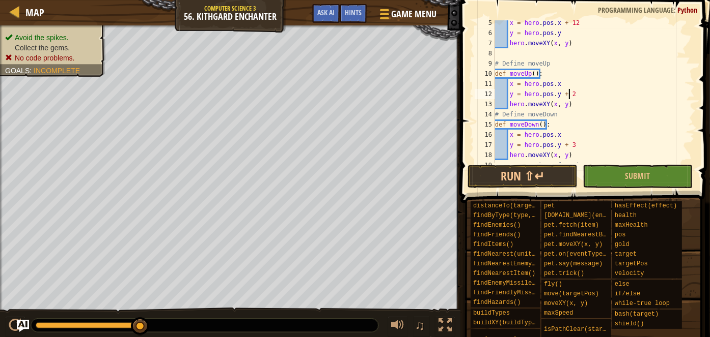
scroll to position [0, 0]
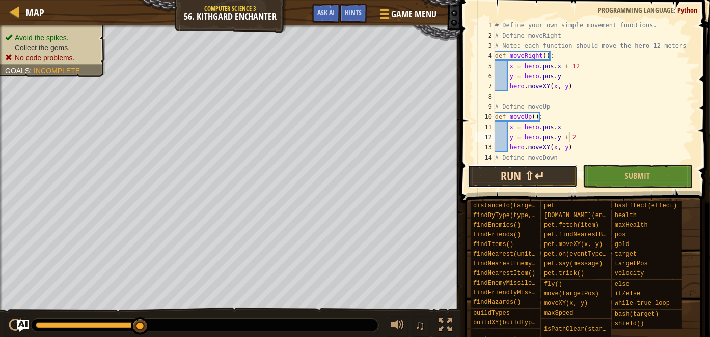
click at [530, 168] on button "Run ⇧↵" at bounding box center [522, 176] width 110 height 23
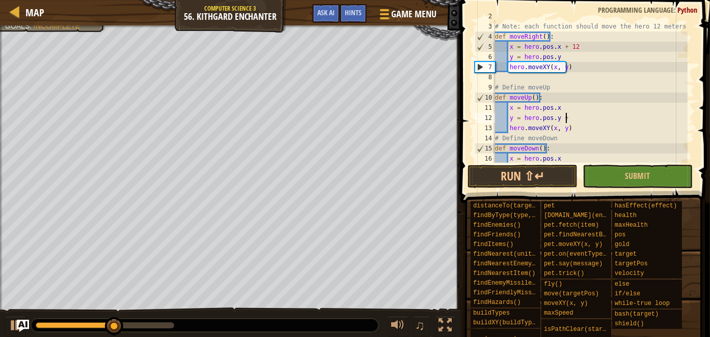
scroll to position [5, 5]
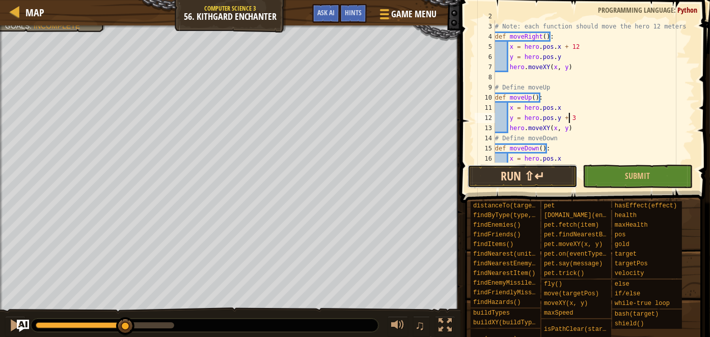
click at [533, 175] on button "Run ⇧↵" at bounding box center [522, 176] width 110 height 23
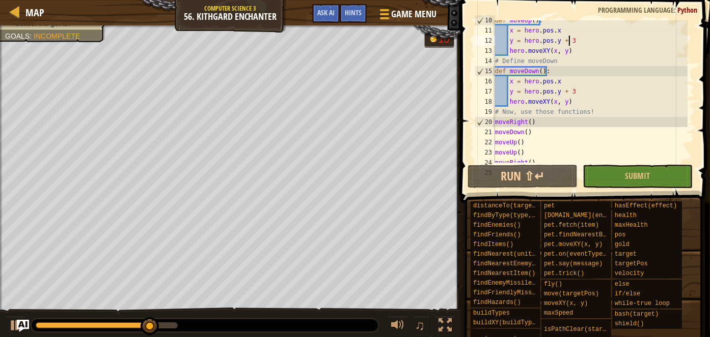
scroll to position [88, 0]
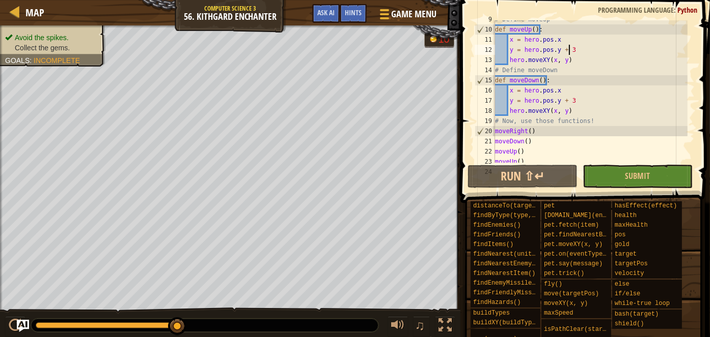
click at [587, 98] on div "# Define moveUp def moveUp ( ) : x = hero . pos . x y = hero . pos . y + 3 hero…" at bounding box center [590, 95] width 194 height 163
click at [563, 103] on div "# Define moveUp def moveUp ( ) : x = hero . pos . x y = hero . pos . y + 3 hero…" at bounding box center [590, 95] width 194 height 163
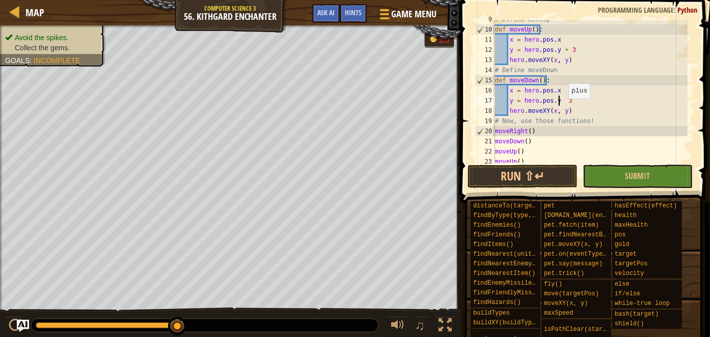
scroll to position [5, 5]
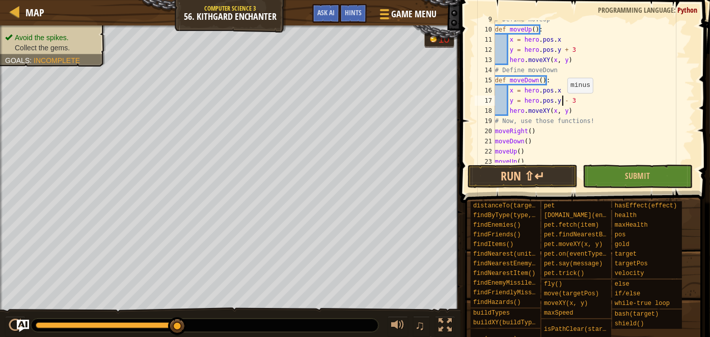
click at [562, 97] on div "# Define moveUp def moveUp ( ) : x = hero . pos . x y = hero . pos . y + 3 hero…" at bounding box center [590, 95] width 194 height 163
click at [534, 179] on button "Run ⇧↵" at bounding box center [522, 176] width 110 height 23
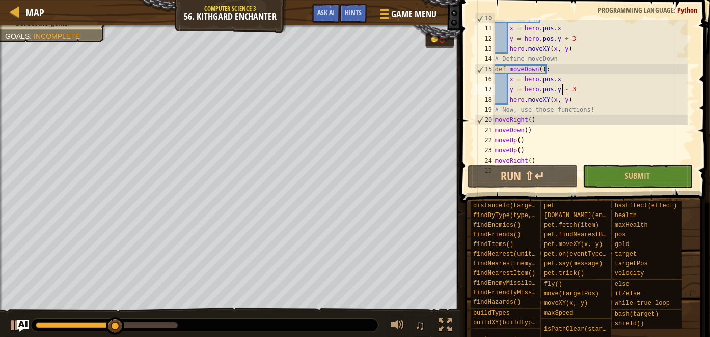
scroll to position [99, 0]
click at [568, 90] on div "def moveUp ( ) : x = hero . pos . x y = hero . pos . y + 3 hero . moveXY ( x , …" at bounding box center [590, 94] width 194 height 163
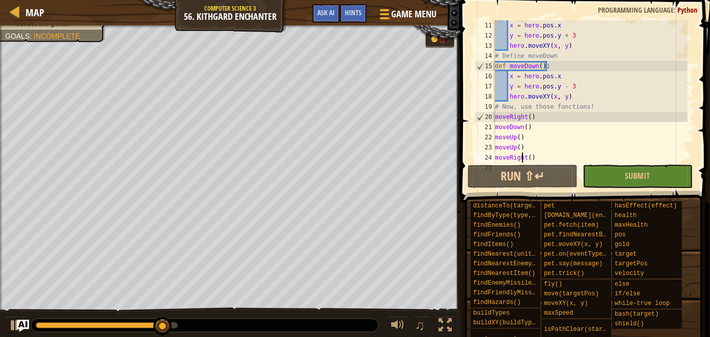
scroll to position [102, 0]
click at [521, 162] on div "x = hero . pos . x y = hero . pos . y + 3 hero . moveXY ( x , y ) # Define move…" at bounding box center [590, 101] width 194 height 163
click at [522, 165] on button "Run ⇧↵" at bounding box center [522, 176] width 110 height 23
click at [568, 86] on div "x = hero . pos . x y = hero . pos . y + 3 hero . moveXY ( x , y ) # Define move…" at bounding box center [590, 101] width 194 height 163
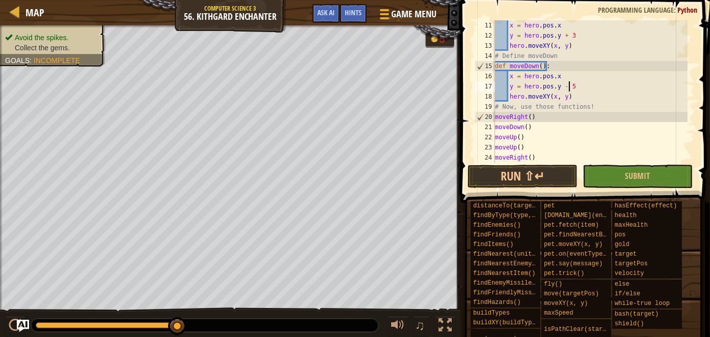
scroll to position [5, 5]
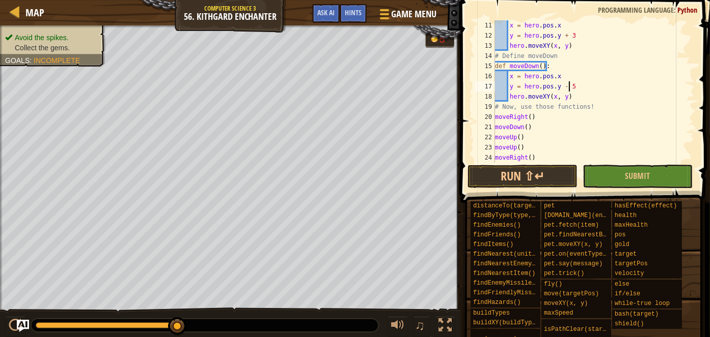
click at [555, 163] on span at bounding box center [586, 86] width 258 height 233
click at [557, 174] on button "Run ⇧↵" at bounding box center [522, 176] width 110 height 23
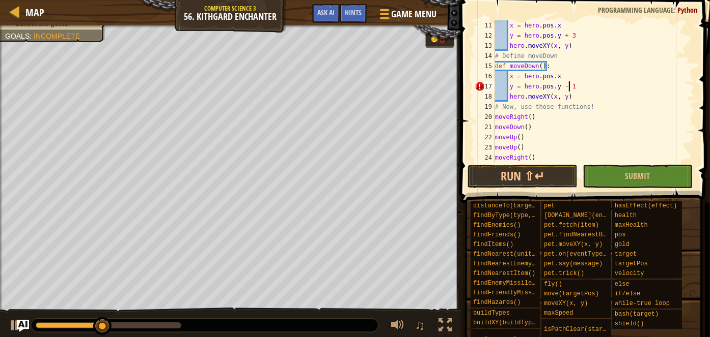
scroll to position [5, 6]
click at [539, 171] on button "Run ⇧↵" at bounding box center [522, 176] width 110 height 23
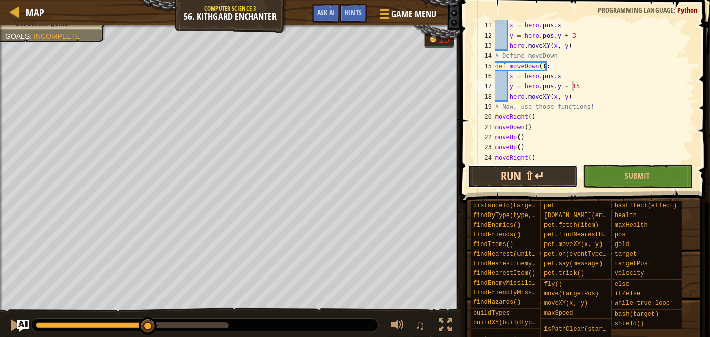
click at [543, 174] on button "Run ⇧↵" at bounding box center [522, 176] width 110 height 23
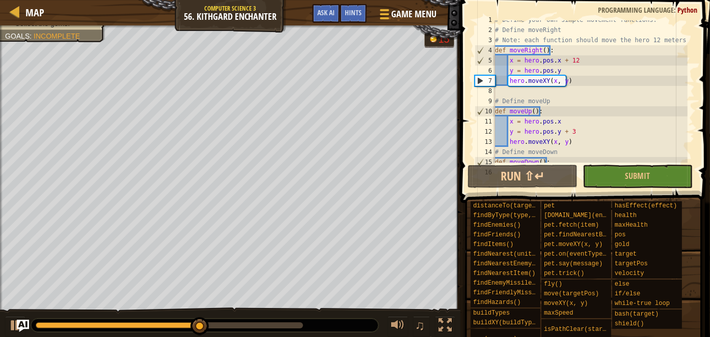
scroll to position [4, 0]
click at [574, 134] on div "# Define your own simple movement functions. # Define moveRight # Note: each fu…" at bounding box center [590, 97] width 194 height 163
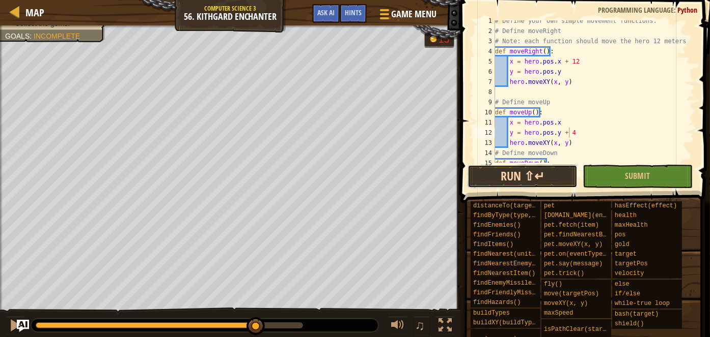
click at [544, 172] on button "Run ⇧↵" at bounding box center [522, 176] width 110 height 23
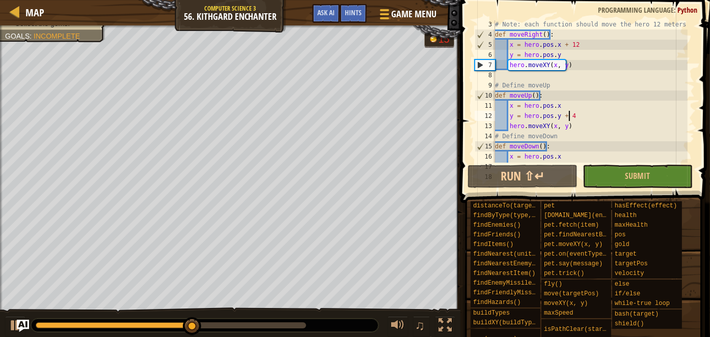
scroll to position [20, 0]
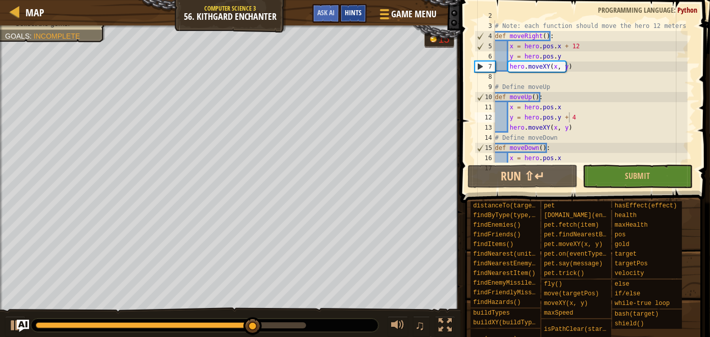
click at [351, 16] on span "Hints" at bounding box center [353, 13] width 17 height 10
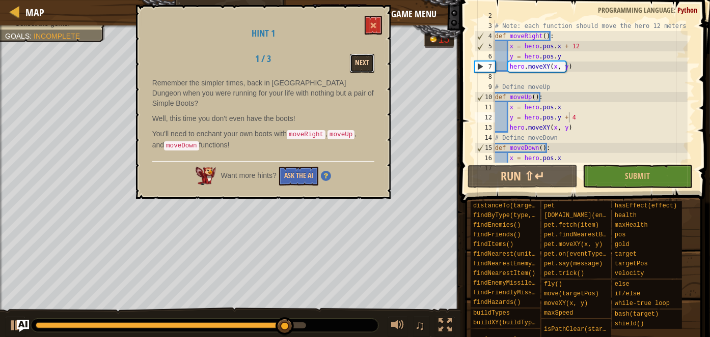
click at [359, 68] on button "Next" at bounding box center [362, 63] width 24 height 19
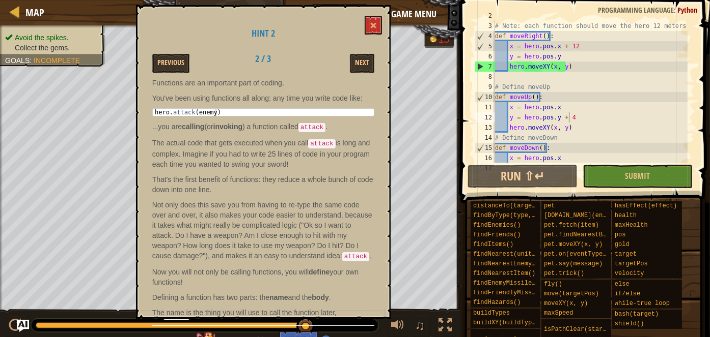
scroll to position [70, 0]
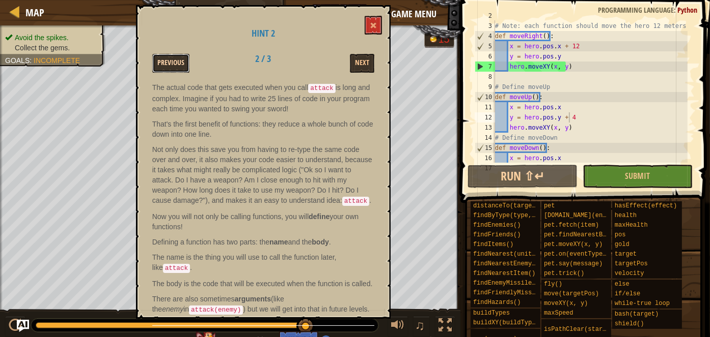
click at [169, 58] on button "Previous" at bounding box center [170, 63] width 37 height 19
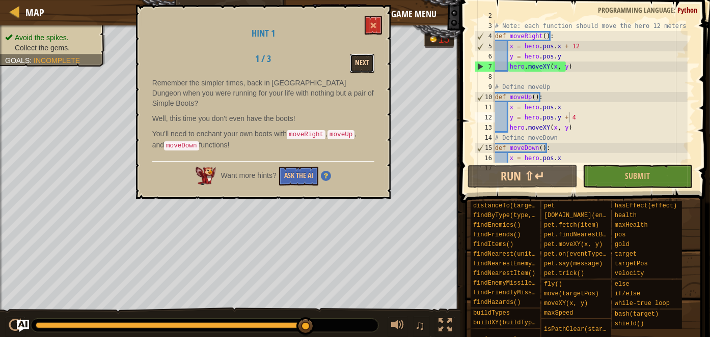
click at [367, 54] on button "Next" at bounding box center [362, 63] width 24 height 19
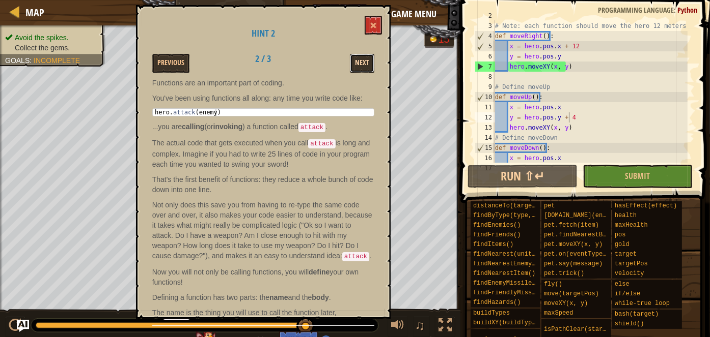
click at [372, 61] on button "Next" at bounding box center [362, 63] width 24 height 19
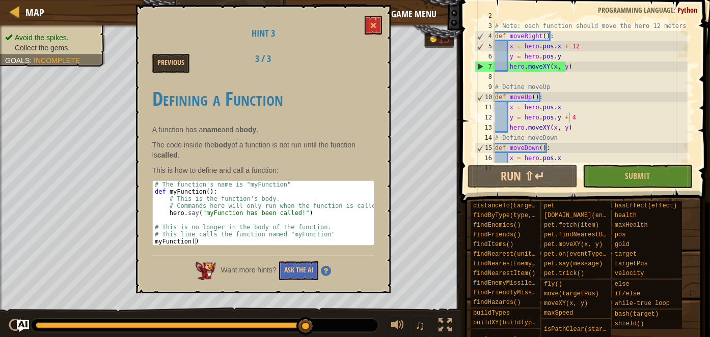
click at [385, 32] on div "Hint 3 Previous 3 / 3 Defining a Function A function has a name and a body . Th…" at bounding box center [263, 149] width 254 height 289
click at [384, 31] on div "Hint 3 Previous 3 / 3 Defining a Function A function has a name and a body . Th…" at bounding box center [263, 149] width 254 height 289
click at [356, 25] on div "Hint 3 Previous 3 / 3 Defining a Function A function has a name and a body . Th…" at bounding box center [263, 149] width 254 height 289
click at [365, 25] on button at bounding box center [372, 25] width 17 height 19
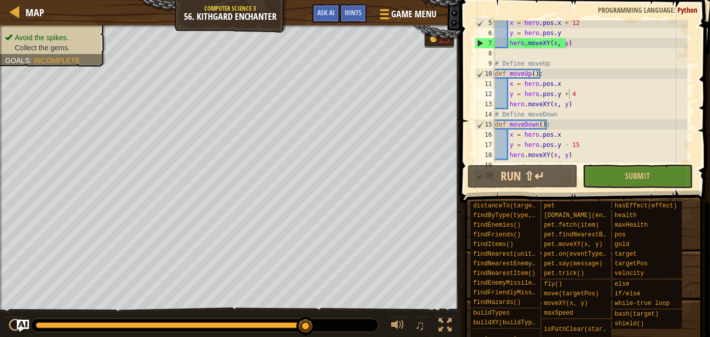
scroll to position [46, 0]
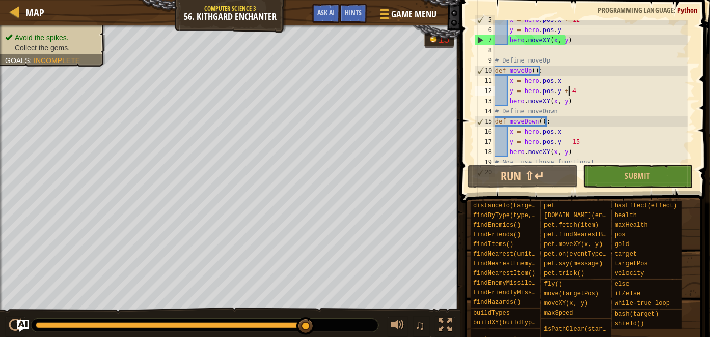
click at [573, 91] on div "x = hero . pos . x + 12 y = hero . pos . y hero . moveXY ( x , y ) # Define mov…" at bounding box center [590, 96] width 194 height 163
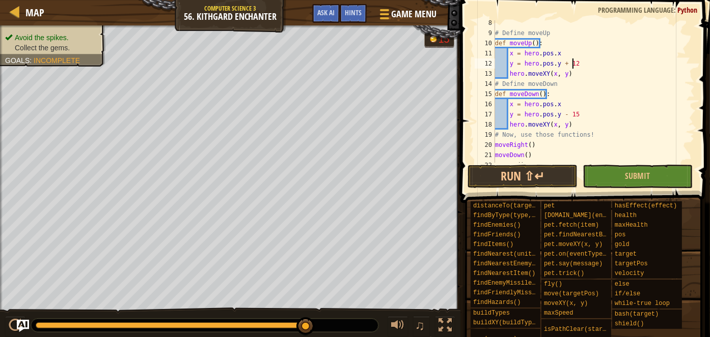
scroll to position [87, 0]
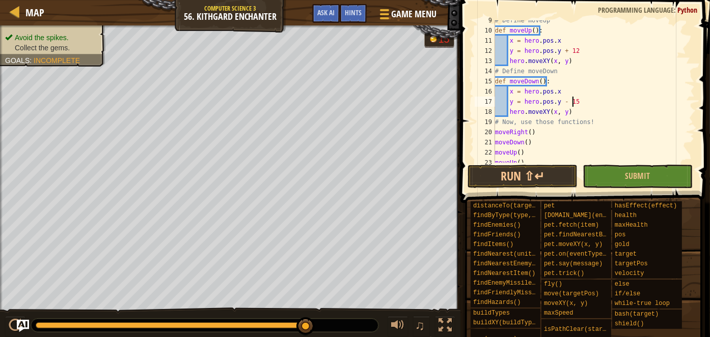
click at [578, 99] on div "# Define moveUp def moveUp ( ) : x = hero . pos . x y = hero . pos . y + 12 her…" at bounding box center [590, 96] width 194 height 163
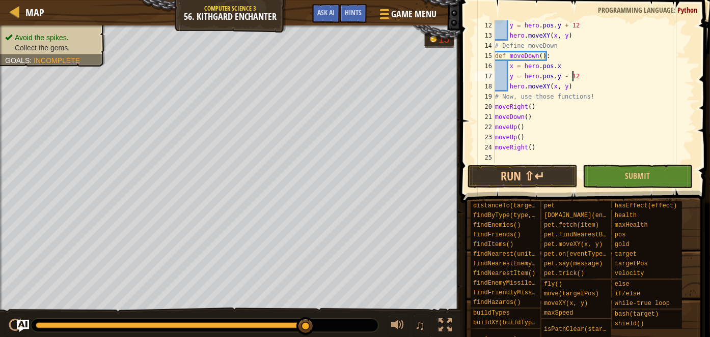
scroll to position [112, 0]
type textarea "y = hero.pos.y - 12"
click at [532, 177] on button "Run ⇧↵" at bounding box center [522, 176] width 110 height 23
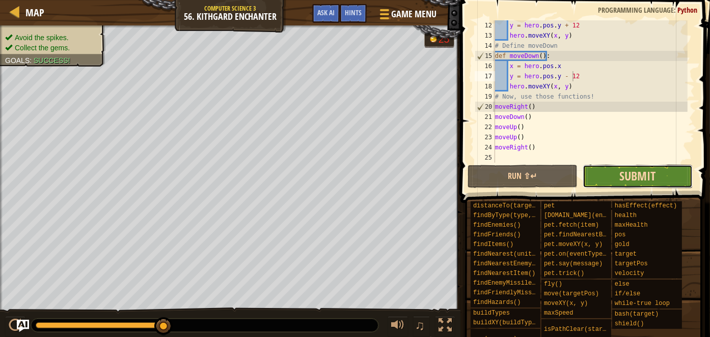
click at [619, 170] on span "Submit" at bounding box center [637, 176] width 36 height 16
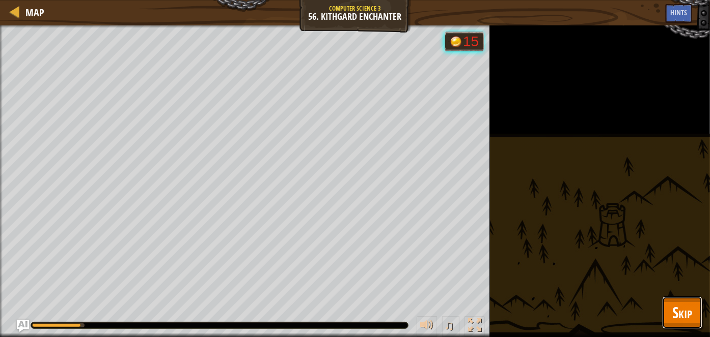
click at [696, 306] on button "Skip" at bounding box center [682, 313] width 40 height 33
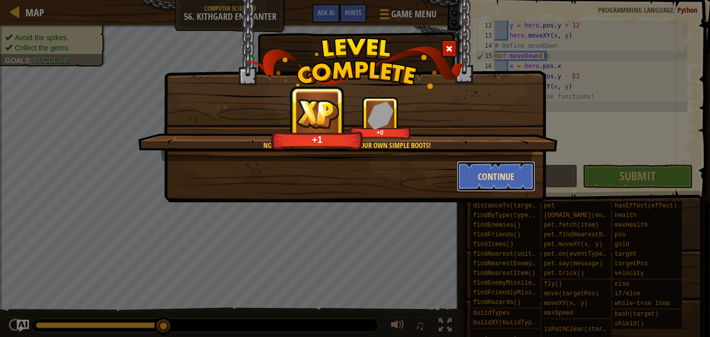
click at [479, 185] on button "Continue" at bounding box center [496, 176] width 79 height 31
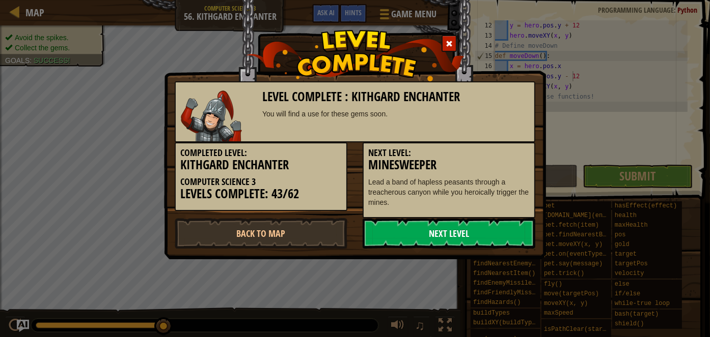
click at [462, 230] on link "Next Level" at bounding box center [448, 233] width 173 height 31
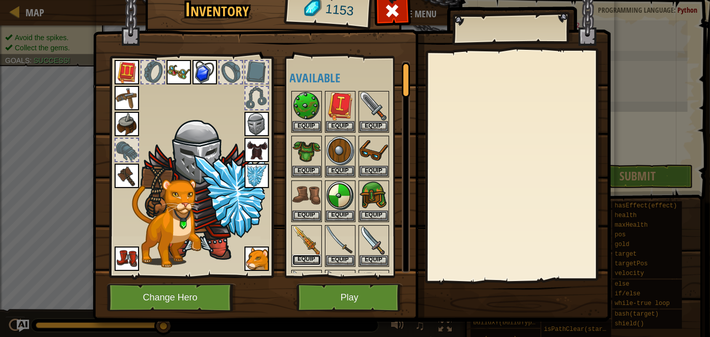
click at [306, 259] on button "Equip" at bounding box center [306, 260] width 29 height 11
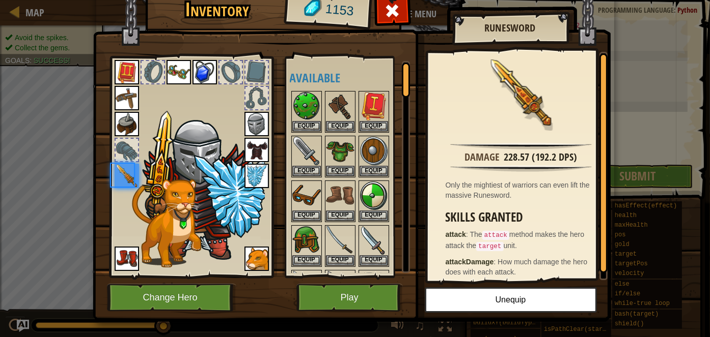
click at [343, 279] on img at bounding box center [352, 138] width 518 height 370
click at [353, 295] on button "Play" at bounding box center [349, 298] width 106 height 28
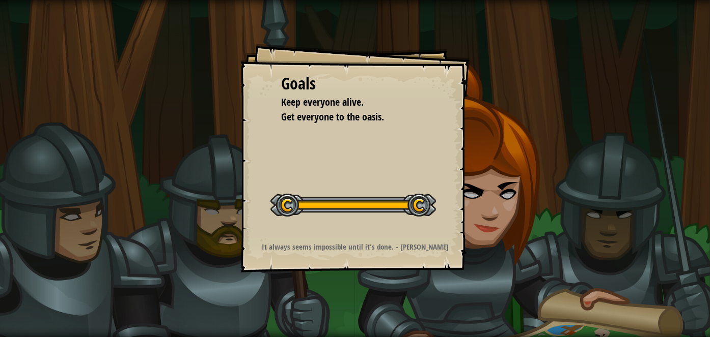
click at [374, 116] on span "Get everyone to the oasis." at bounding box center [332, 117] width 103 height 14
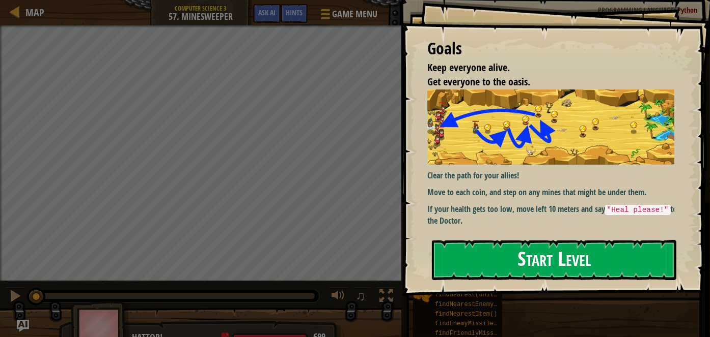
click at [499, 271] on button "Start Level" at bounding box center [554, 260] width 244 height 40
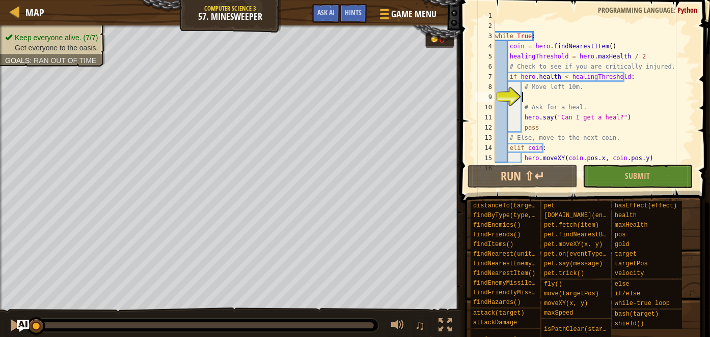
scroll to position [10, 0]
click at [352, 1] on div "Map Computer Science 3 57. Minesweeper Game Menu Done Hints Ask AI" at bounding box center [230, 12] width 460 height 25
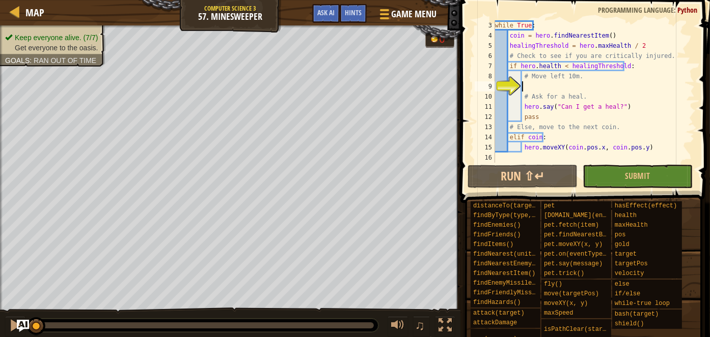
scroll to position [20, 0]
click at [636, 48] on div "while True : coin = hero . findNearestItem ( ) healingThreshold = hero . maxHea…" at bounding box center [590, 101] width 194 height 163
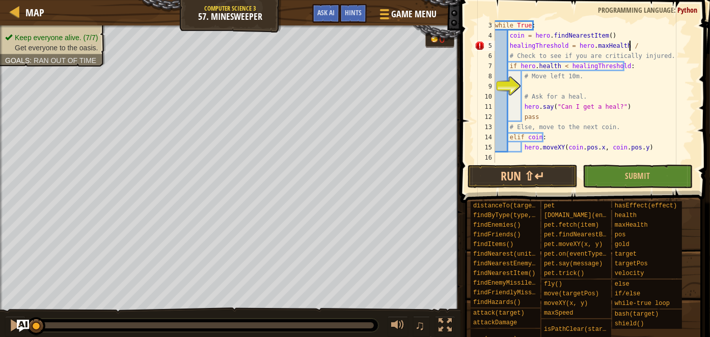
scroll to position [5, 11]
click at [590, 93] on div "while True : coin = hero . findNearestItem ( ) healingThreshold = hero . maxHea…" at bounding box center [590, 101] width 194 height 163
type textarea "# Ask for a heal."
click at [577, 85] on div "while True : coin = hero . findNearestItem ( ) healingThreshold = hero . maxHea…" at bounding box center [590, 101] width 194 height 163
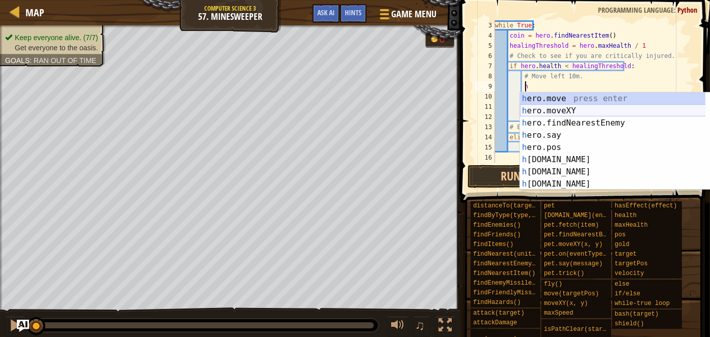
click at [587, 109] on div "h ero.move press enter h ero.moveXY press enter h ero.findNearestEnemy press en…" at bounding box center [613, 154] width 186 height 122
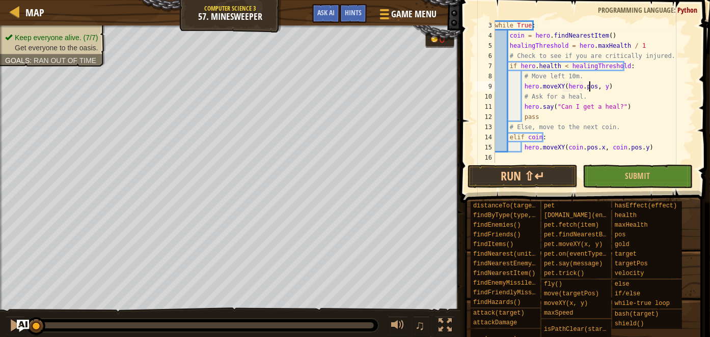
scroll to position [5, 8]
click at [604, 86] on div "while True : coin = hero . findNearestItem ( ) healingThreshold = hero . maxHea…" at bounding box center [590, 101] width 194 height 163
click at [607, 88] on div "while True : coin = hero . findNearestItem ( ) healingThreshold = hero . maxHea…" at bounding box center [590, 101] width 194 height 163
click at [595, 84] on div "while True : coin = hero . findNearestItem ( ) healingThreshold = hero . maxHea…" at bounding box center [590, 101] width 194 height 163
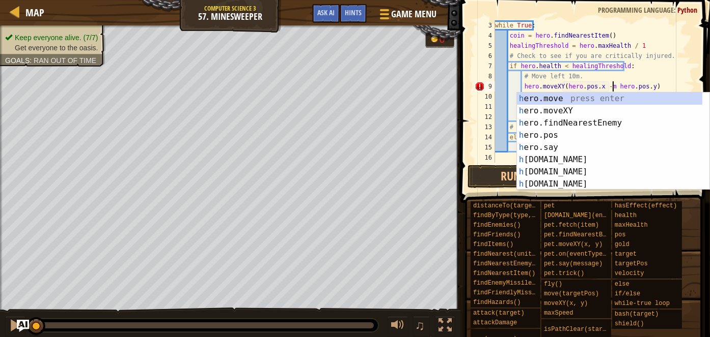
scroll to position [5, 9]
click at [607, 87] on div "while True : coin = hero . findNearestItem ( ) healingThreshold = hero . maxHea…" at bounding box center [590, 101] width 194 height 163
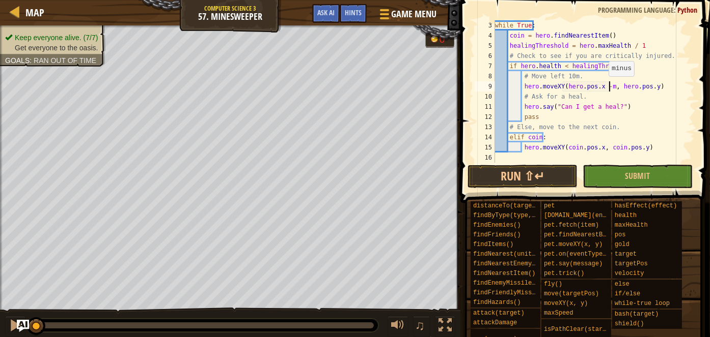
click at [605, 87] on div "while True : coin = hero . findNearestItem ( ) healingThreshold = hero . maxHea…" at bounding box center [590, 101] width 194 height 163
click at [557, 163] on span at bounding box center [586, 86] width 258 height 233
click at [560, 171] on button "Run ⇧↵" at bounding box center [522, 176] width 110 height 23
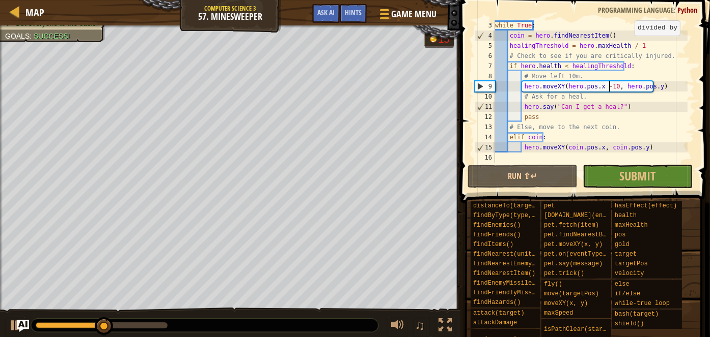
click at [630, 47] on div "while True : coin = hero . findNearestItem ( ) healingThreshold = hero . maxHea…" at bounding box center [590, 101] width 194 height 163
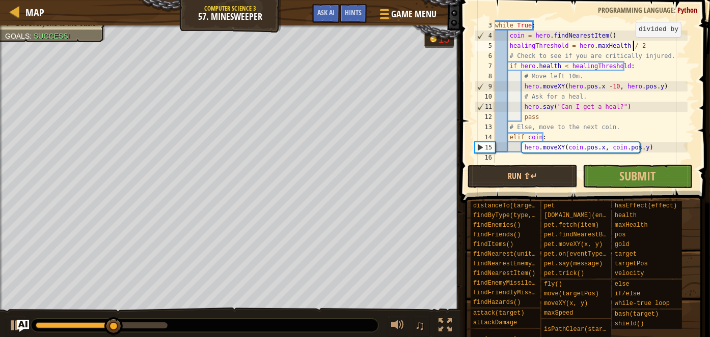
scroll to position [5, 11]
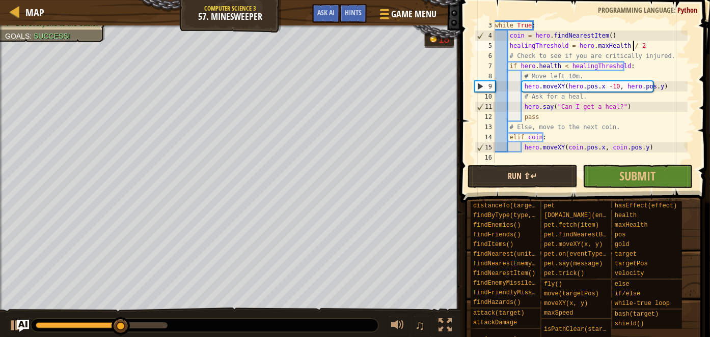
type textarea "healingThreshold = hero.maxHealth / 2"
click at [507, 187] on button "Run ⇧↵" at bounding box center [522, 176] width 110 height 23
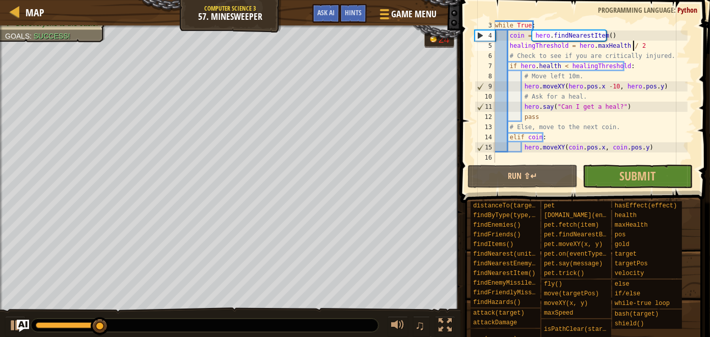
click at [654, 161] on div "while True : coin = hero . findNearestItem ( ) healingThreshold = hero . maxHea…" at bounding box center [590, 101] width 194 height 163
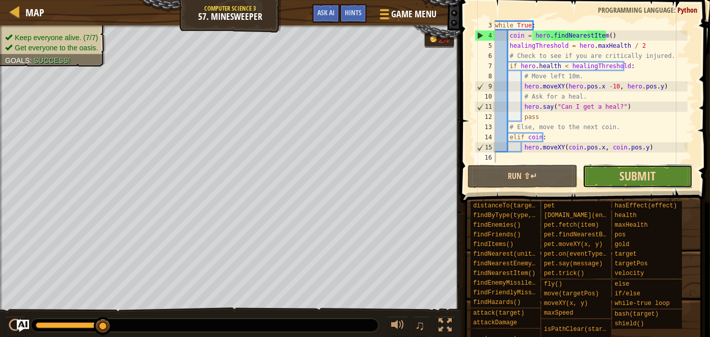
click at [621, 175] on span "Submit" at bounding box center [637, 176] width 36 height 16
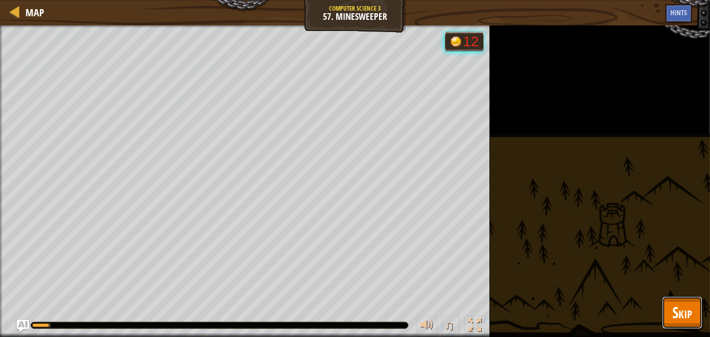
click at [676, 313] on span "Skip" at bounding box center [682, 312] width 20 height 21
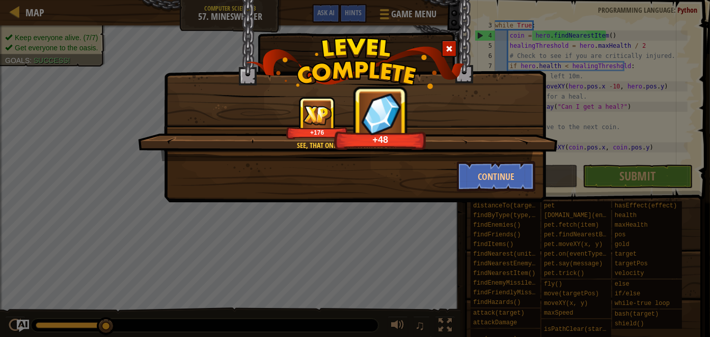
drag, startPoint x: 301, startPoint y: 154, endPoint x: 355, endPoint y: 155, distance: 54.0
click at [355, 155] on div "See, that only hurt a whole lot. +176 +48" at bounding box center [347, 129] width 419 height 65
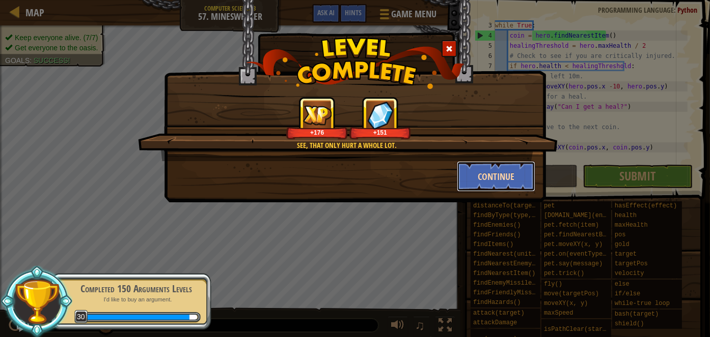
click at [475, 187] on button "Continue" at bounding box center [496, 176] width 79 height 31
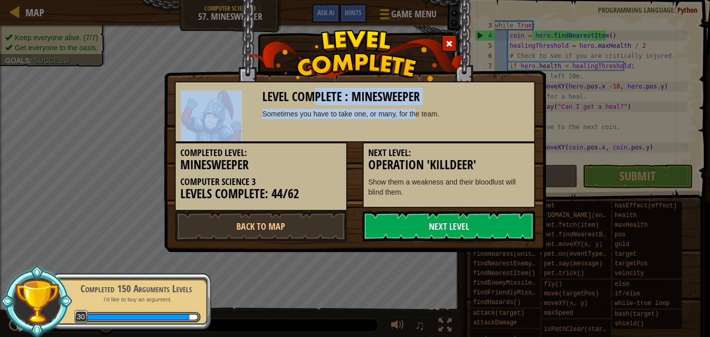
drag, startPoint x: 314, startPoint y: 84, endPoint x: 413, endPoint y: 128, distance: 107.8
click at [413, 128] on div "Level Complete : Minesweeper Sometimes you have to take one, or many, for the t…" at bounding box center [355, 111] width 360 height 61
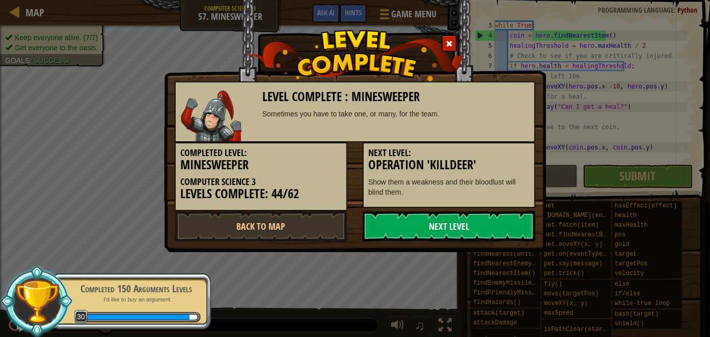
click at [419, 137] on div "Level Complete : Minesweeper Sometimes you have to take one, or many, for the t…" at bounding box center [355, 111] width 360 height 61
click at [448, 234] on link "Next Level" at bounding box center [448, 226] width 173 height 31
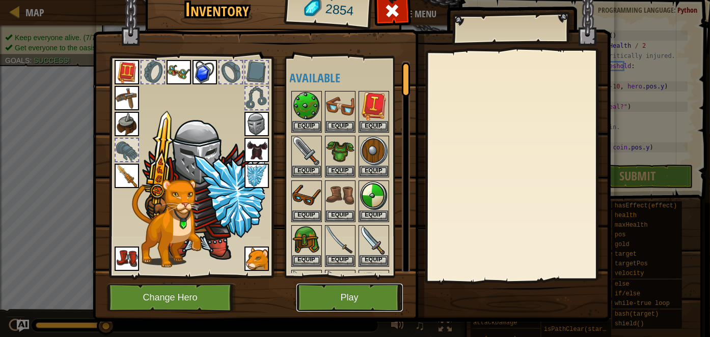
click at [371, 287] on button "Play" at bounding box center [349, 298] width 106 height 28
